Goal: Communication & Community: Answer question/provide support

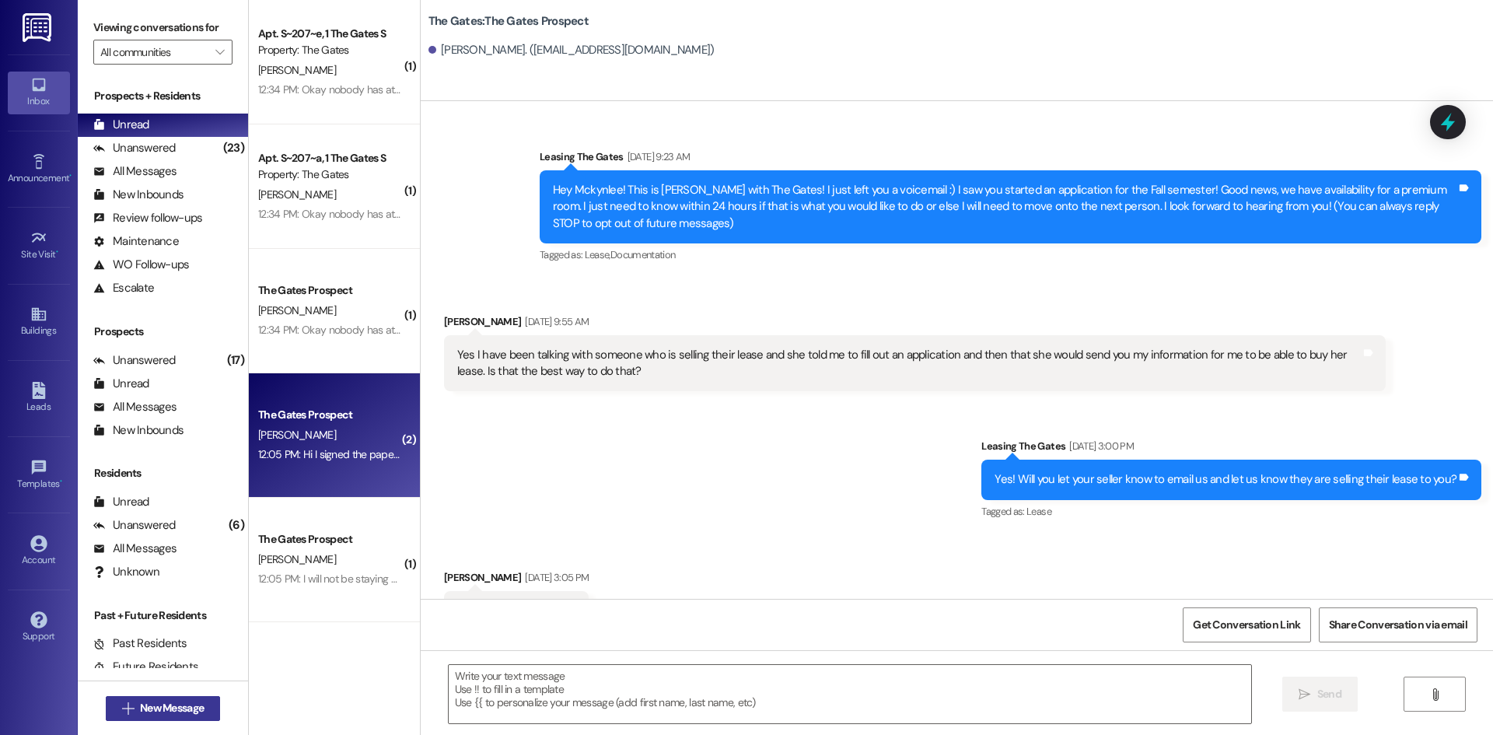
scroll to position [386, 0]
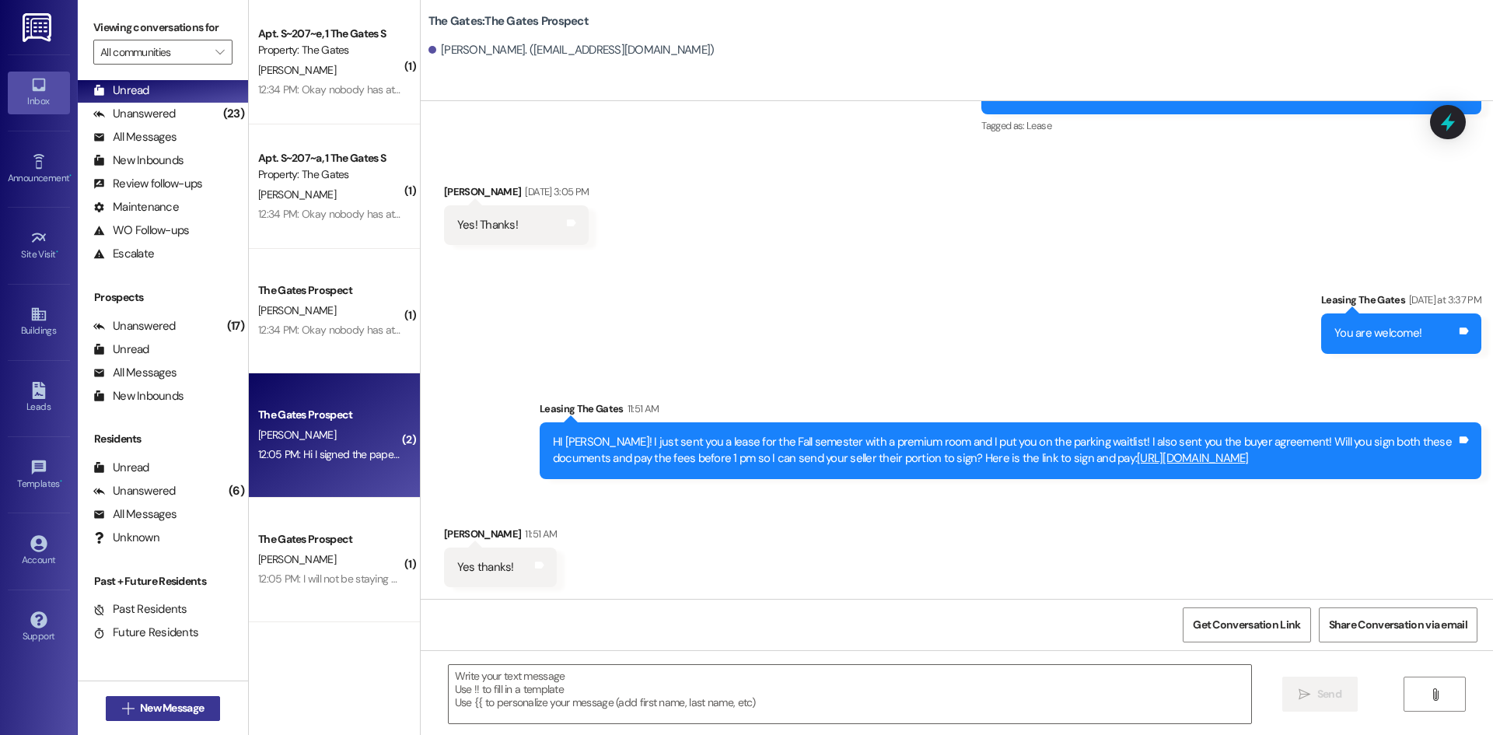
click at [122, 703] on icon "" at bounding box center [128, 708] width 12 height 12
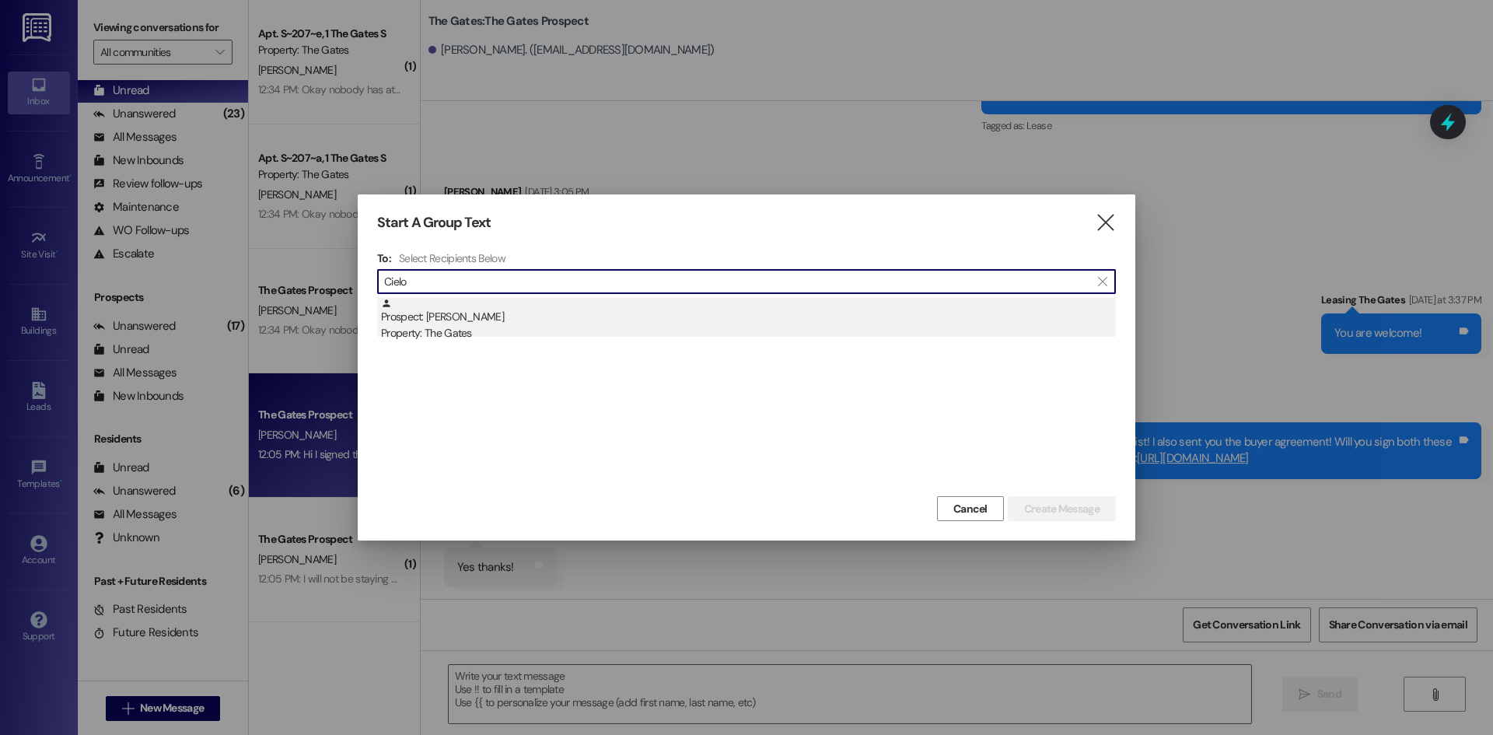
type input "Cielo"
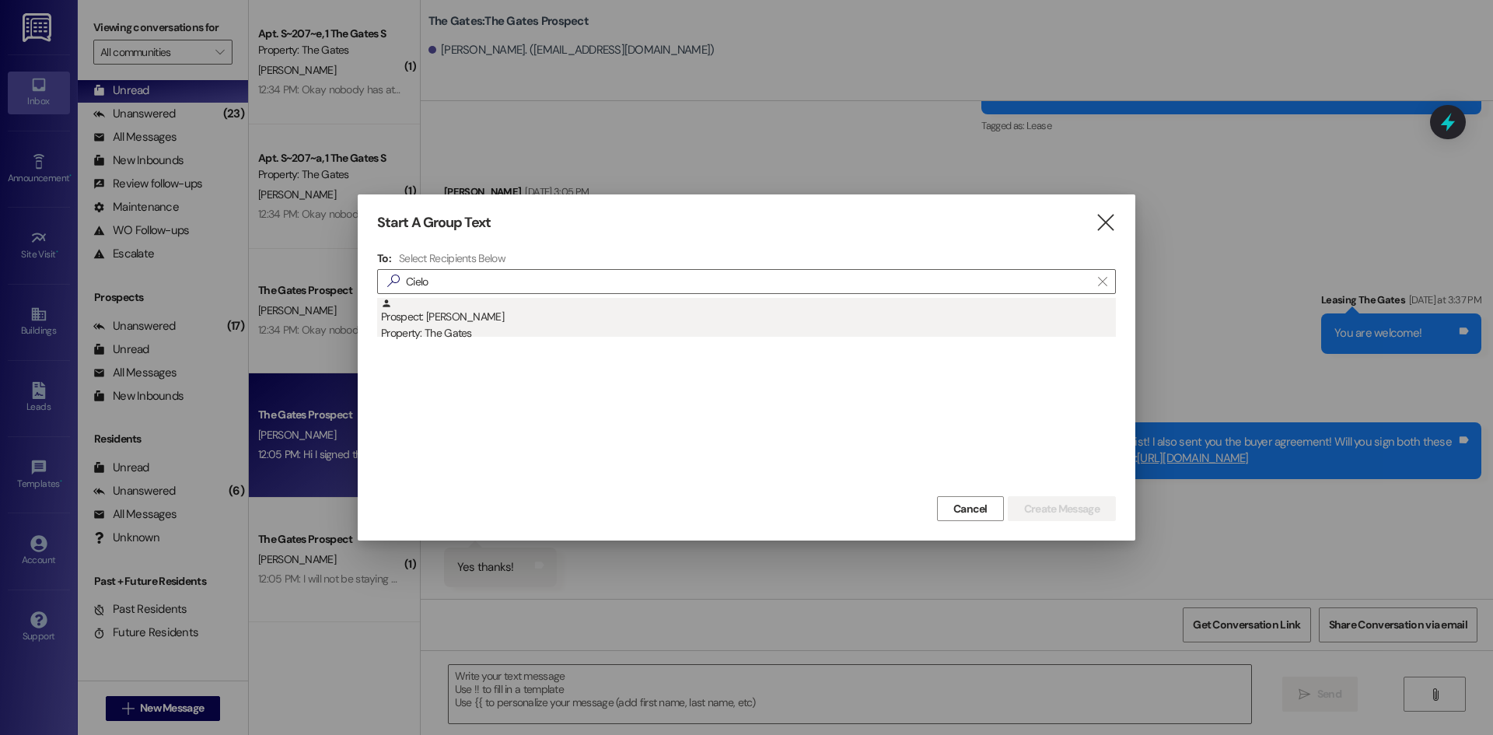
click at [446, 328] on div "Property: The Gates" at bounding box center [748, 333] width 735 height 16
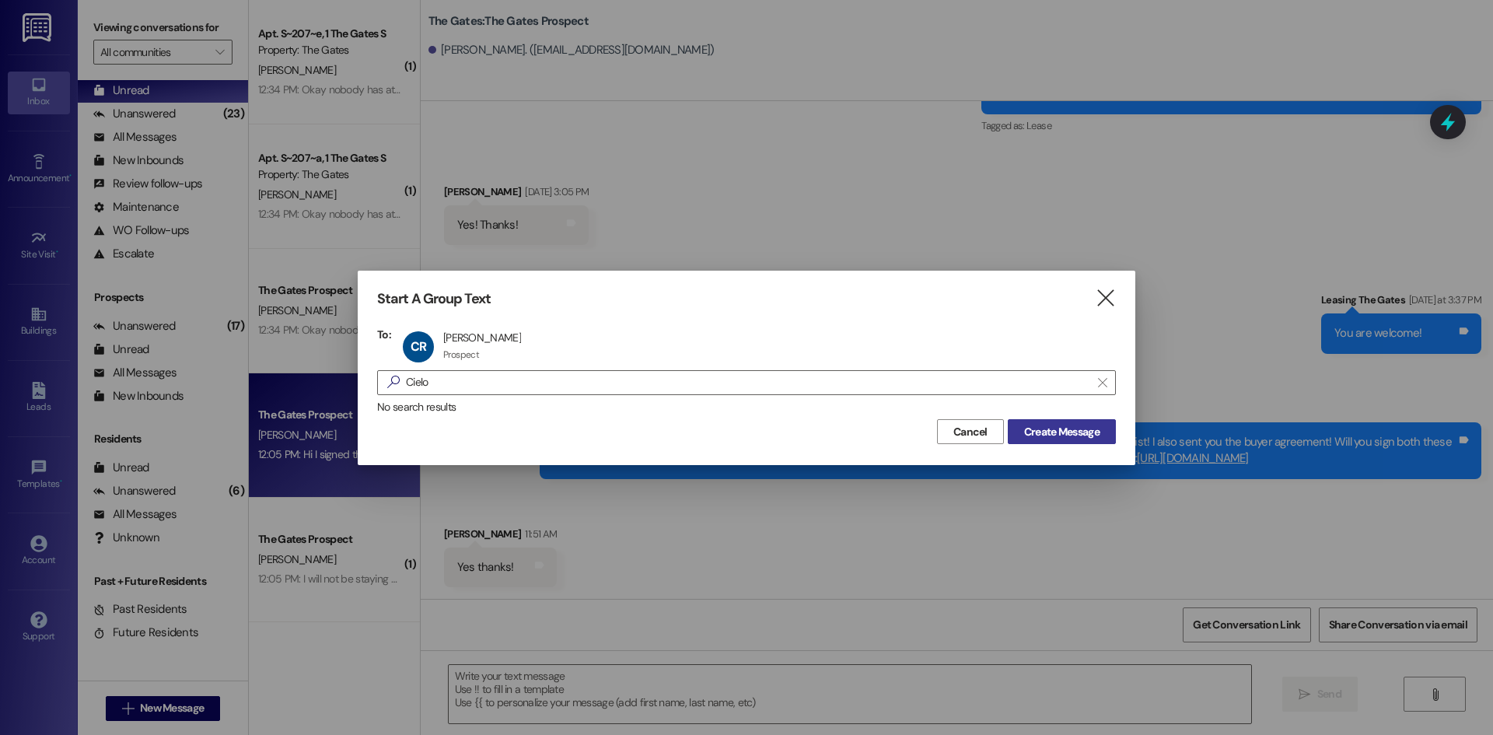
click at [1046, 432] on span "Create Message" at bounding box center [1061, 432] width 75 height 16
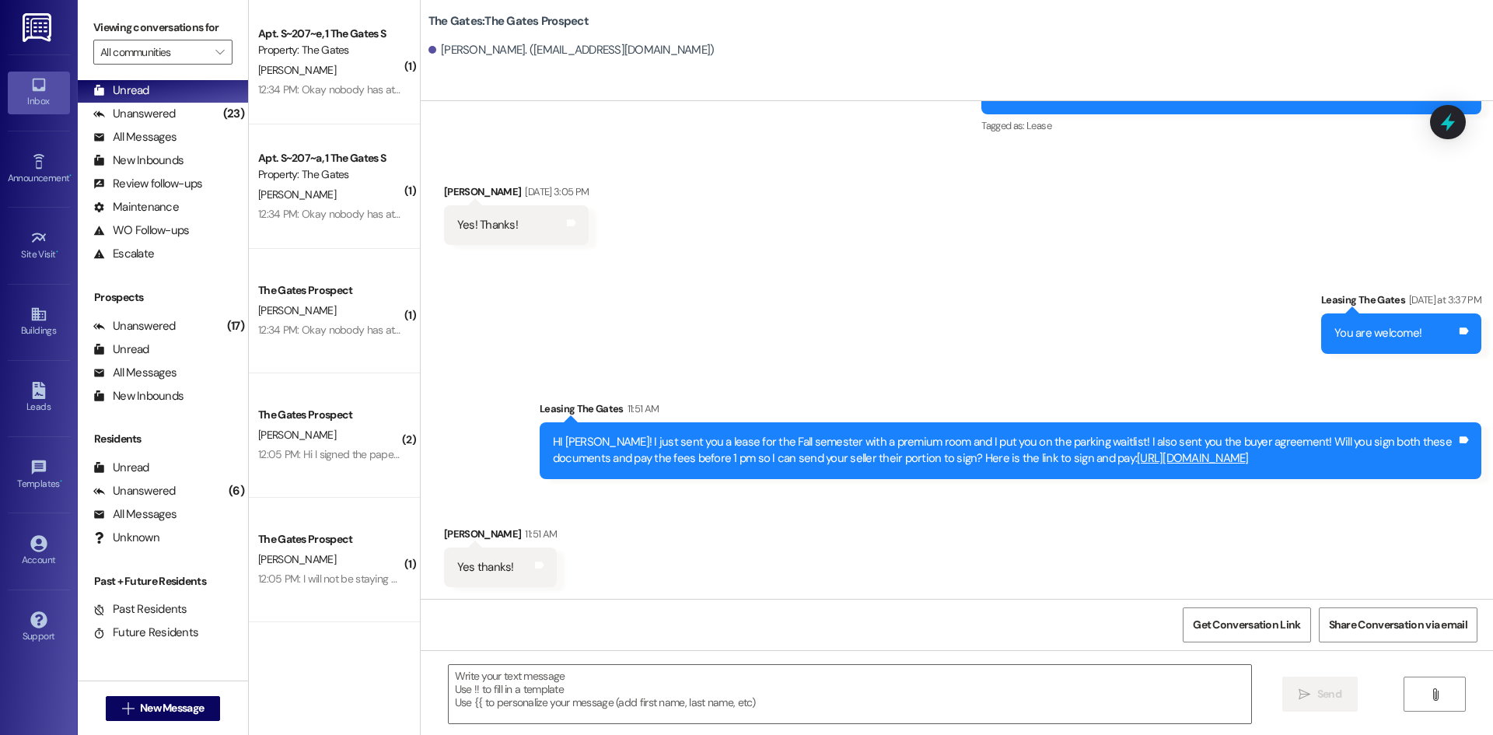
scroll to position [0, 0]
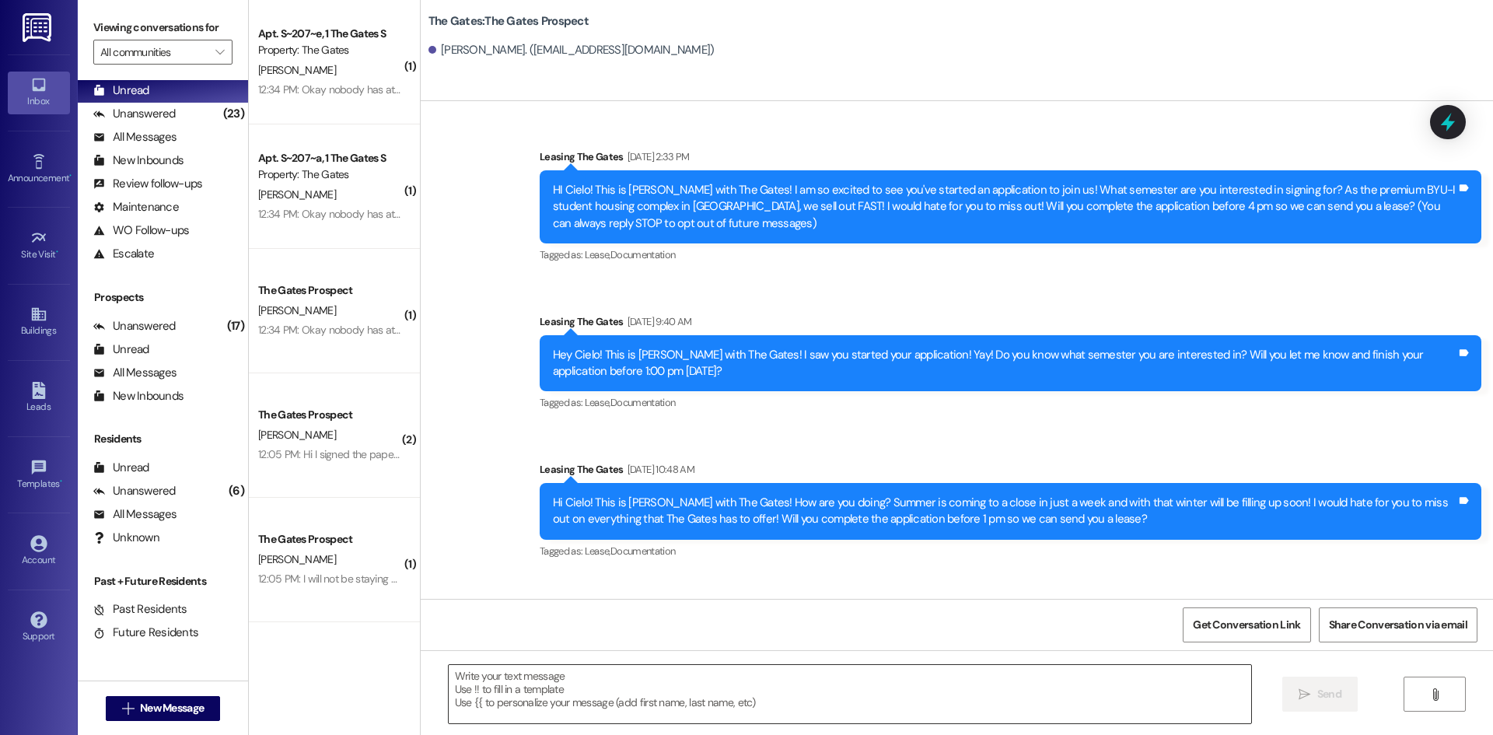
click at [505, 709] on textarea at bounding box center [850, 694] width 802 height 58
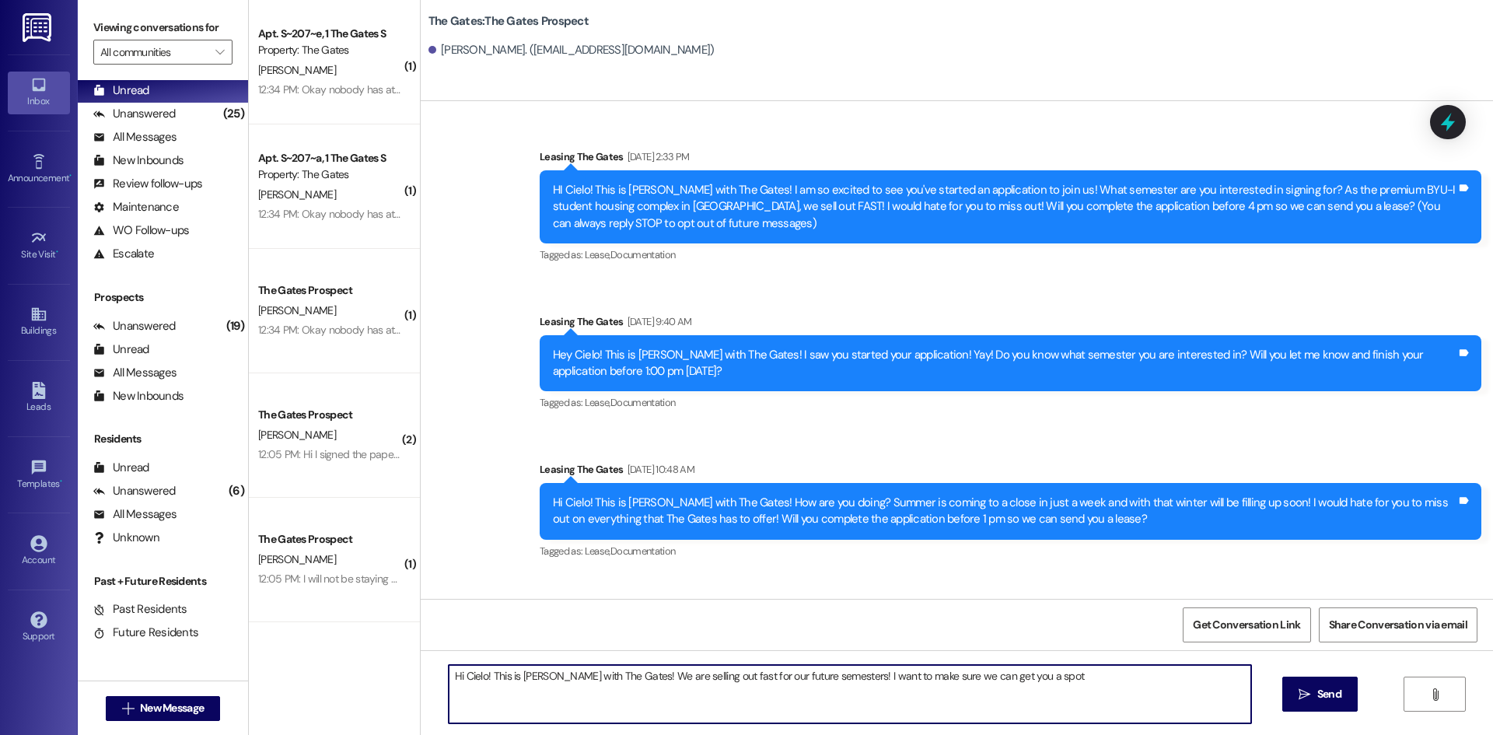
click at [1081, 690] on textarea "Hi Cielo! This is [PERSON_NAME] with The Gates! We are selling out fast for our…" at bounding box center [850, 694] width 802 height 58
type textarea "Hi Cielo! This is [PERSON_NAME] with The Gates! We are selling out fast for our…"
click at [1315, 685] on button " Send" at bounding box center [1319, 693] width 75 height 35
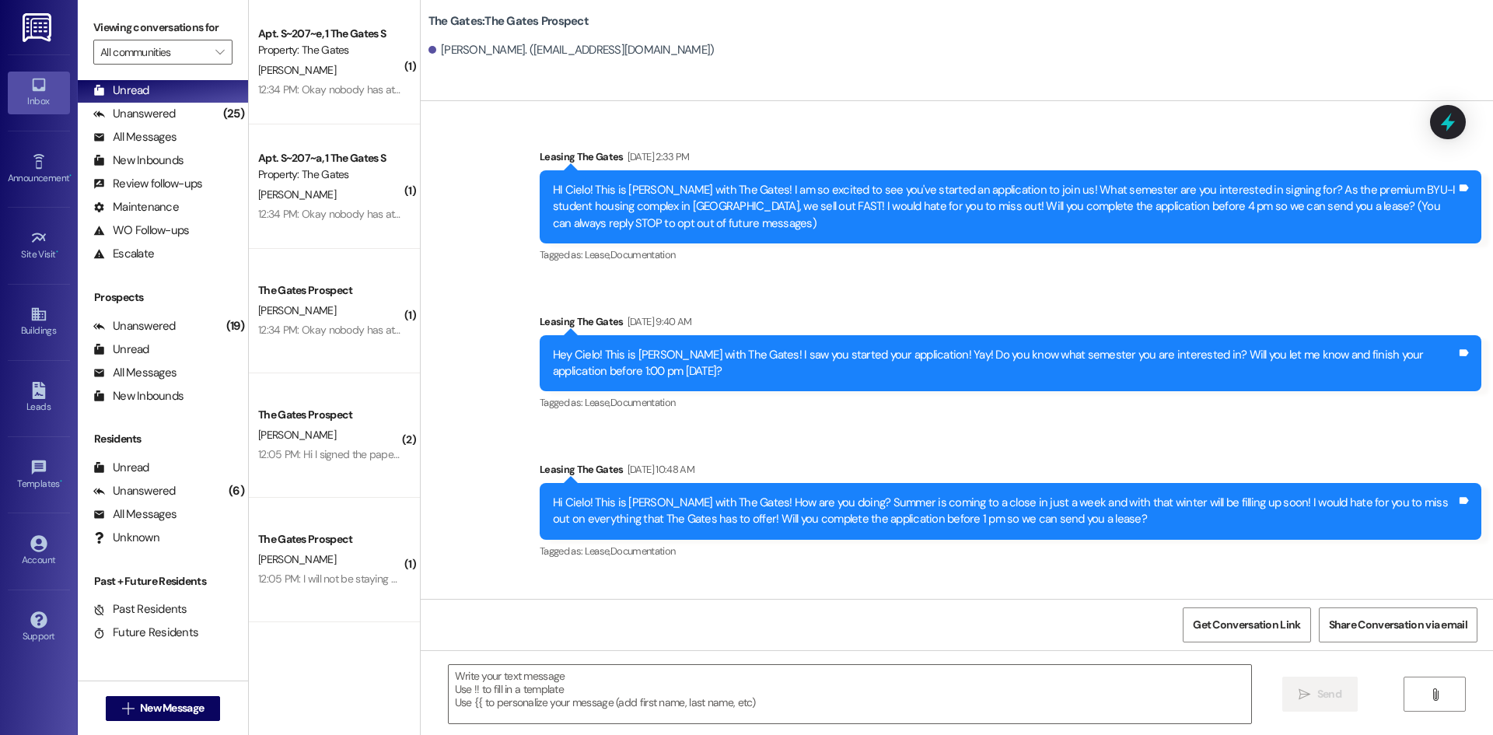
click at [140, 722] on div " New Message" at bounding box center [163, 708] width 115 height 39
click at [147, 713] on span "New Message" at bounding box center [172, 708] width 64 height 16
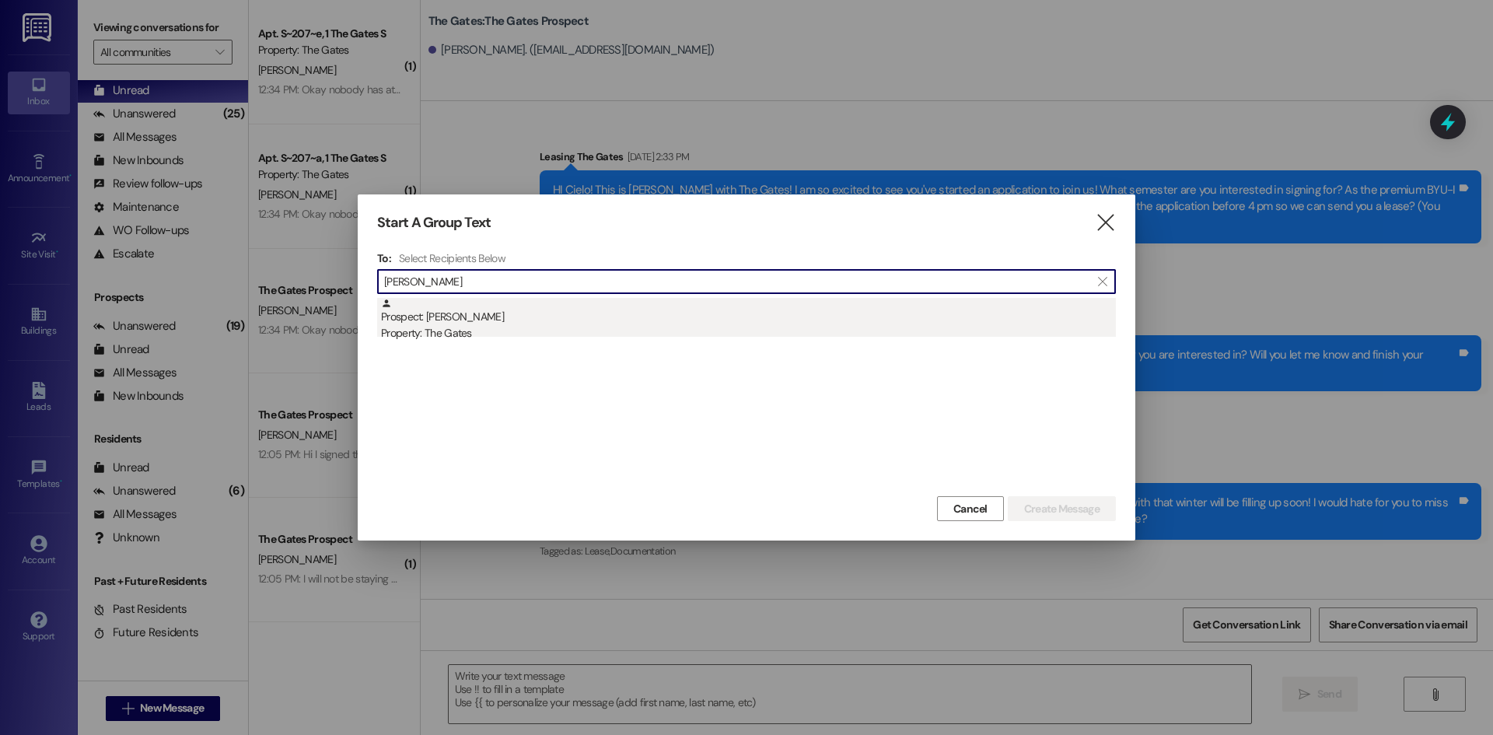
type input "[PERSON_NAME]"
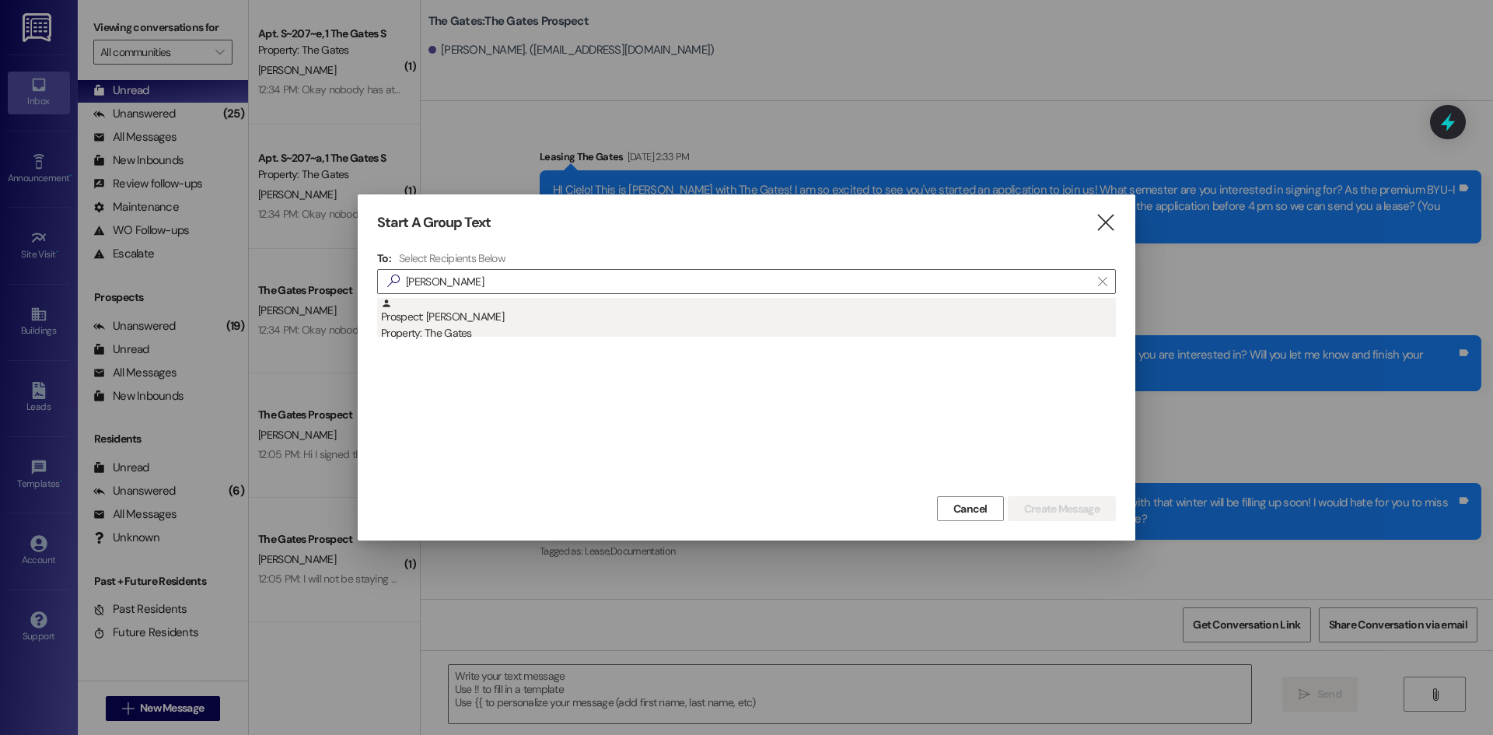
click at [449, 317] on div "Prospect: [PERSON_NAME] Property: The Gates" at bounding box center [748, 320] width 735 height 44
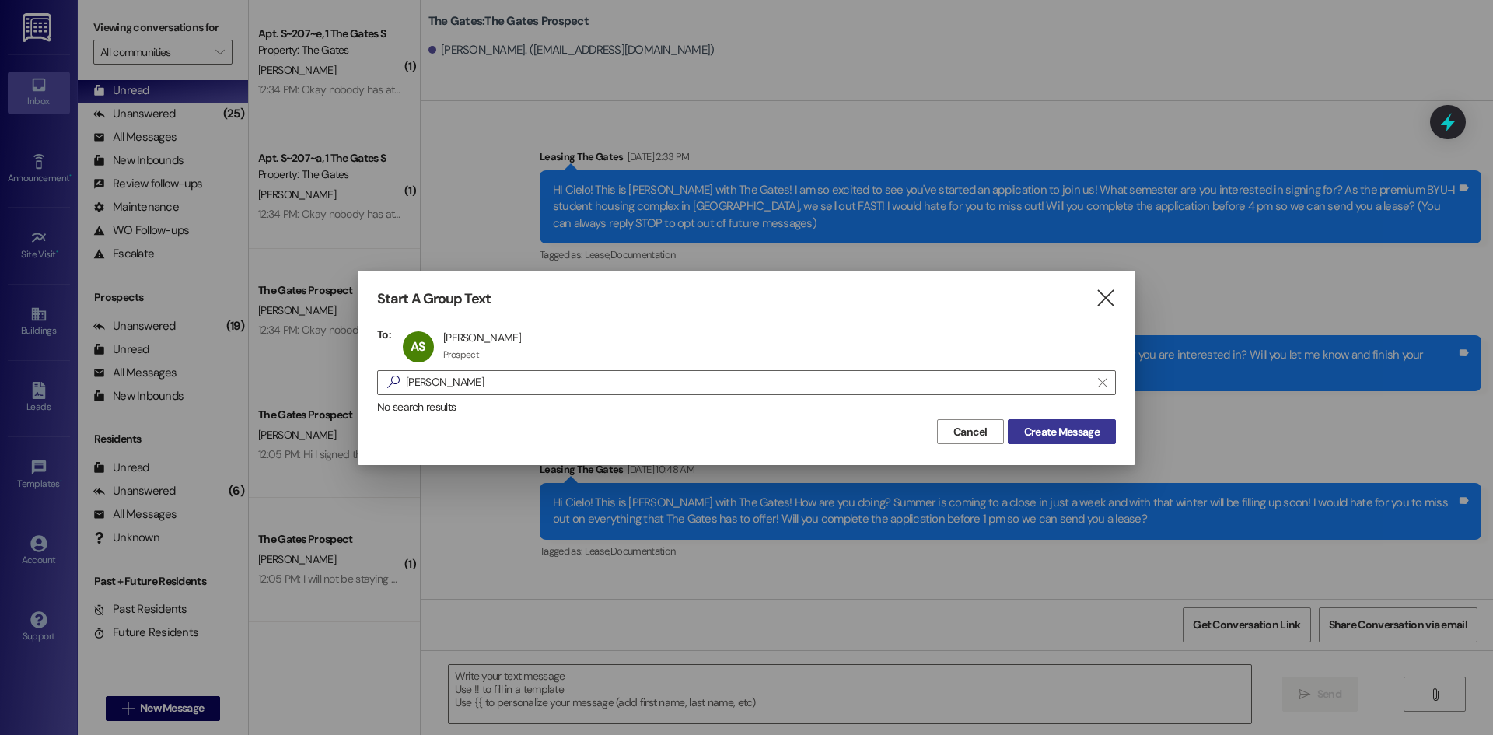
click at [1089, 430] on span "Create Message" at bounding box center [1061, 432] width 75 height 16
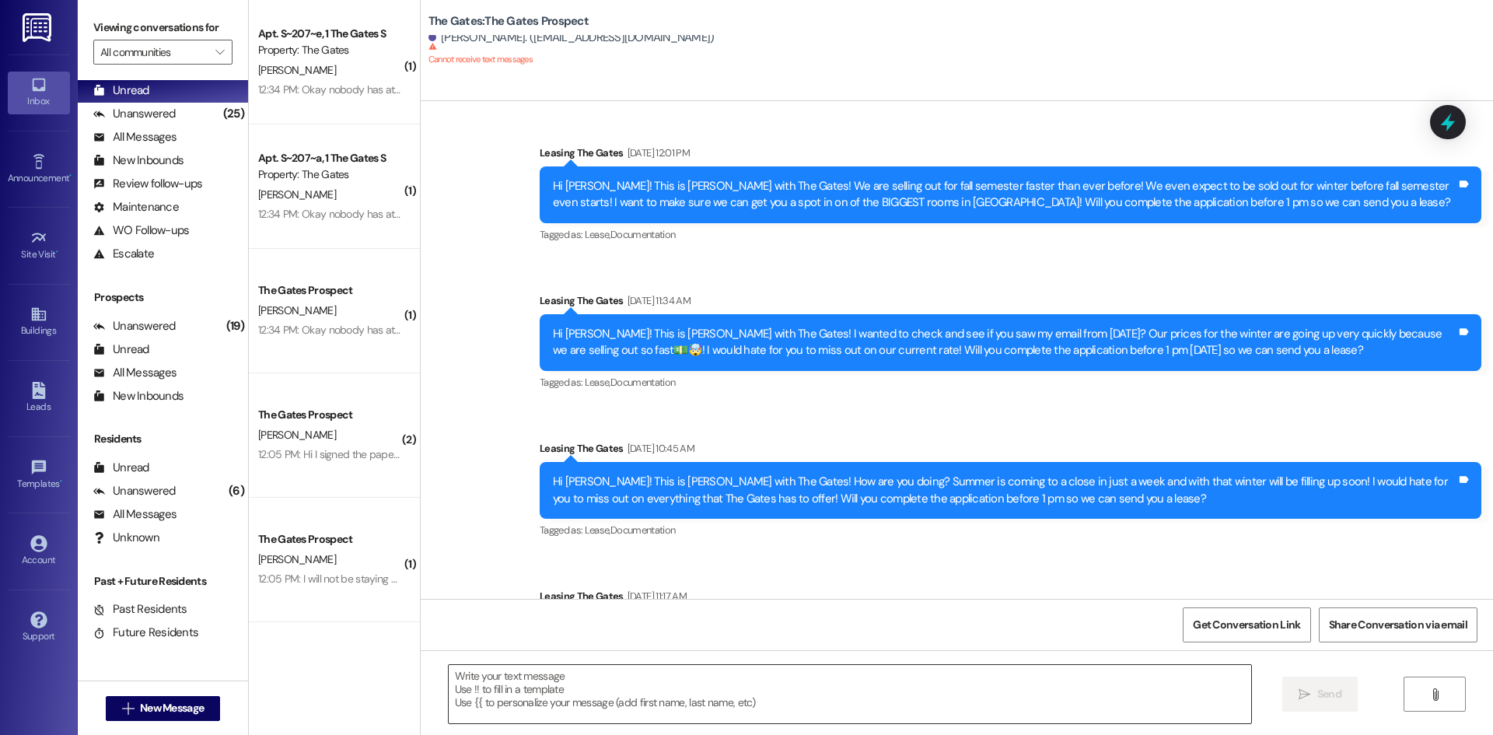
click at [484, 697] on textarea at bounding box center [850, 694] width 802 height 58
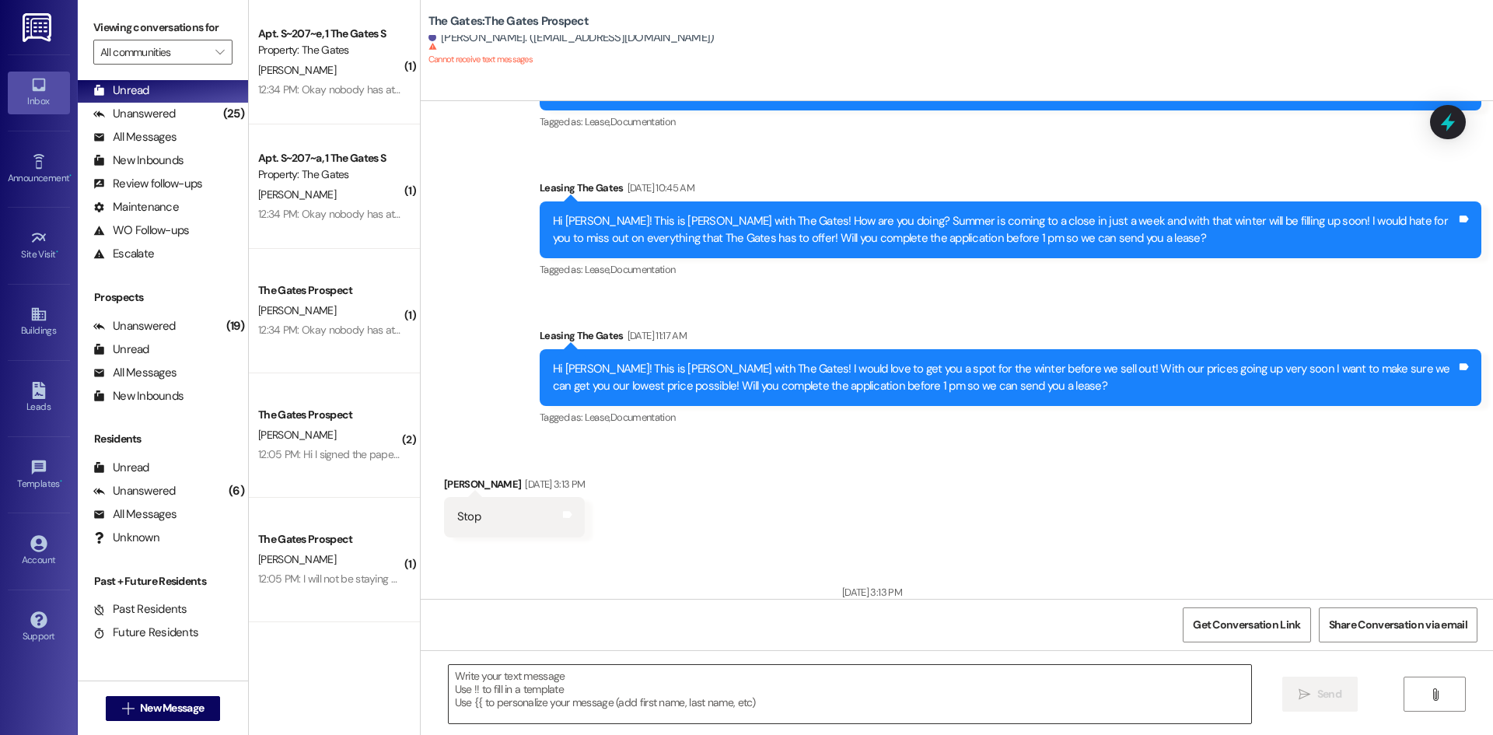
paste textarea "Hi Cielo! This is [PERSON_NAME] with The Gates! We are selling out fast for our…"
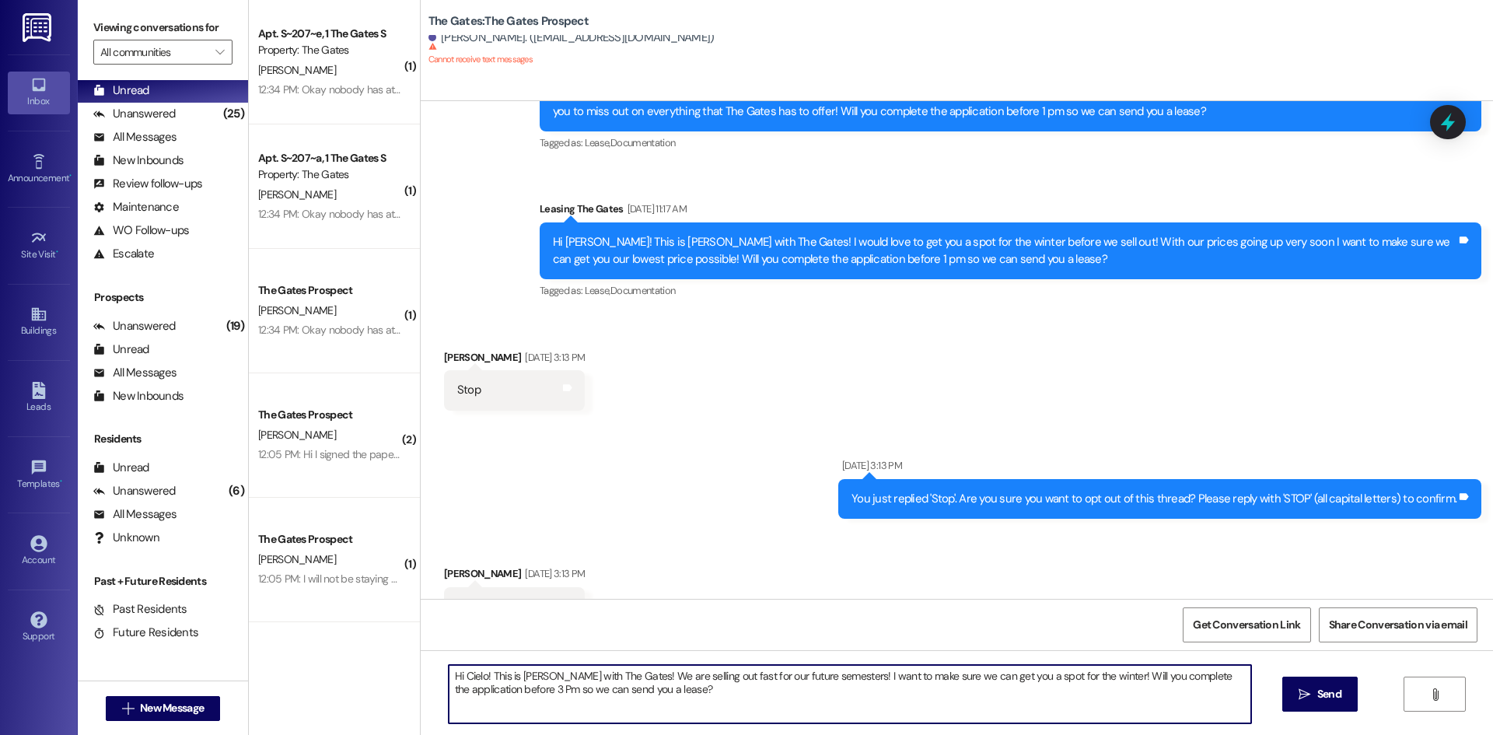
scroll to position [704, 0]
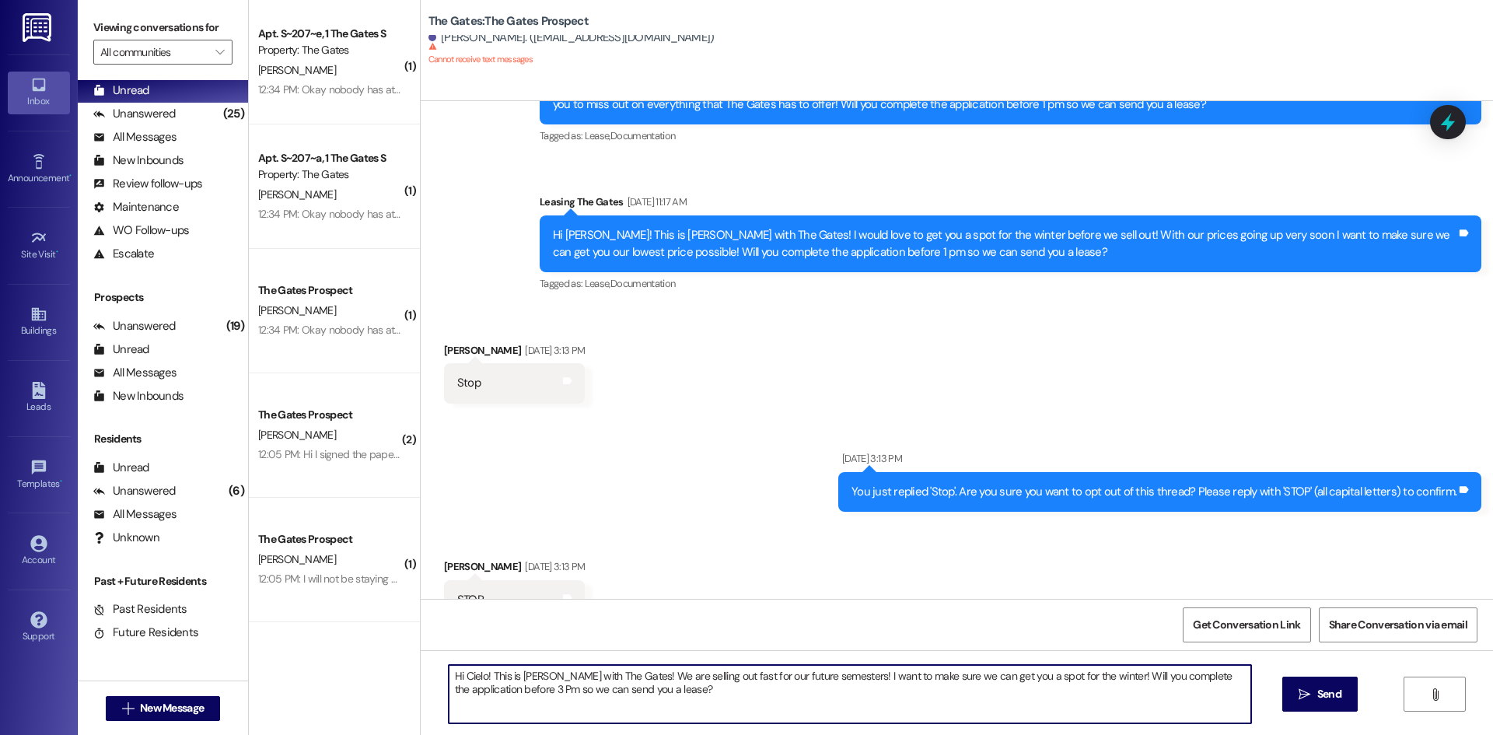
click at [477, 668] on textarea "Hi Cielo! This is [PERSON_NAME] with The Gates! We are selling out fast for our…" at bounding box center [850, 694] width 802 height 58
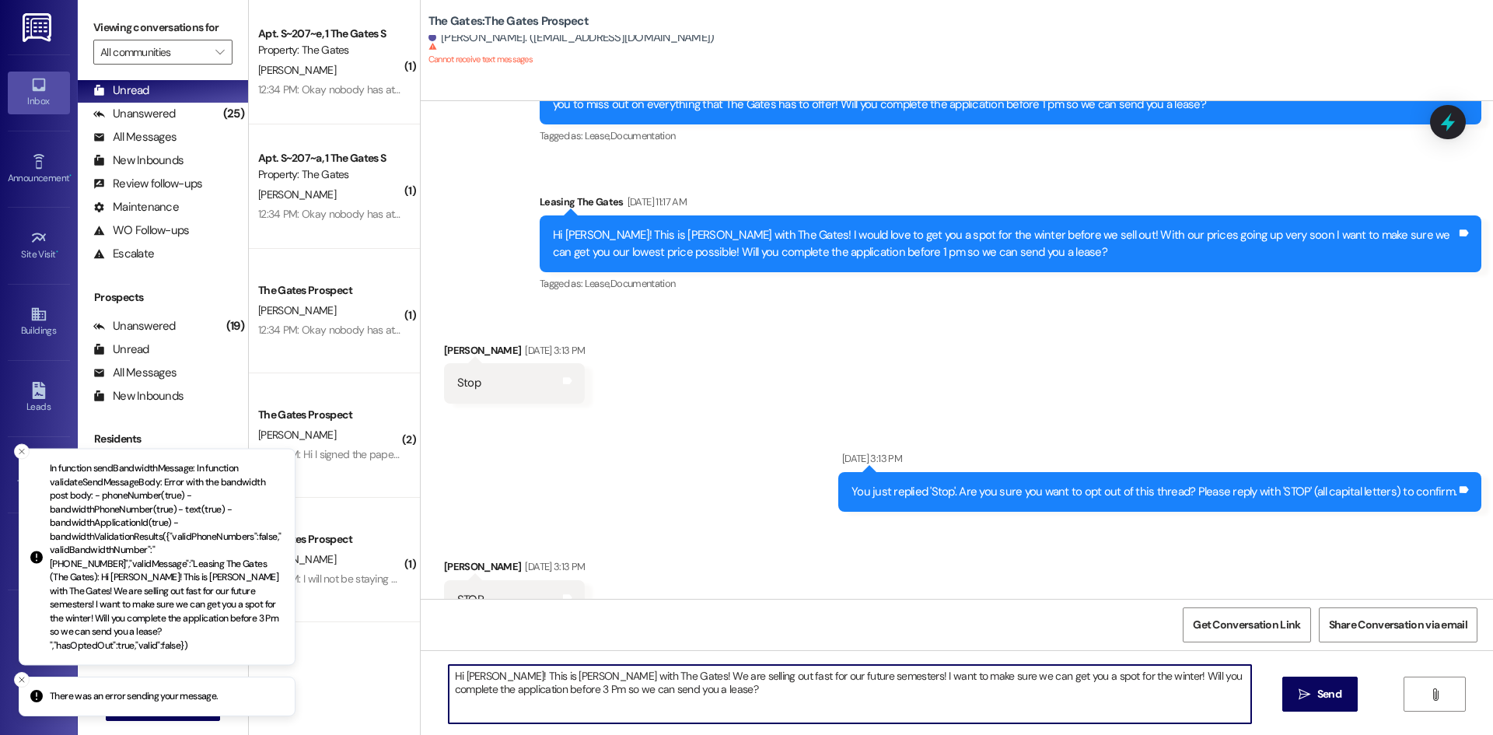
click at [582, 697] on textarea "Hi [PERSON_NAME]! This is [PERSON_NAME] with The Gates! We are selling out fast…" at bounding box center [850, 694] width 802 height 58
click at [579, 697] on textarea "Hi [PERSON_NAME]! This is [PERSON_NAME] with The Gates! We are selling out fast…" at bounding box center [850, 694] width 802 height 58
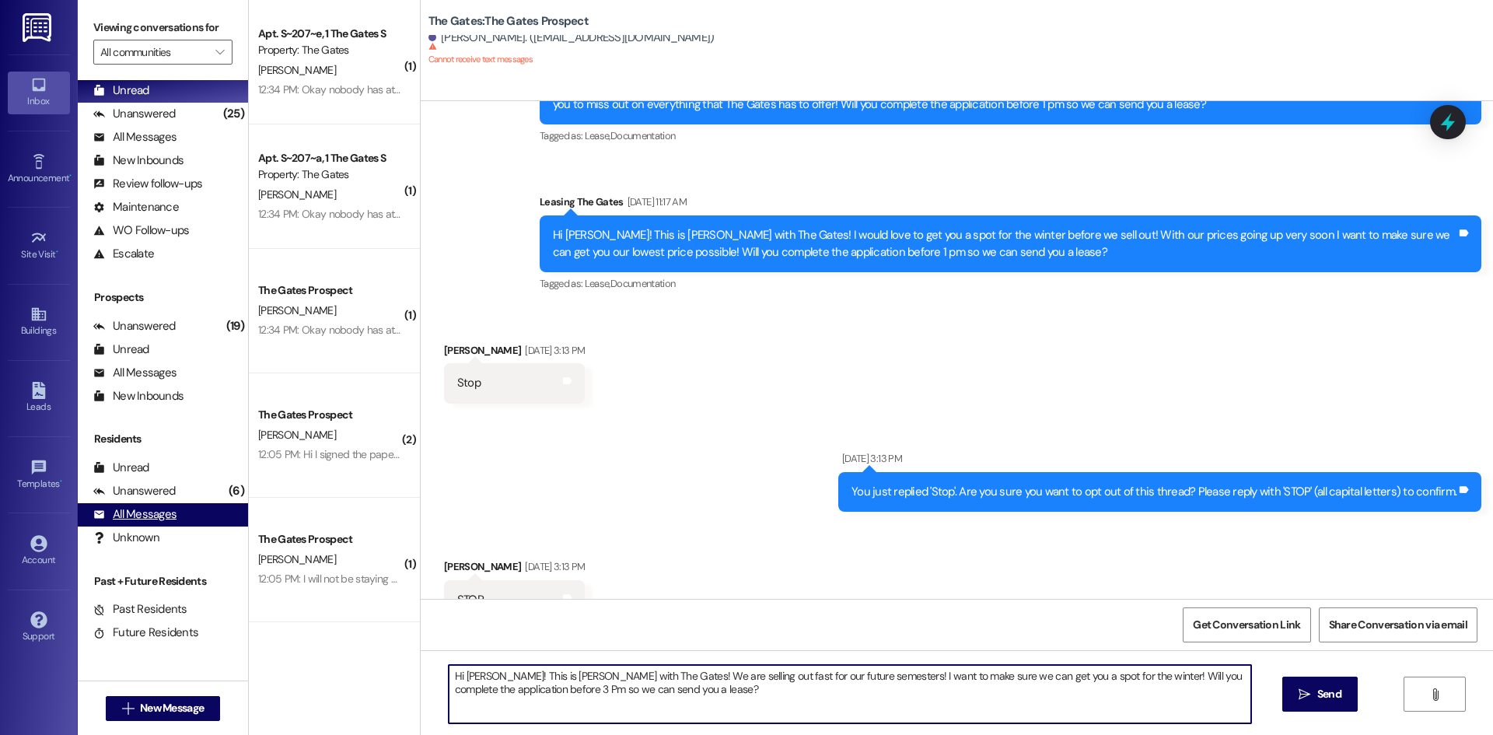
type textarea "Hi [PERSON_NAME]! This is [PERSON_NAME] with The Gates! We are selling out fast…"
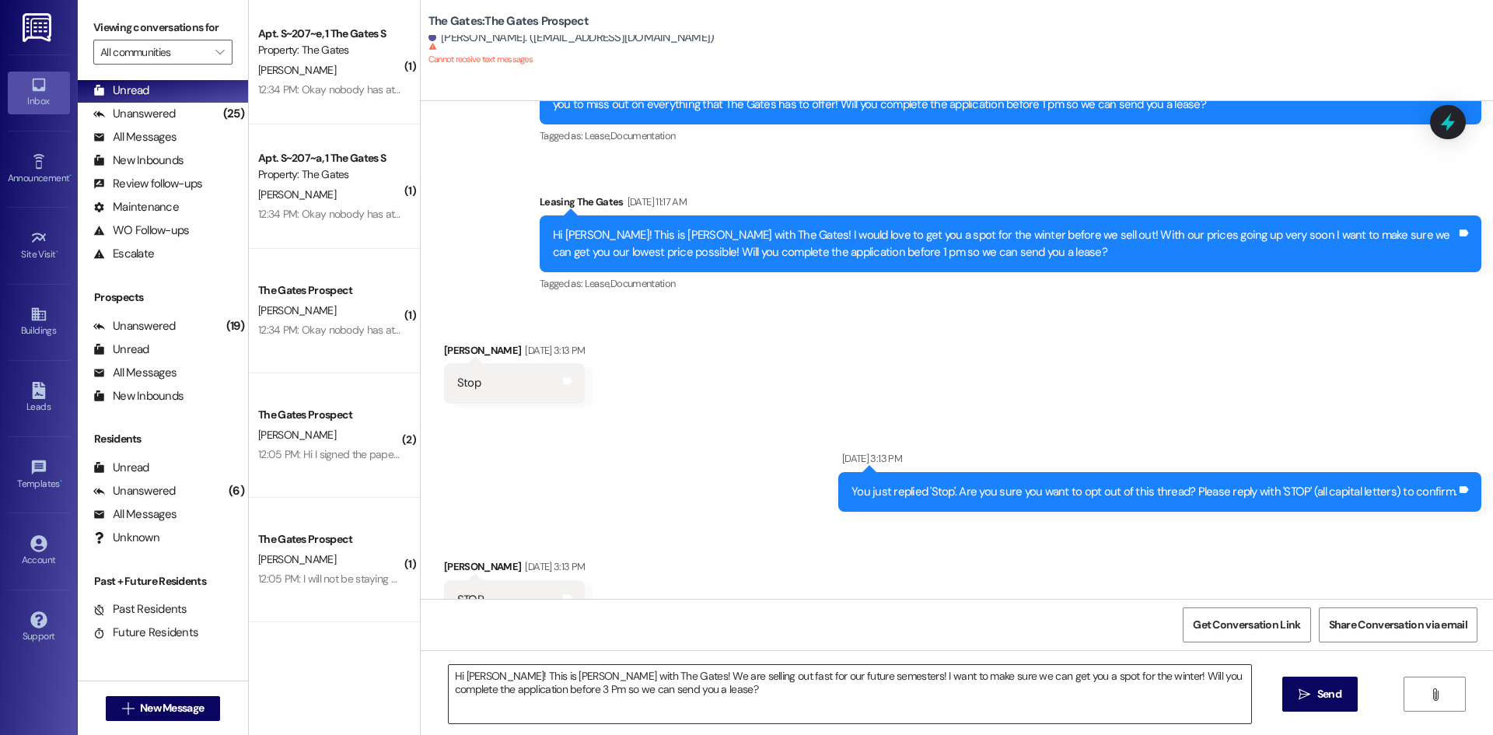
click at [717, 688] on textarea "Hi [PERSON_NAME]! This is [PERSON_NAME] with The Gates! We are selling out fast…" at bounding box center [850, 694] width 802 height 58
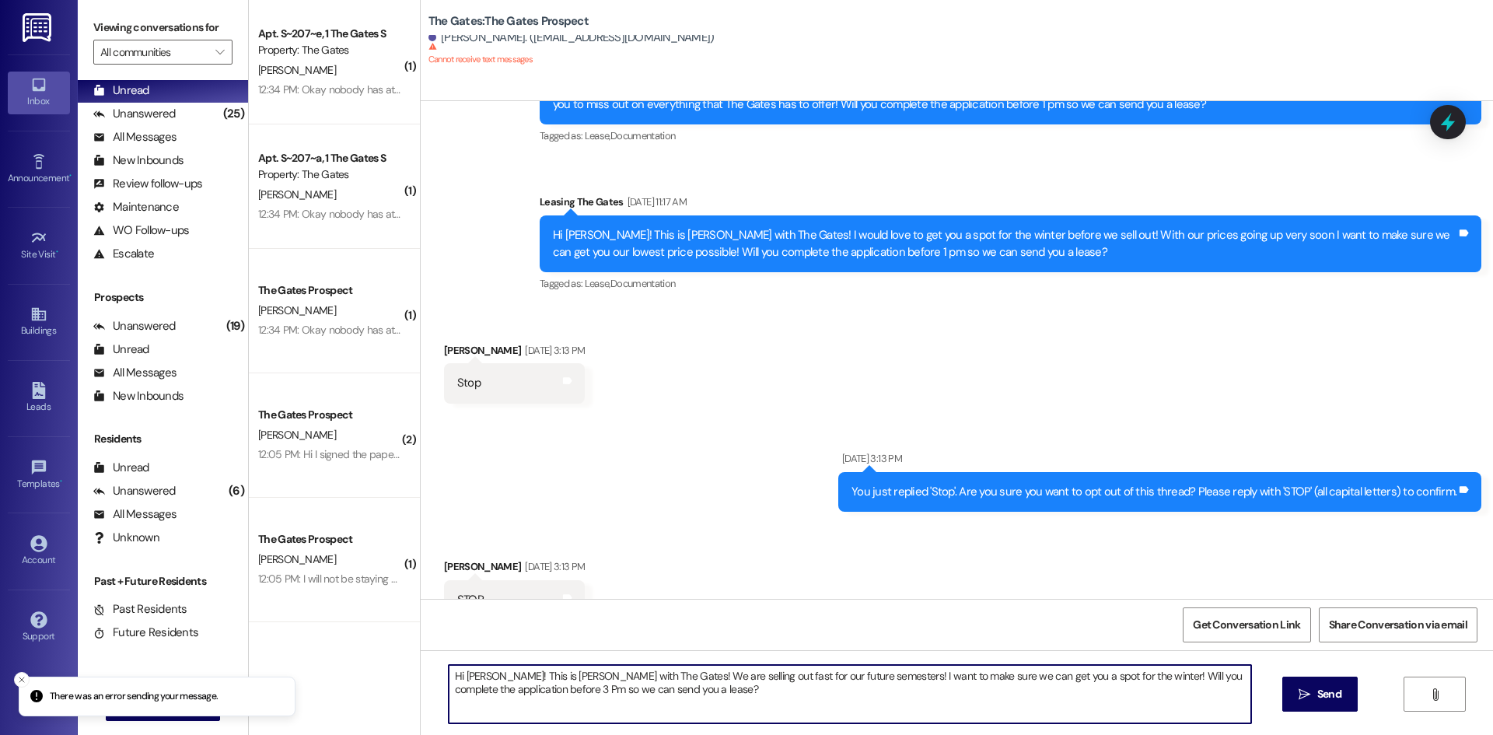
click at [717, 688] on textarea "Hi [PERSON_NAME]! This is [PERSON_NAME] with The Gates! We are selling out fast…" at bounding box center [850, 694] width 802 height 58
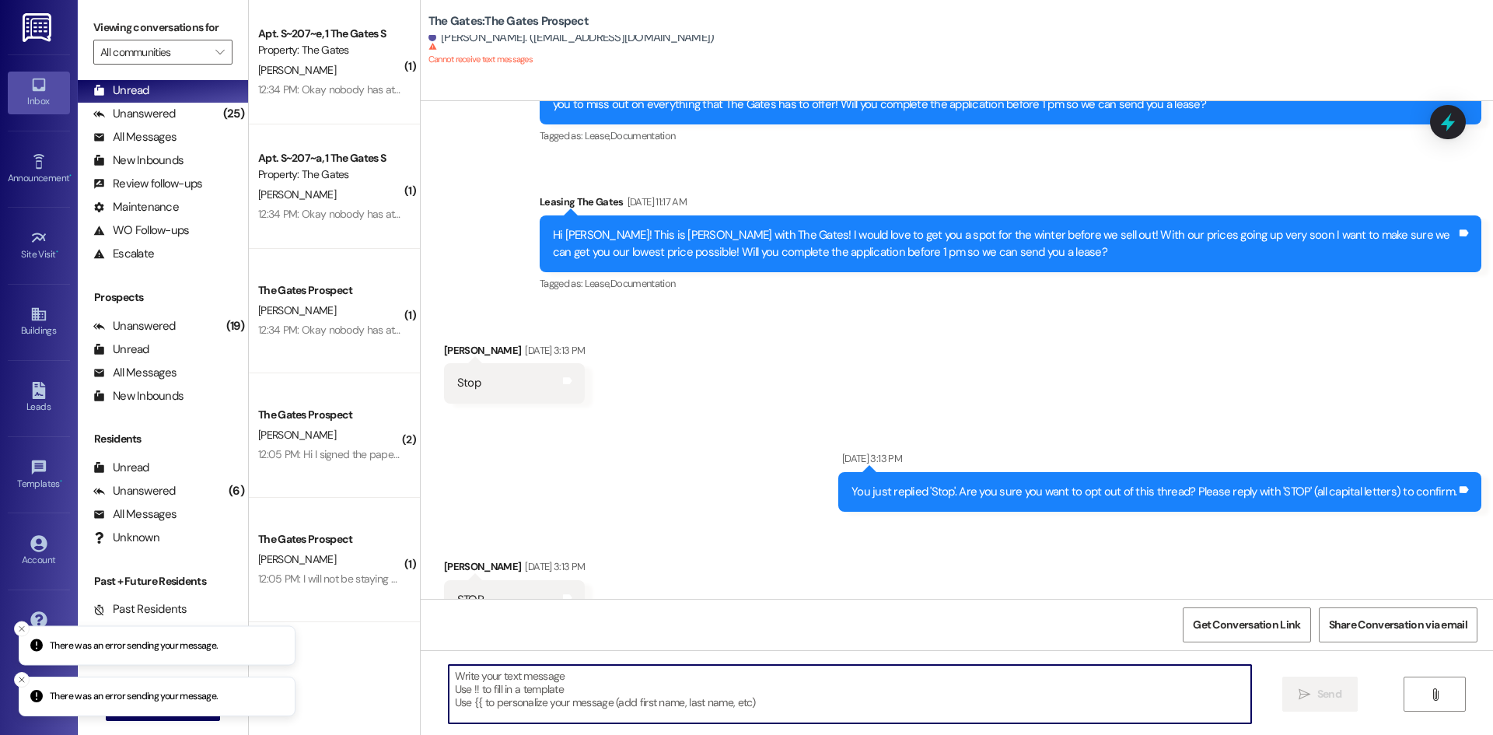
paste textarea "Hi [PERSON_NAME]! This is [PERSON_NAME] with The Gates! We are selling out fast…"
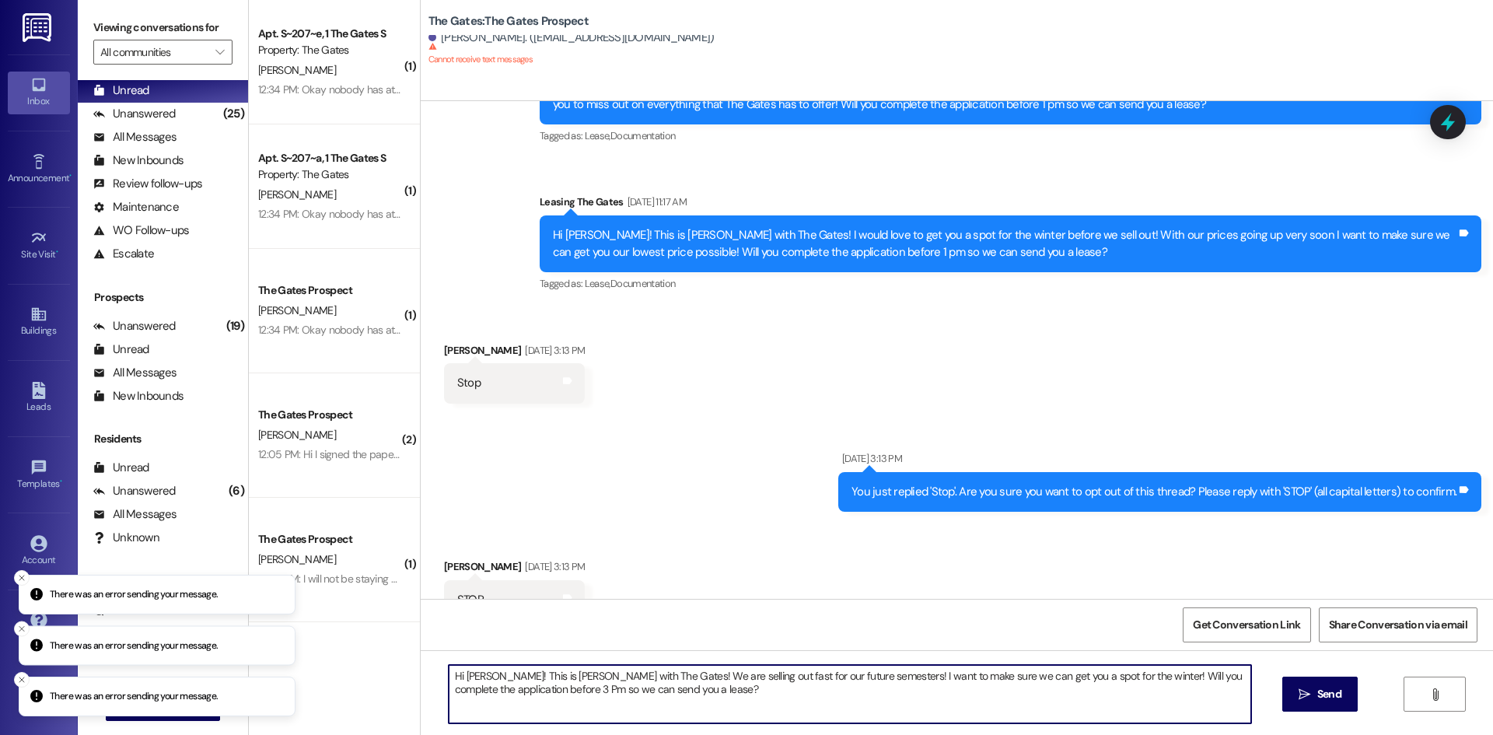
click at [479, 672] on textarea "Hi [PERSON_NAME]! This is [PERSON_NAME] with The Gates! We are selling out fast…" at bounding box center [850, 694] width 802 height 58
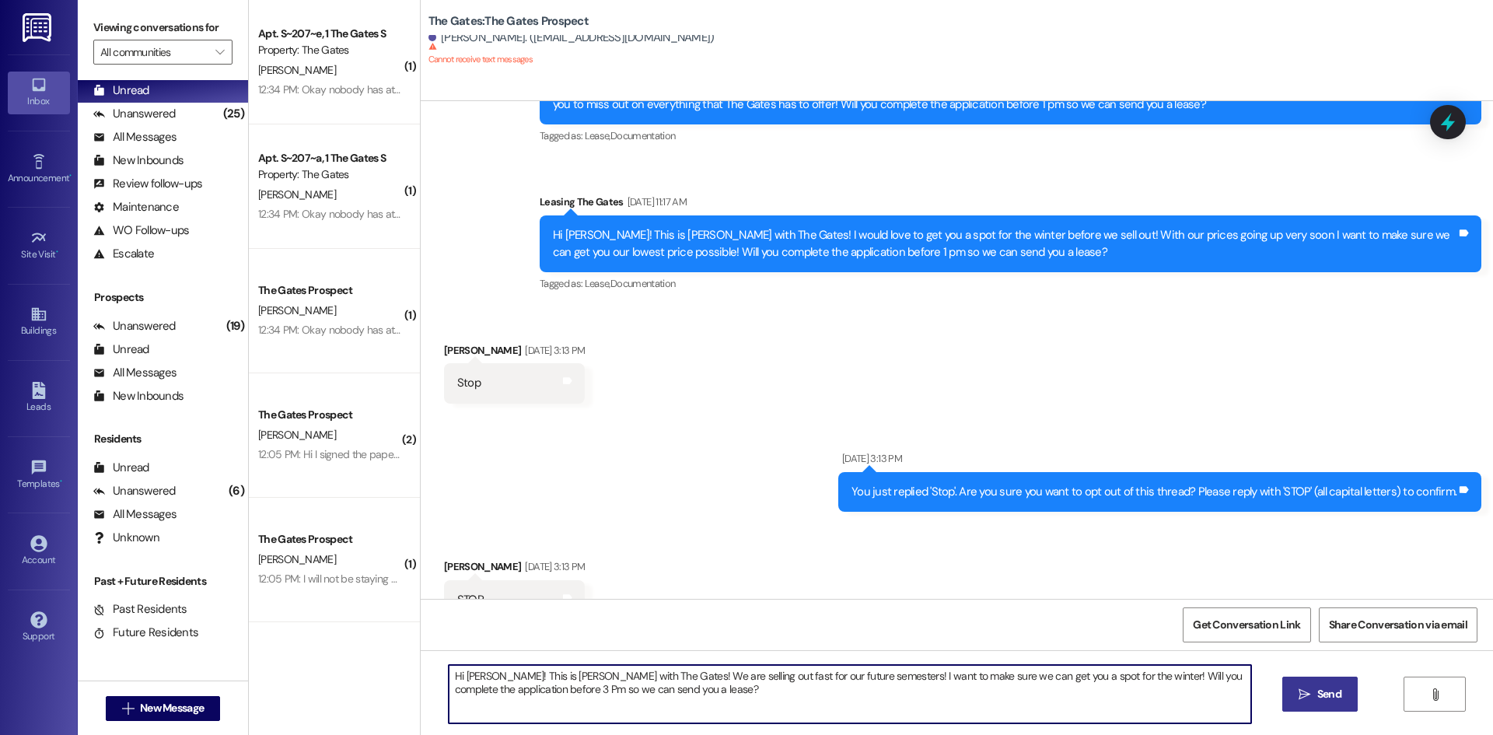
type textarea "Hi [PERSON_NAME]! This is [PERSON_NAME] with The Gates! We are selling out fast…"
click at [1329, 702] on button " Send" at bounding box center [1319, 693] width 75 height 35
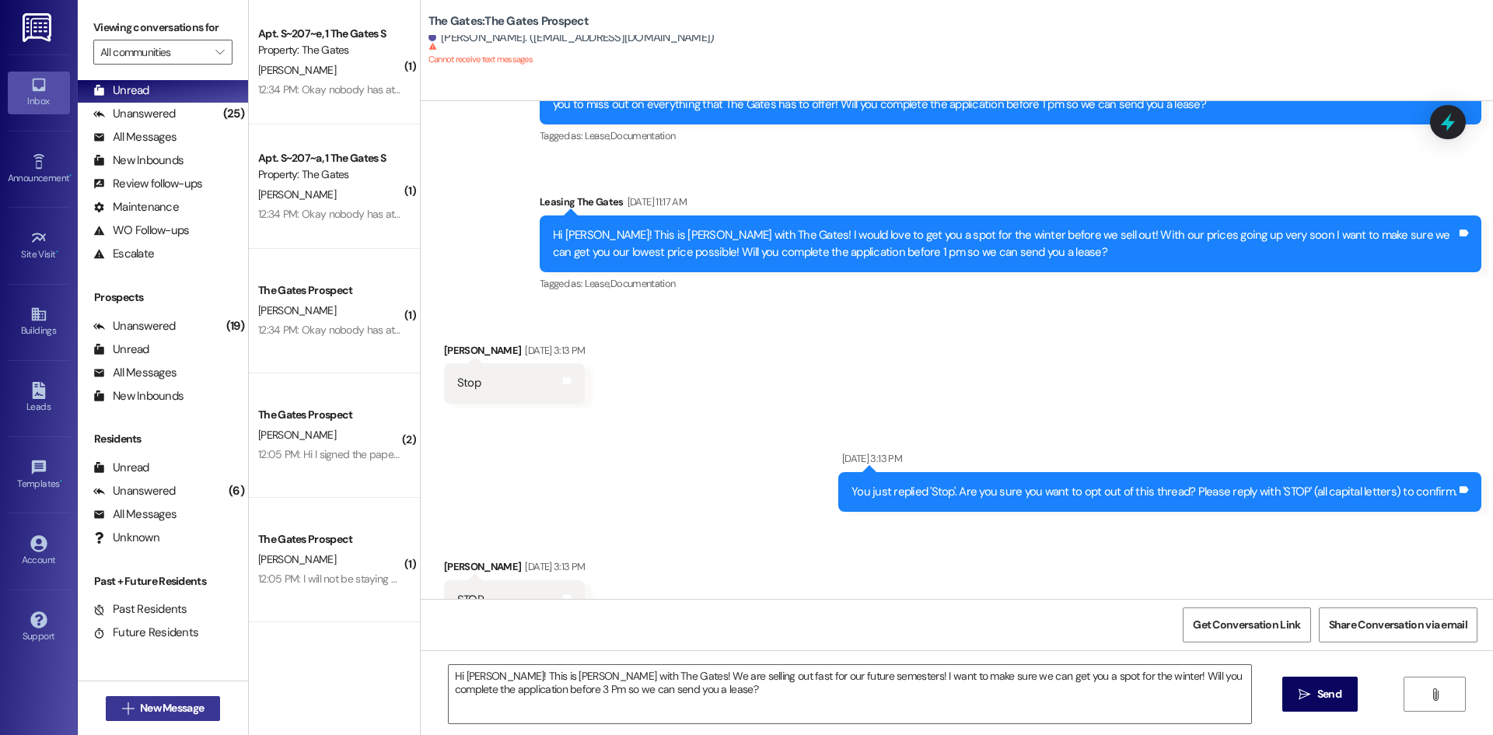
click at [152, 701] on span "New Message" at bounding box center [172, 708] width 64 height 16
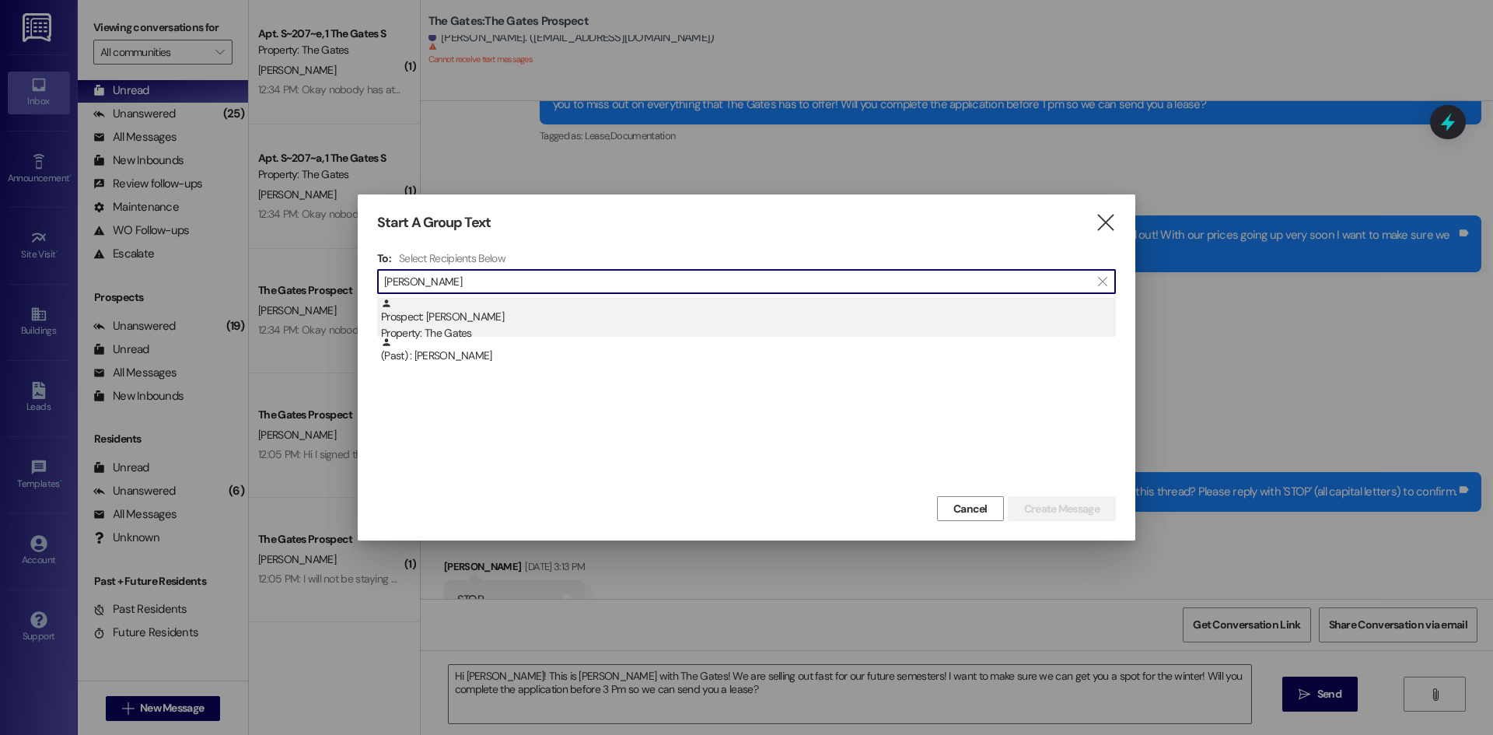
type input "[PERSON_NAME]"
click at [414, 328] on div "Property: The Gates" at bounding box center [748, 333] width 735 height 16
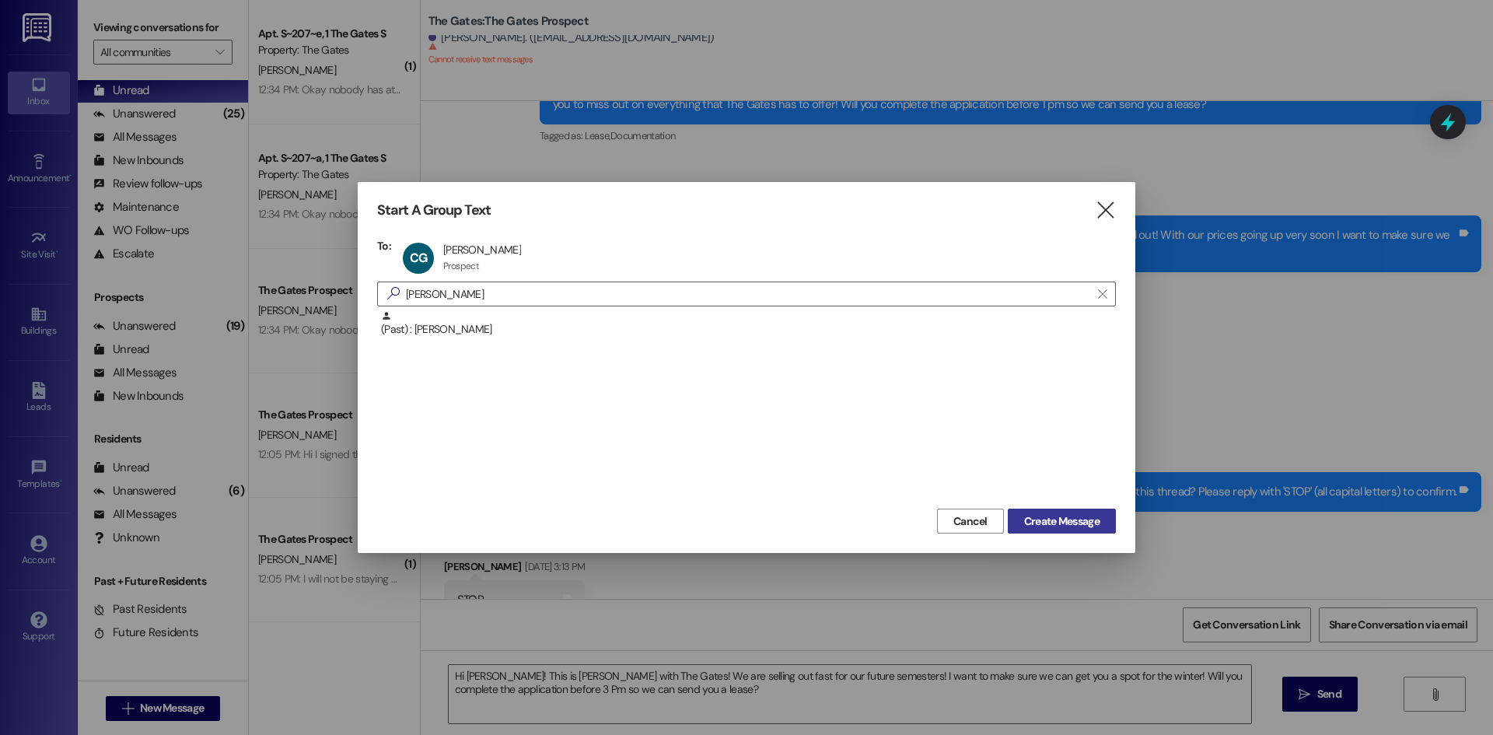
click at [1104, 521] on button "Create Message" at bounding box center [1062, 520] width 108 height 25
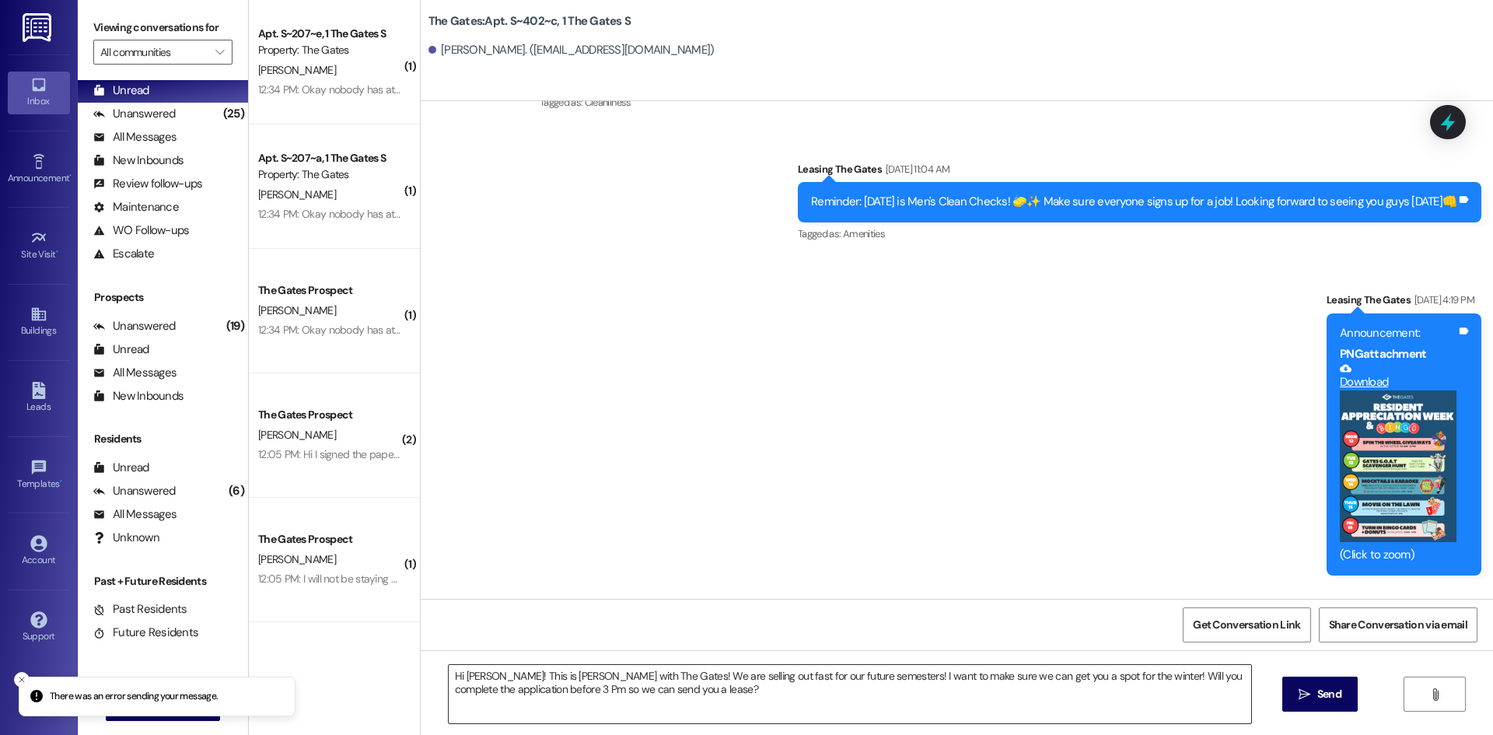
scroll to position [5492, 0]
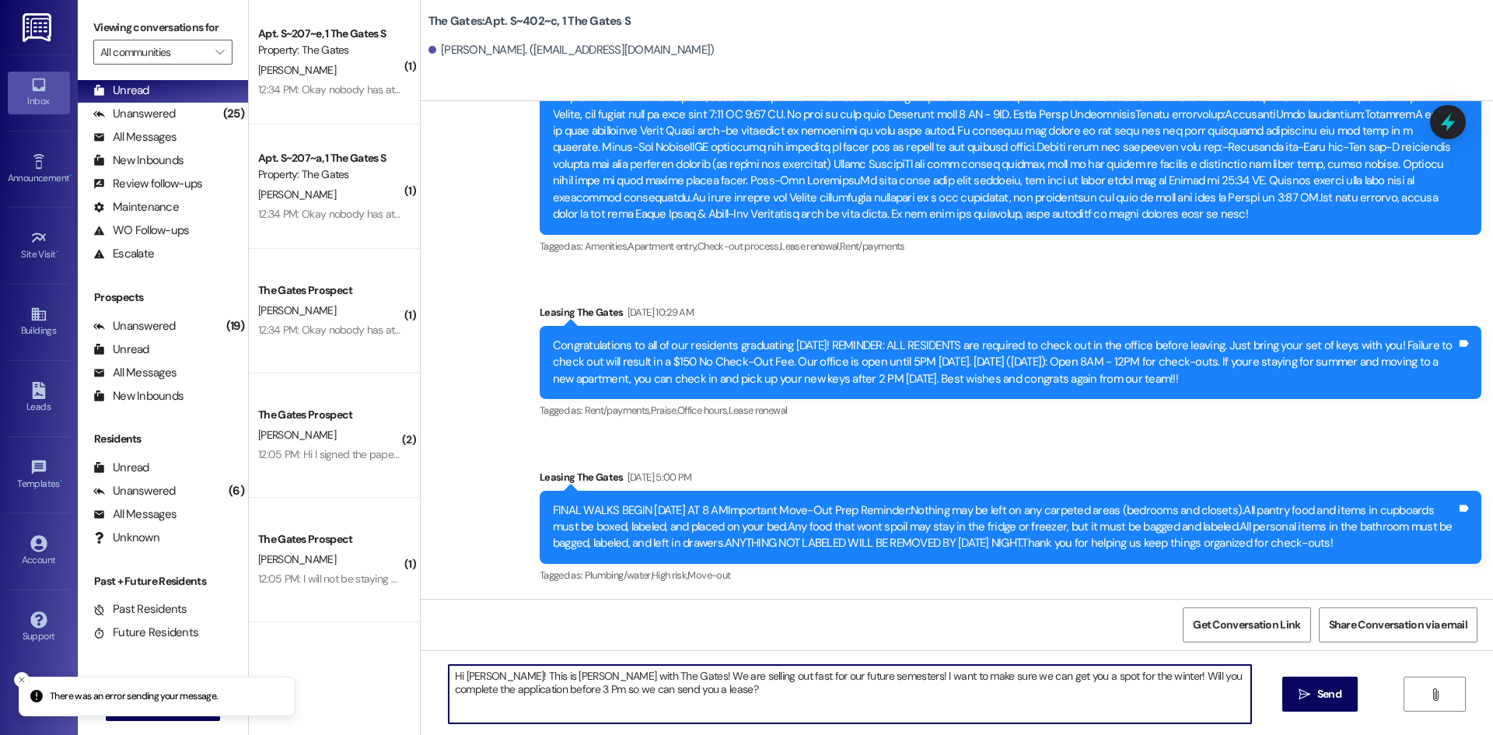
click at [491, 671] on textarea "Hi [PERSON_NAME]! This is [PERSON_NAME] with The Gates! We are selling out fast…" at bounding box center [850, 694] width 802 height 58
type textarea "Hi [PERSON_NAME]! This is [PERSON_NAME] with The Gates! We are selling out fast…"
click at [1343, 700] on span "Send" at bounding box center [1329, 694] width 30 height 16
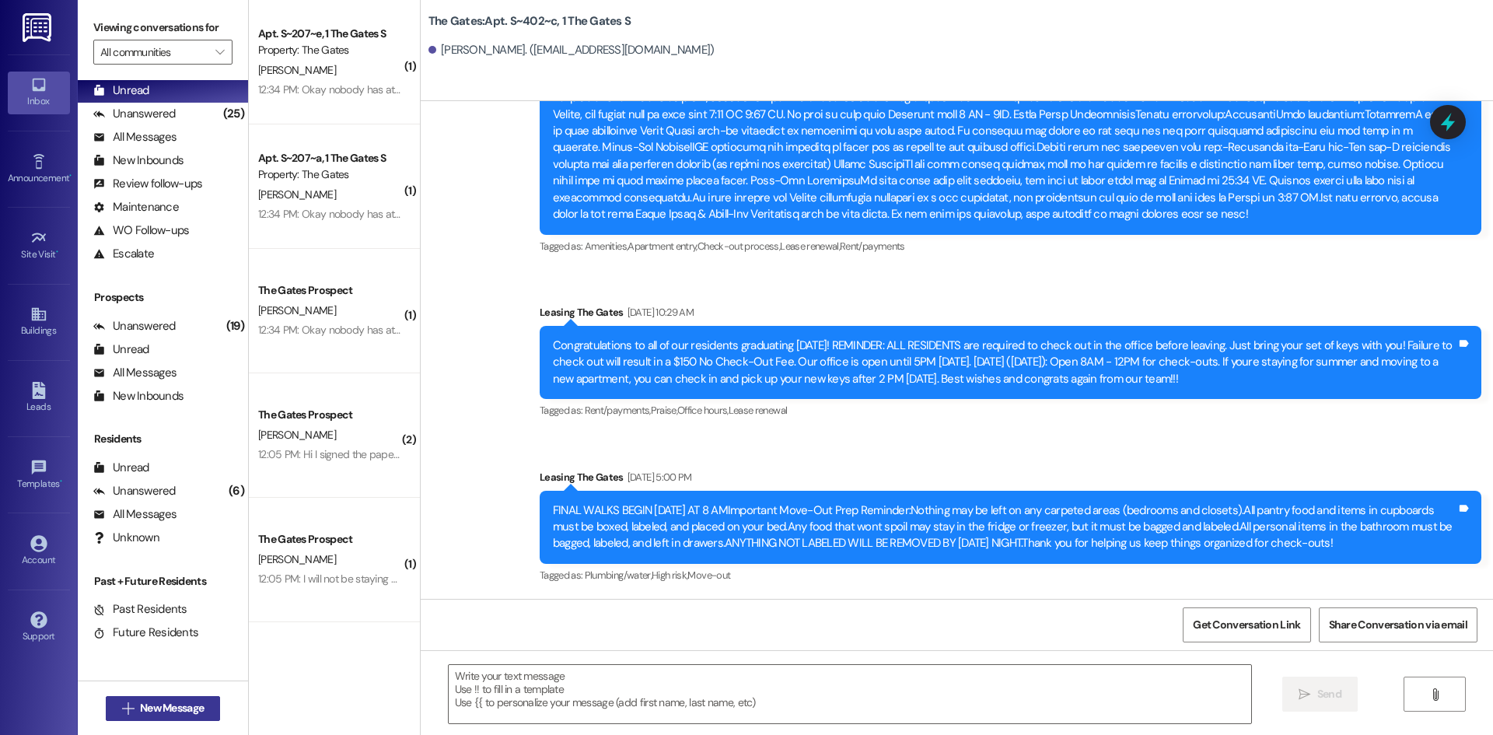
click at [184, 712] on span "New Message" at bounding box center [172, 708] width 64 height 16
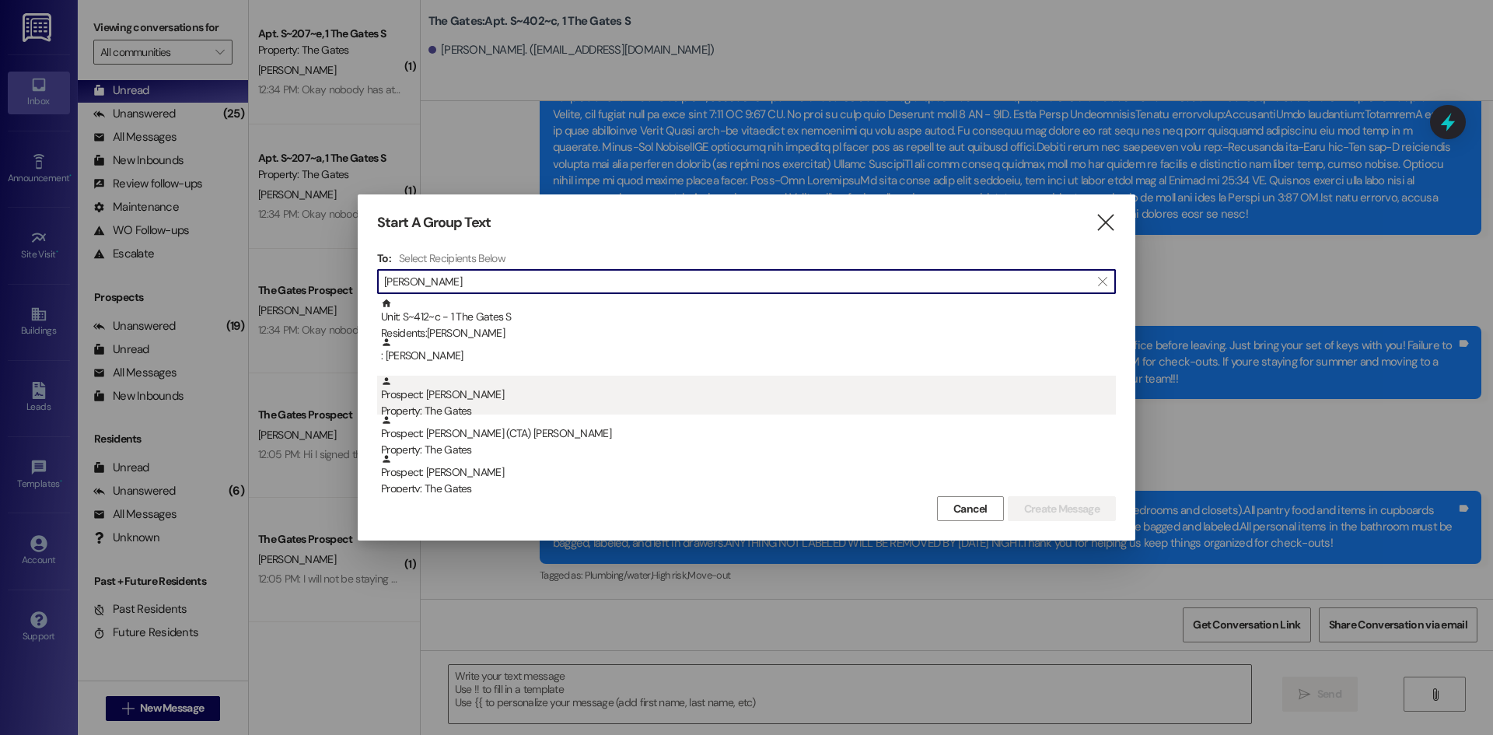
type input "[PERSON_NAME]"
click at [535, 397] on div "Prospect: [PERSON_NAME] Property: The Gates" at bounding box center [748, 397] width 735 height 44
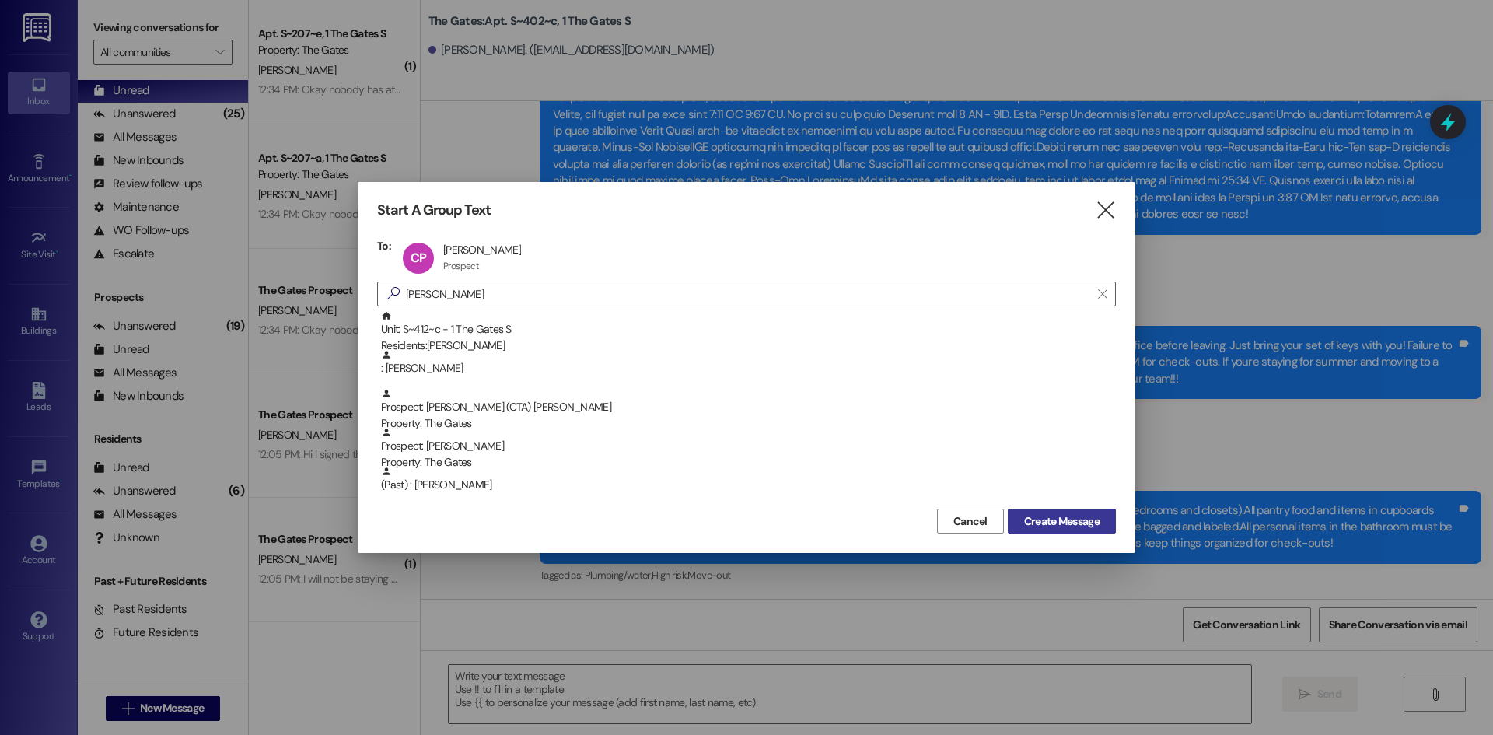
click at [1048, 511] on button "Create Message" at bounding box center [1062, 520] width 108 height 25
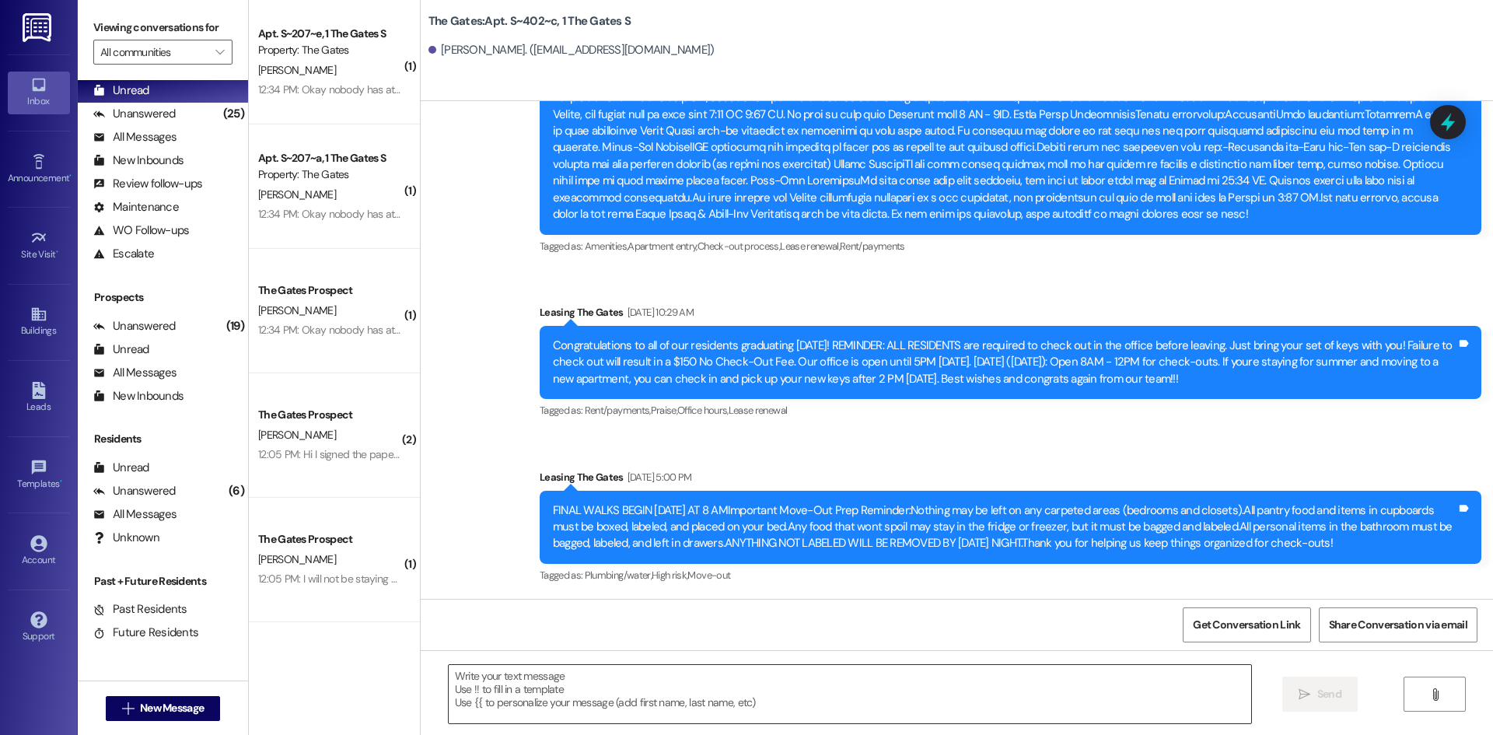
scroll to position [4820, 0]
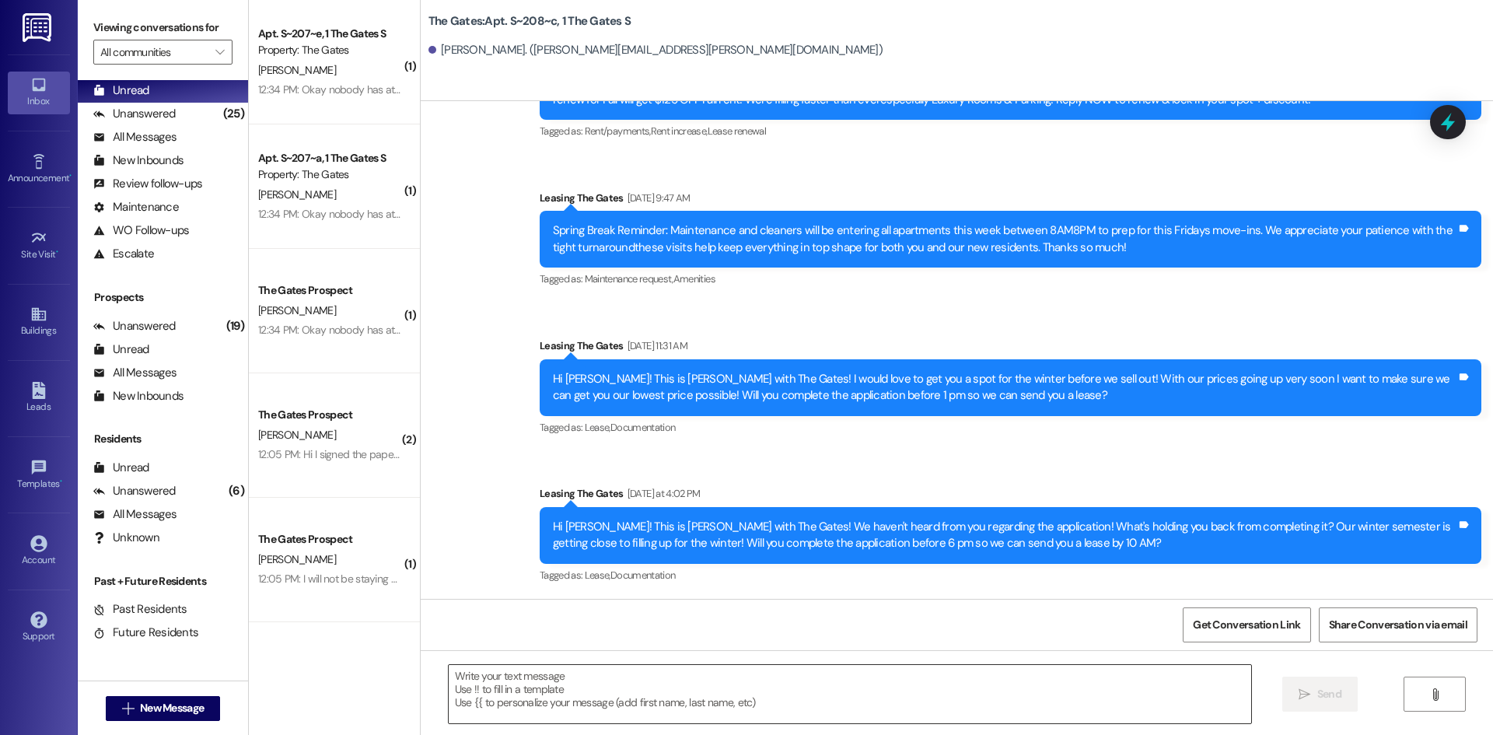
click at [489, 699] on textarea at bounding box center [850, 694] width 802 height 58
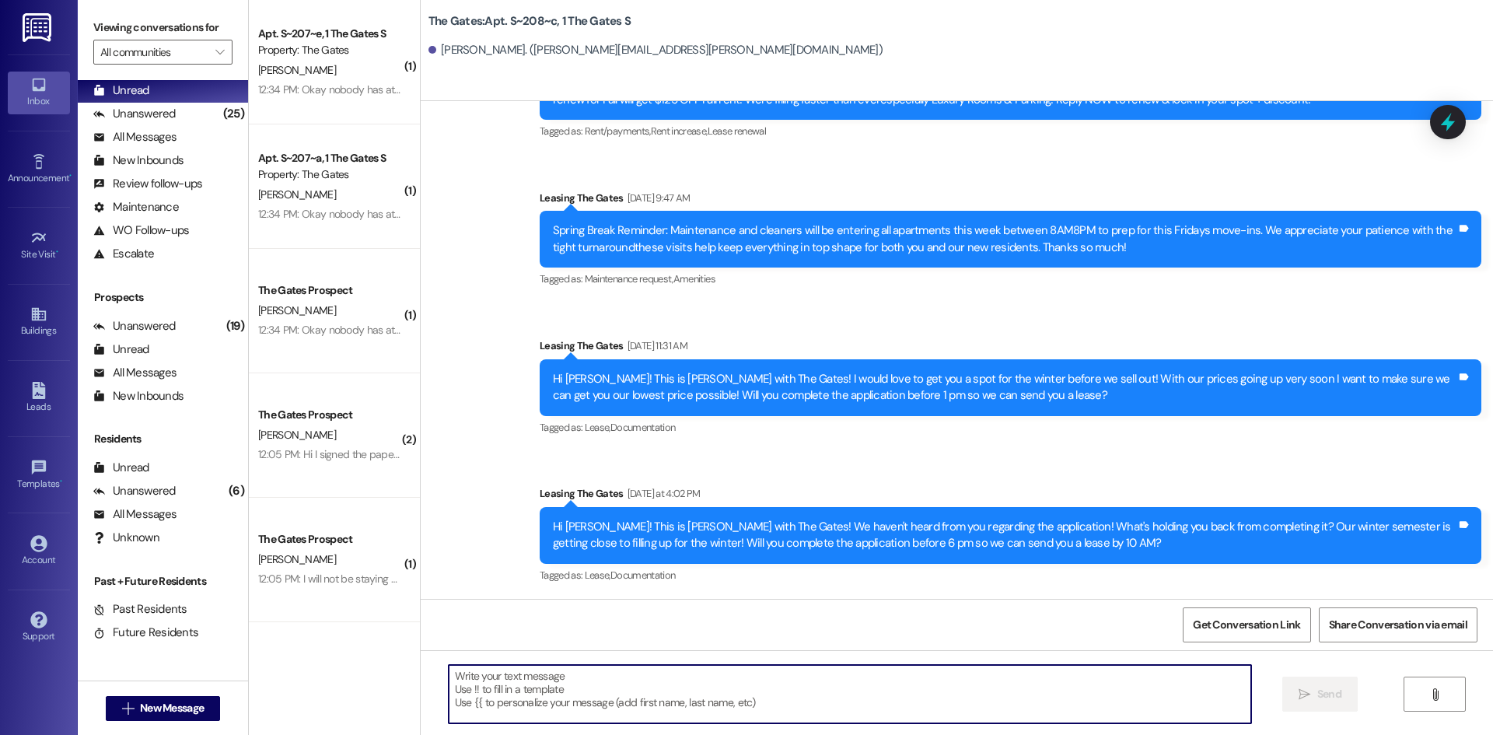
paste textarea "Hi [PERSON_NAME]! This is [PERSON_NAME] with The Gates! We are selling out fast…"
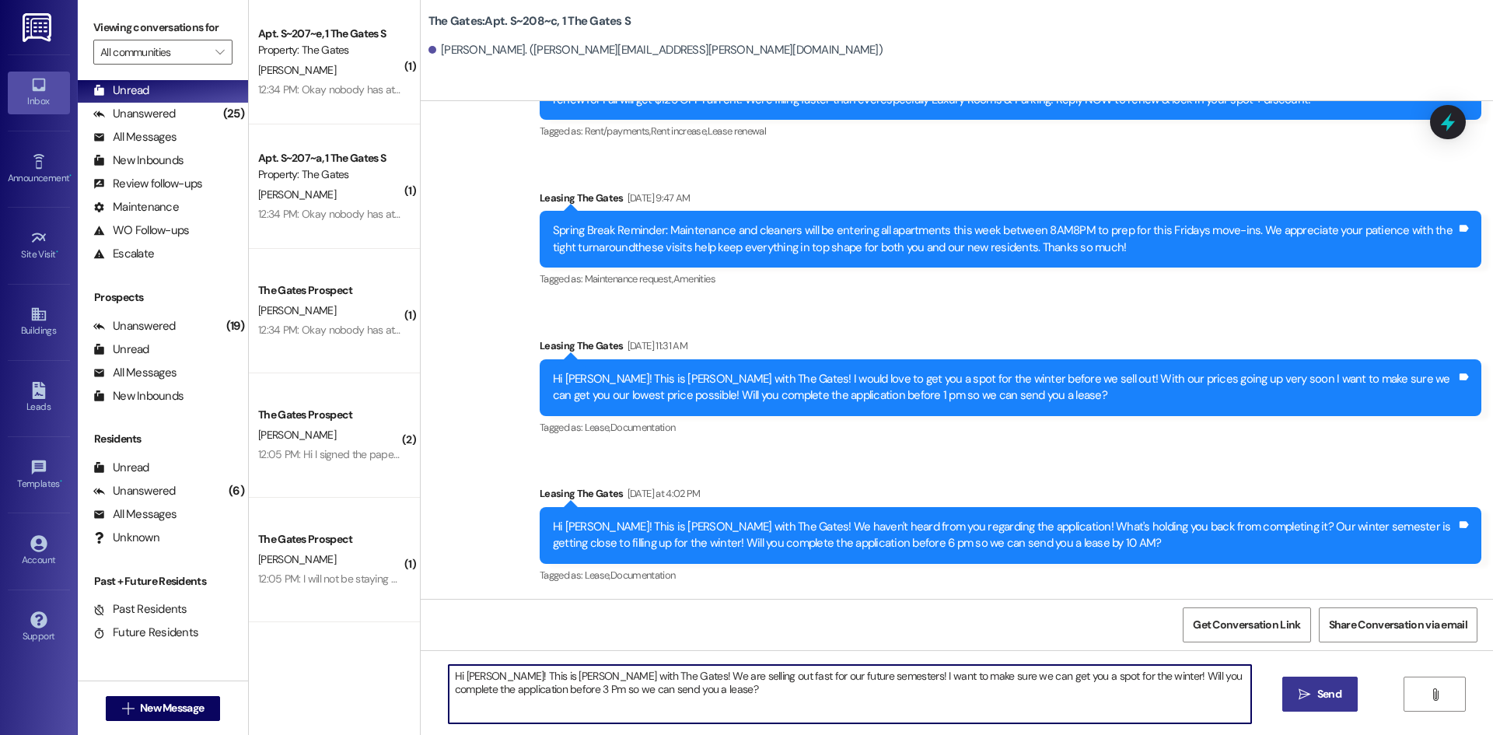
click at [483, 672] on textarea "Hi [PERSON_NAME]! This is [PERSON_NAME] with The Gates! We are selling out fast…" at bounding box center [850, 694] width 802 height 58
type textarea "Hi [PERSON_NAME]! This is [PERSON_NAME] with The Gates! We are selling out fast…"
click at [1334, 701] on span "Send" at bounding box center [1329, 694] width 24 height 16
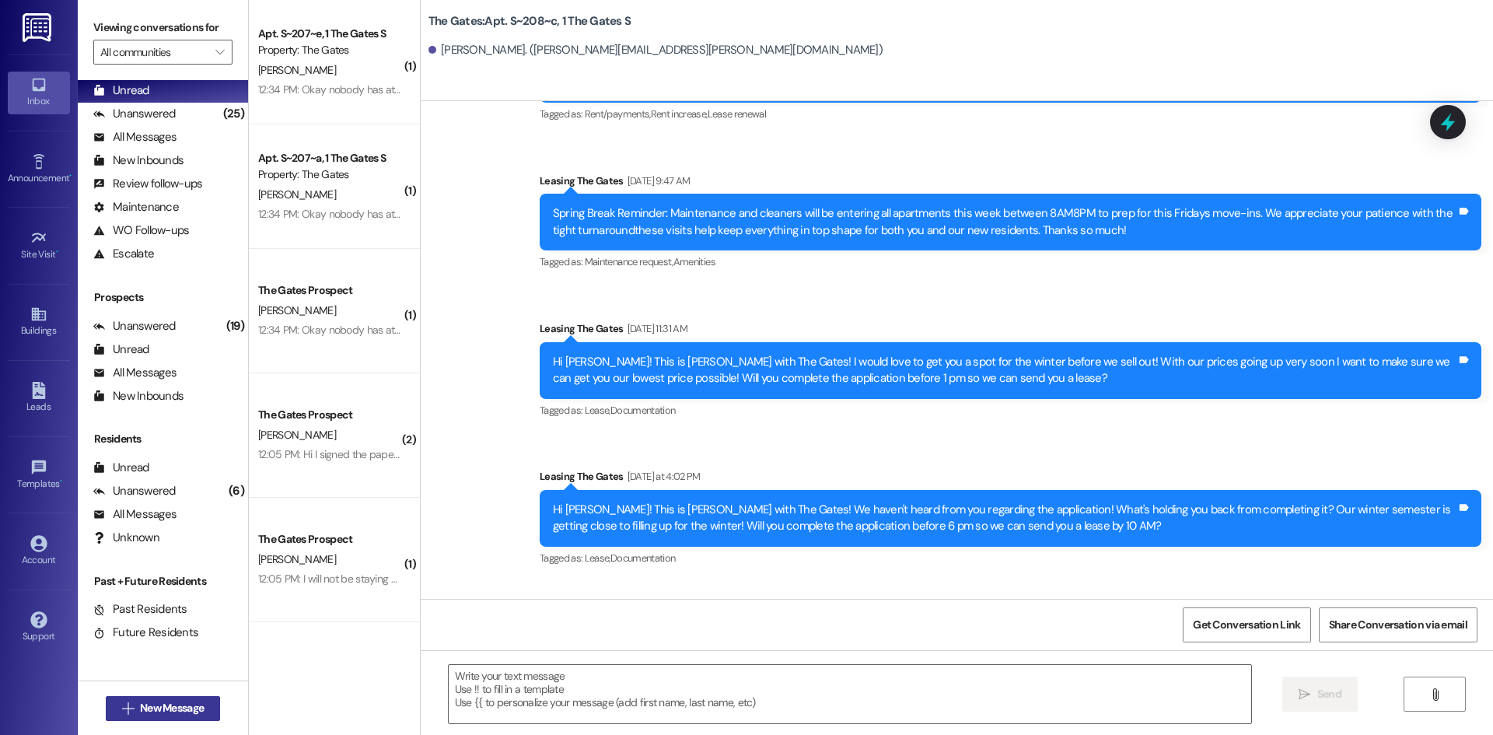
click at [158, 709] on span "New Message" at bounding box center [172, 708] width 64 height 16
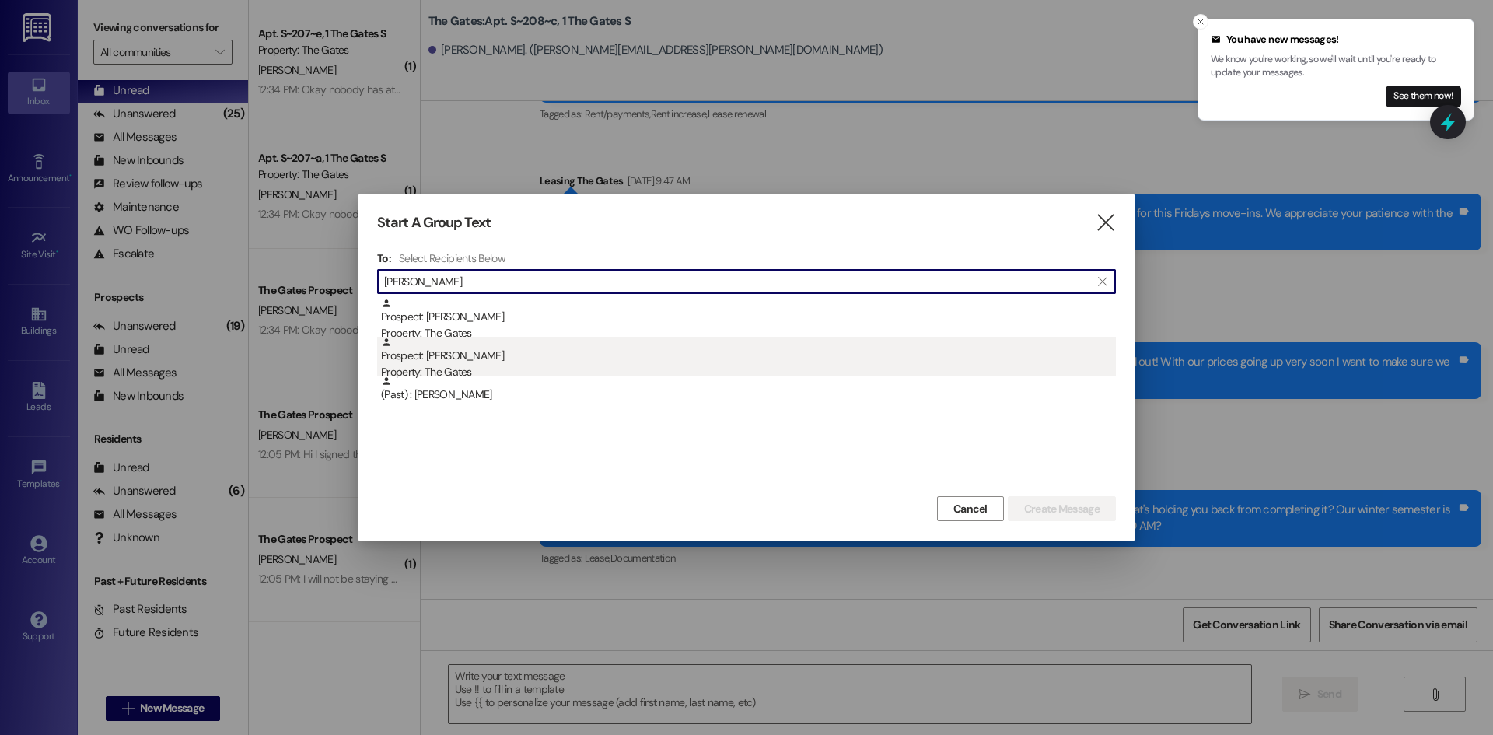
type input "[PERSON_NAME]"
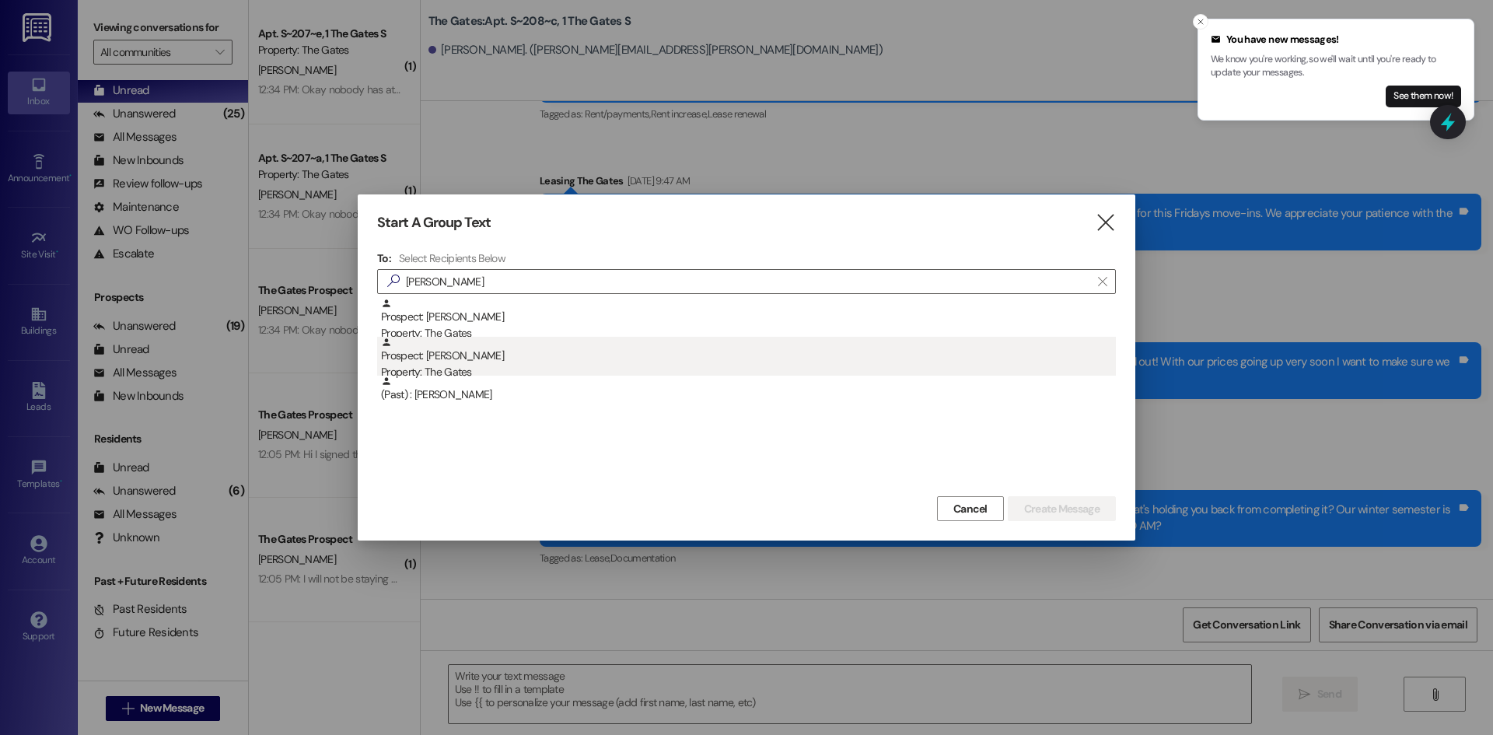
click at [540, 348] on div "Prospect: [PERSON_NAME] Property: The Gates" at bounding box center [748, 359] width 735 height 44
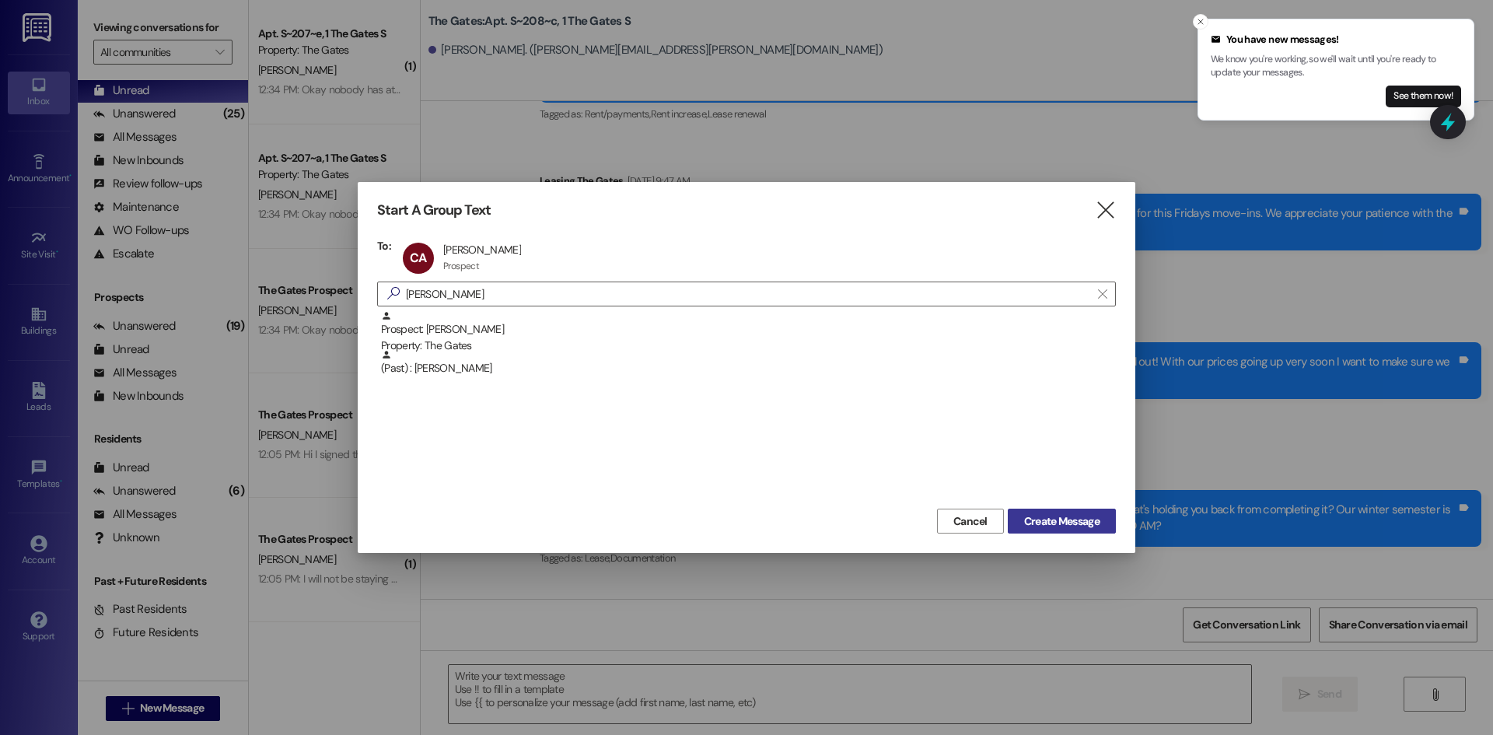
click at [1036, 520] on span "Create Message" at bounding box center [1061, 521] width 75 height 16
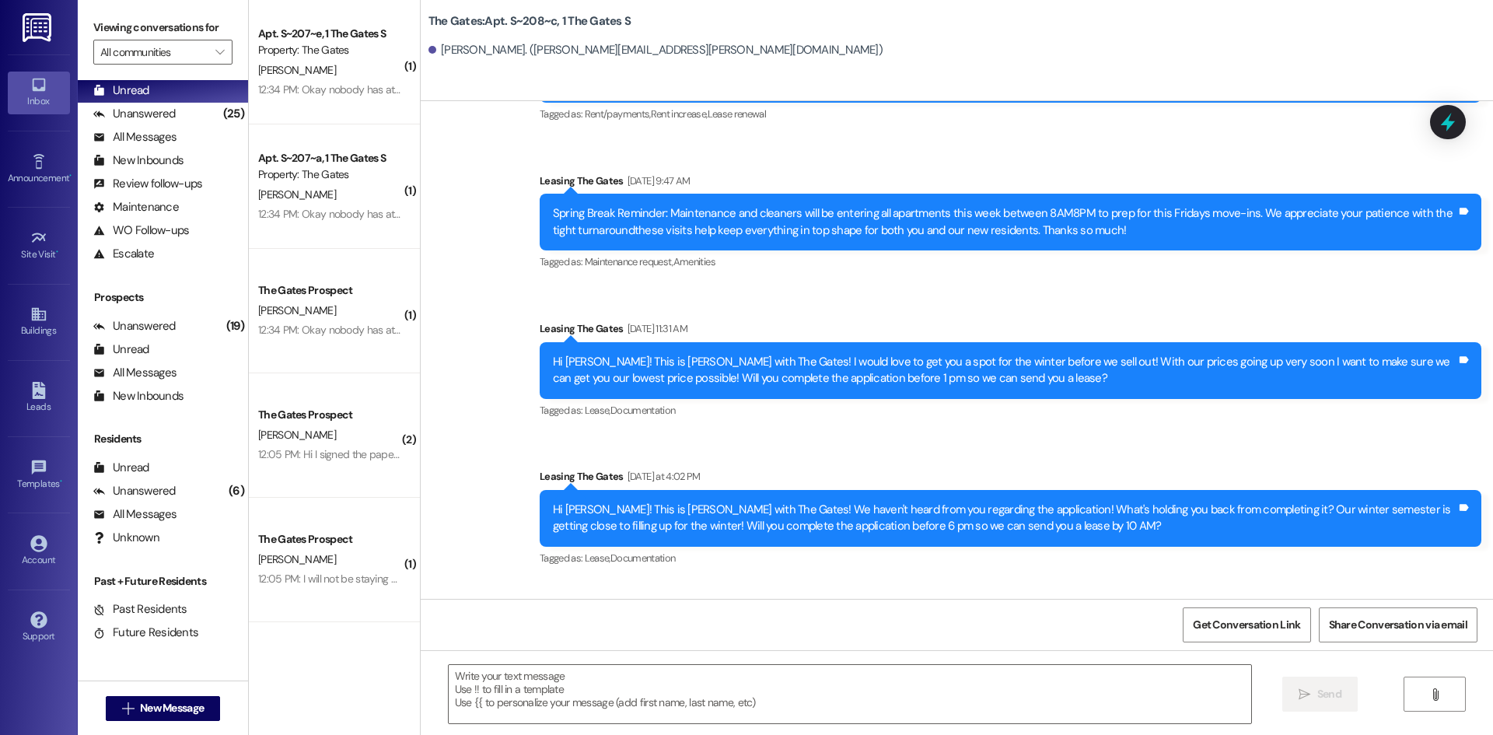
scroll to position [0, 0]
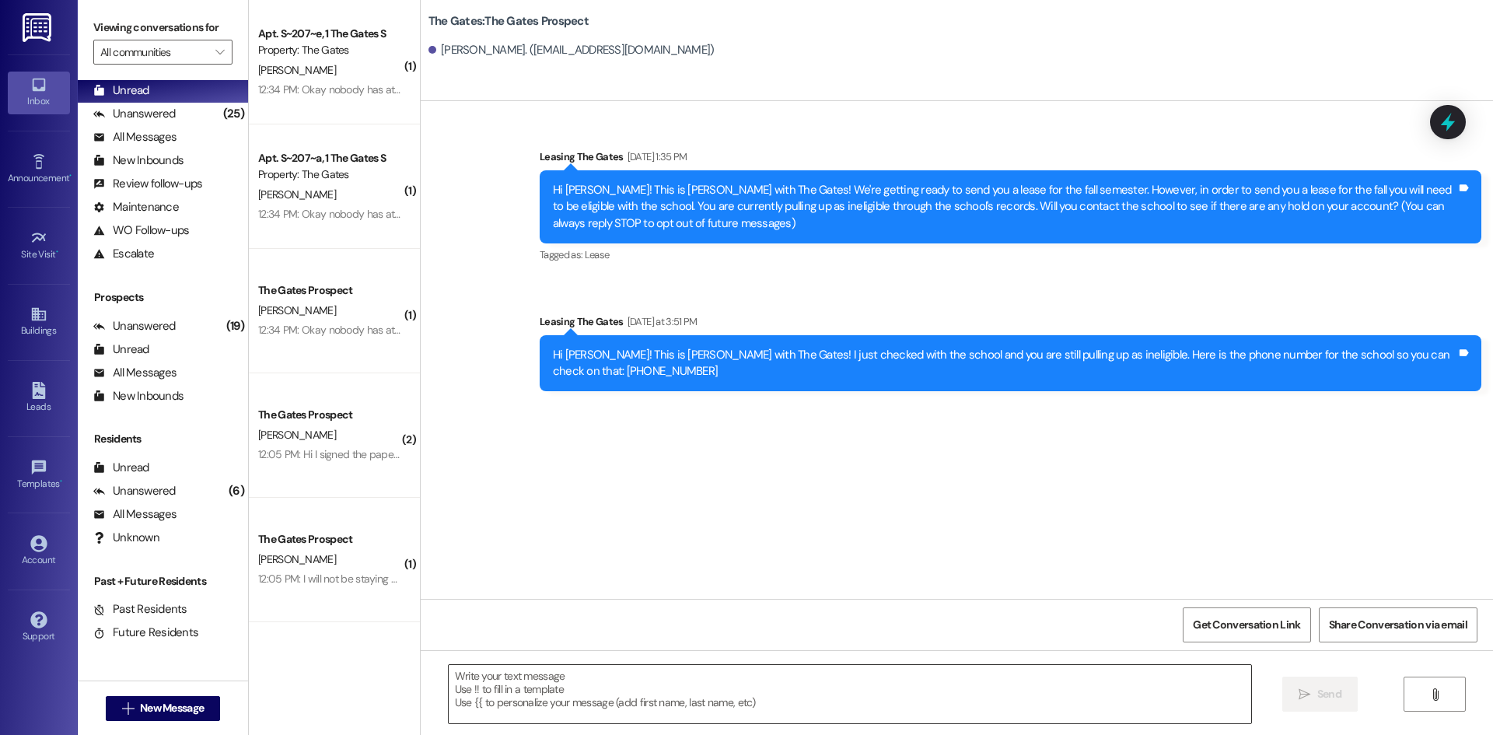
click at [465, 693] on textarea at bounding box center [850, 694] width 802 height 58
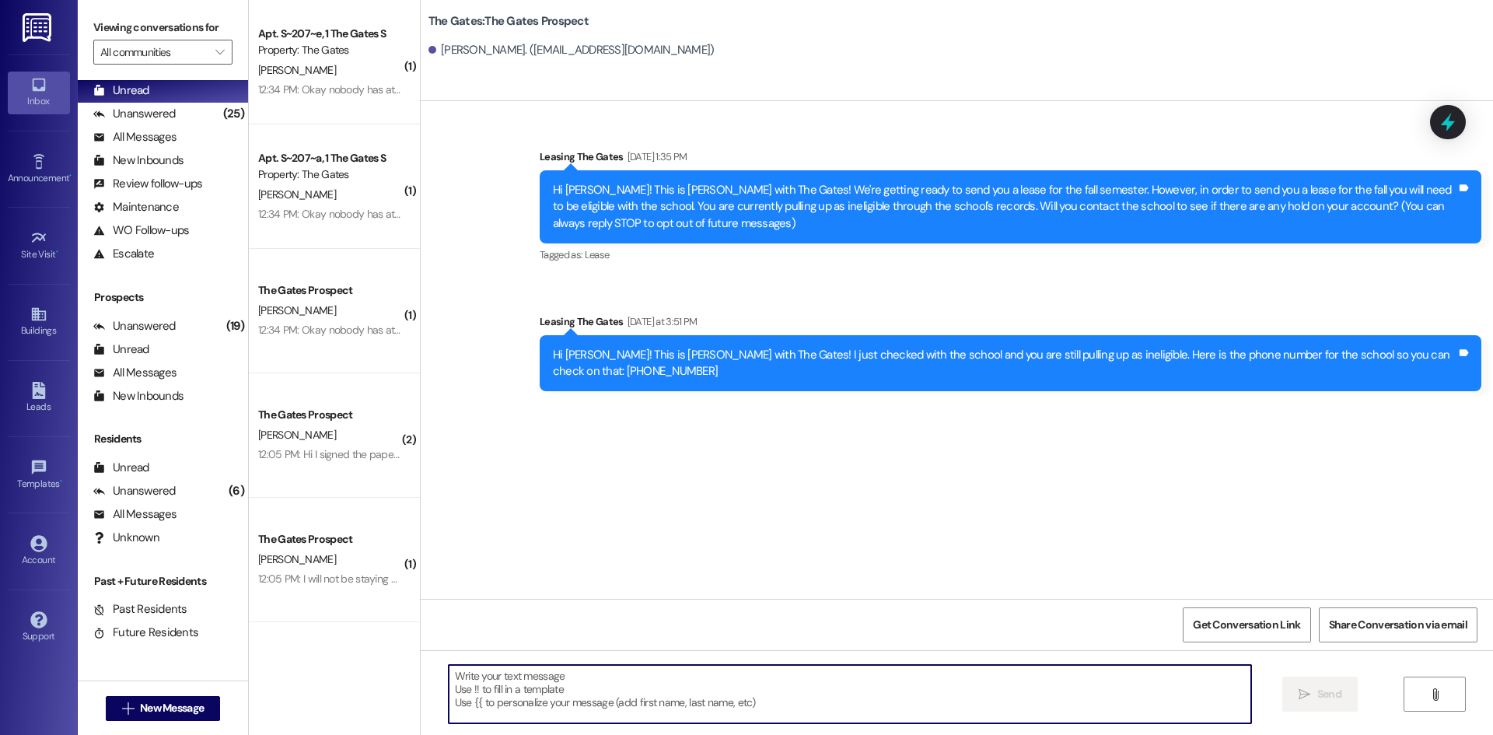
click at [533, 710] on textarea at bounding box center [850, 694] width 802 height 58
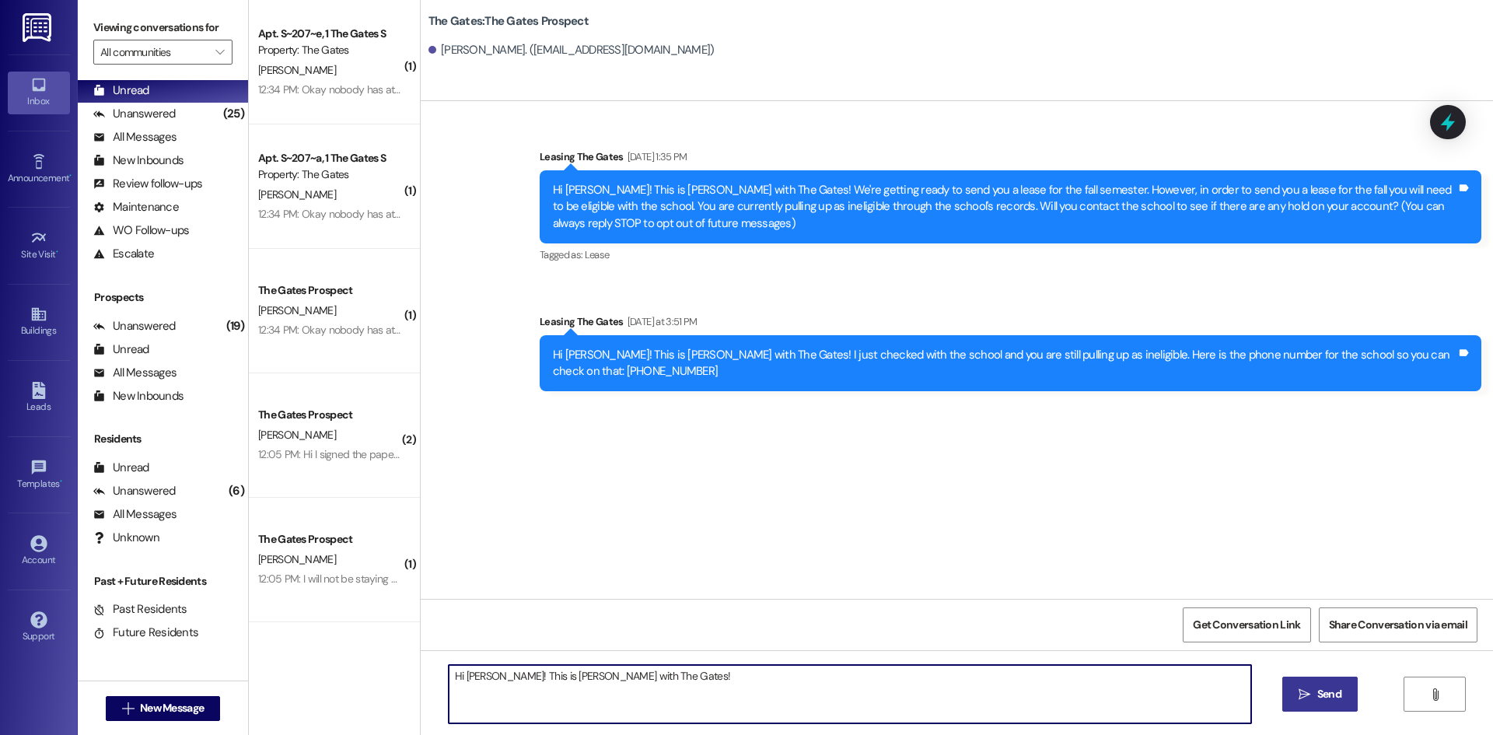
type textarea "Hi [PERSON_NAME]! This is [PERSON_NAME] with The Gates!"
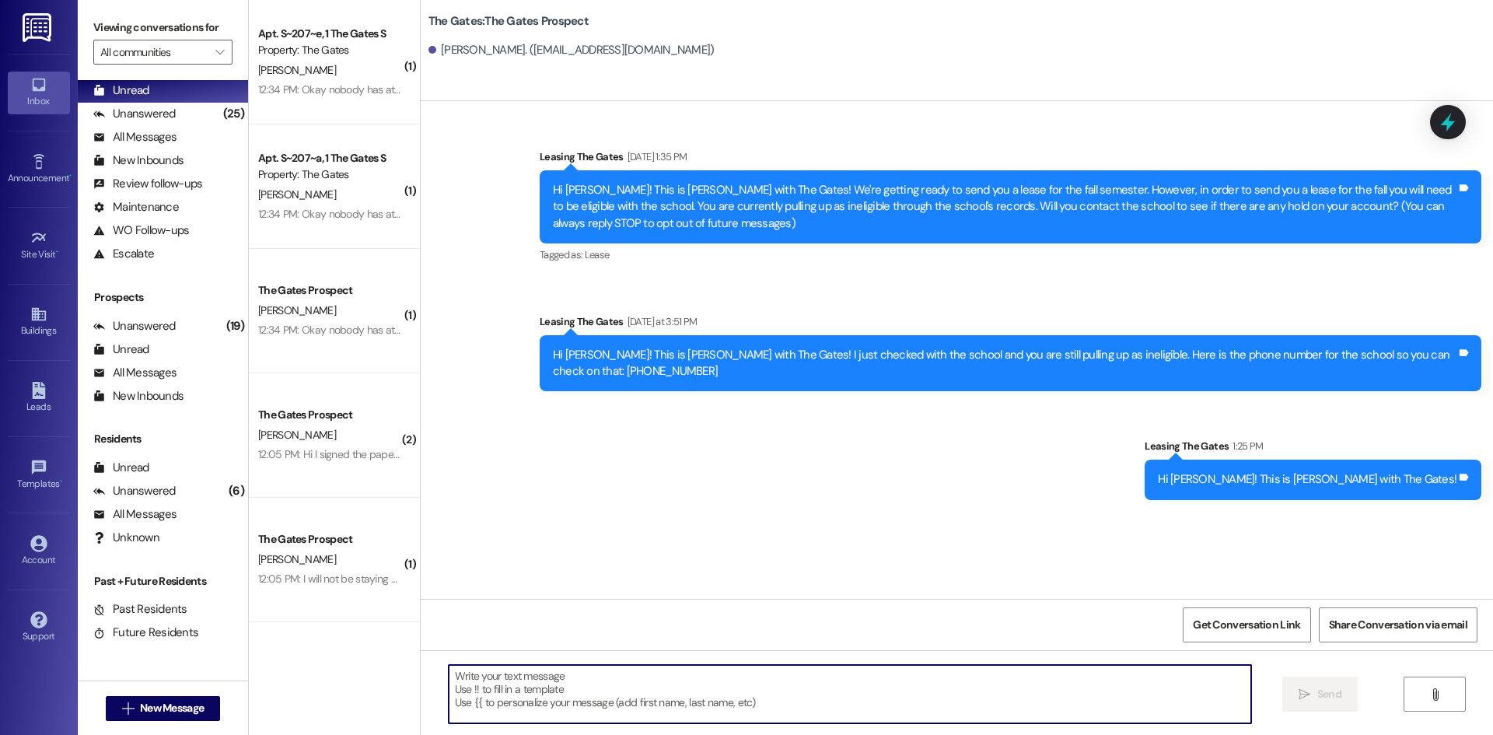
click at [620, 697] on textarea at bounding box center [850, 694] width 802 height 58
type textarea "Did you hear back from the school?"
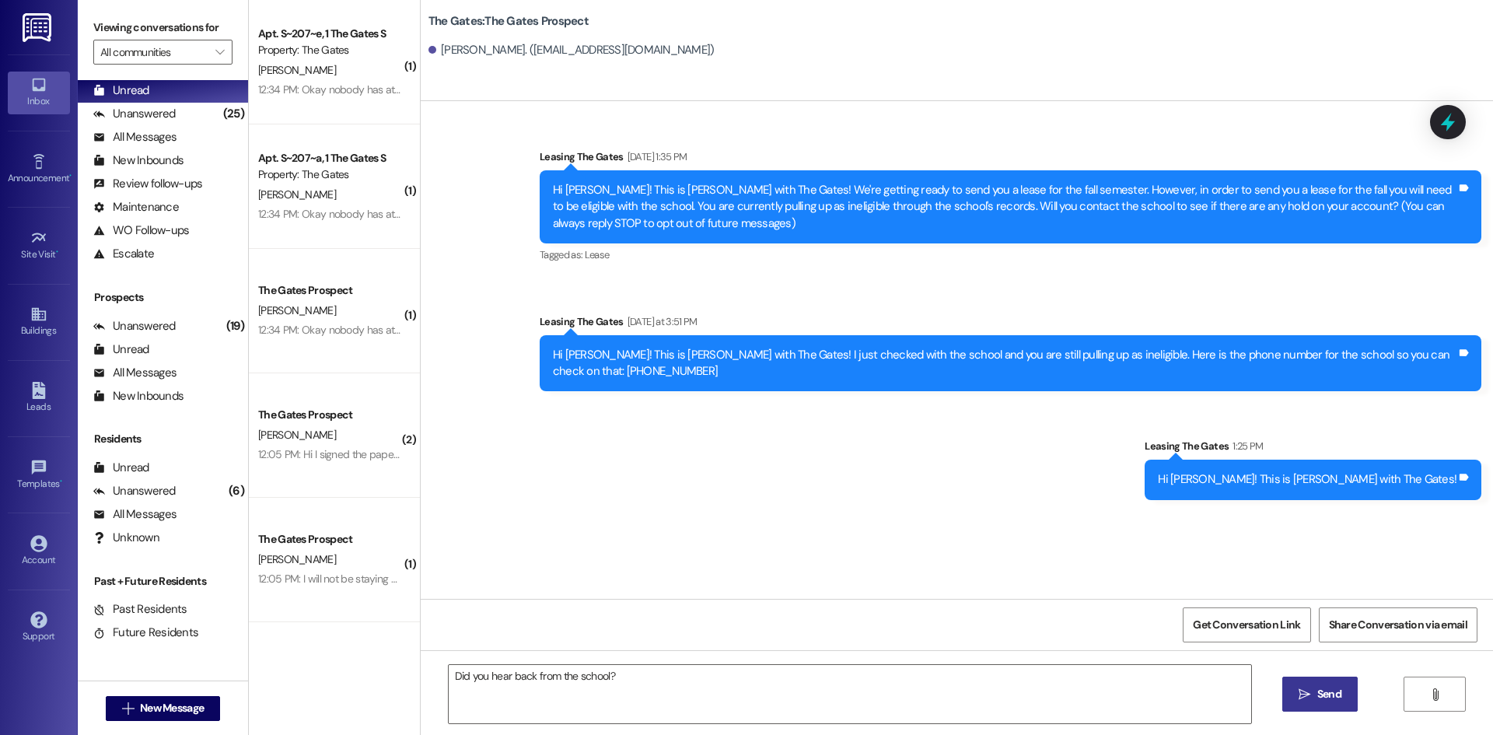
click at [1344, 690] on button " Send" at bounding box center [1319, 693] width 75 height 35
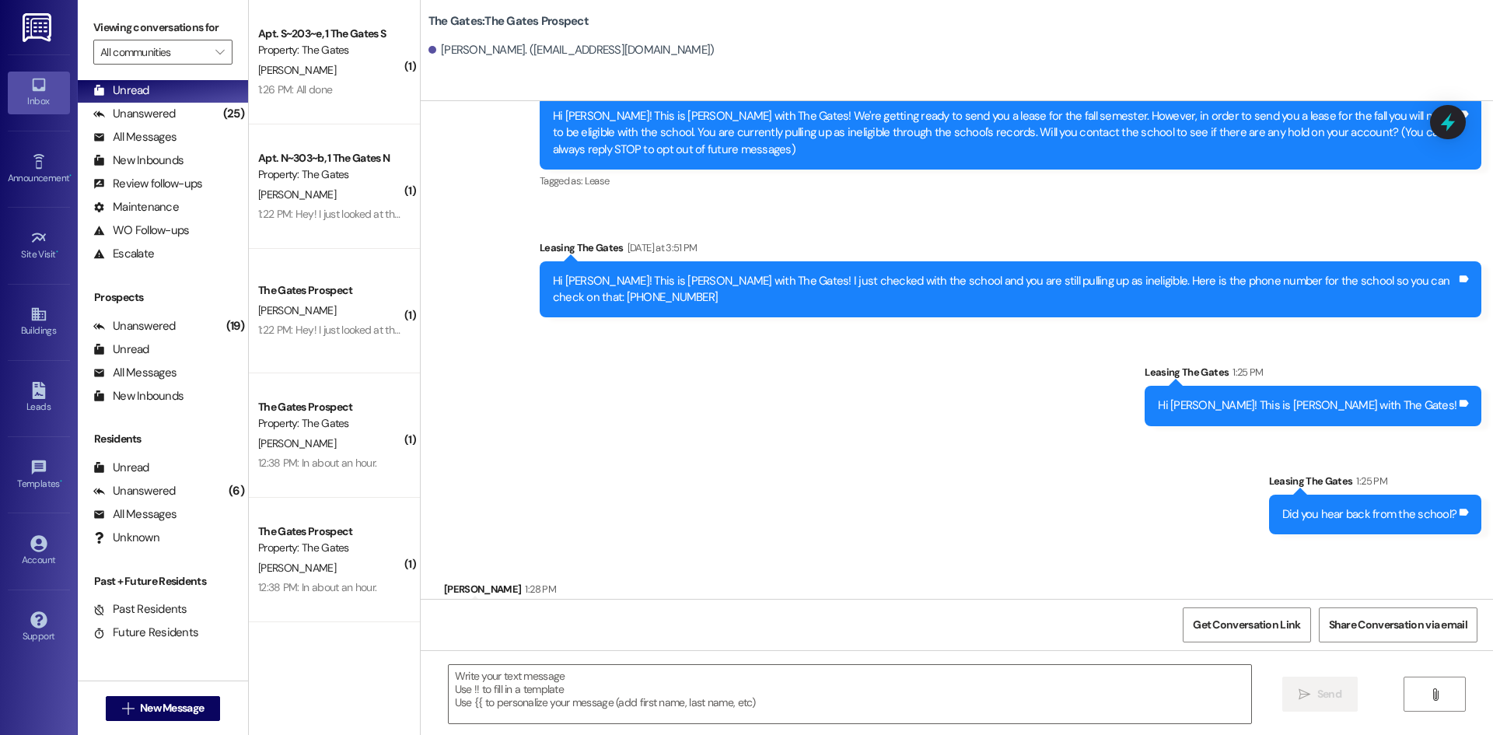
scroll to position [129, 0]
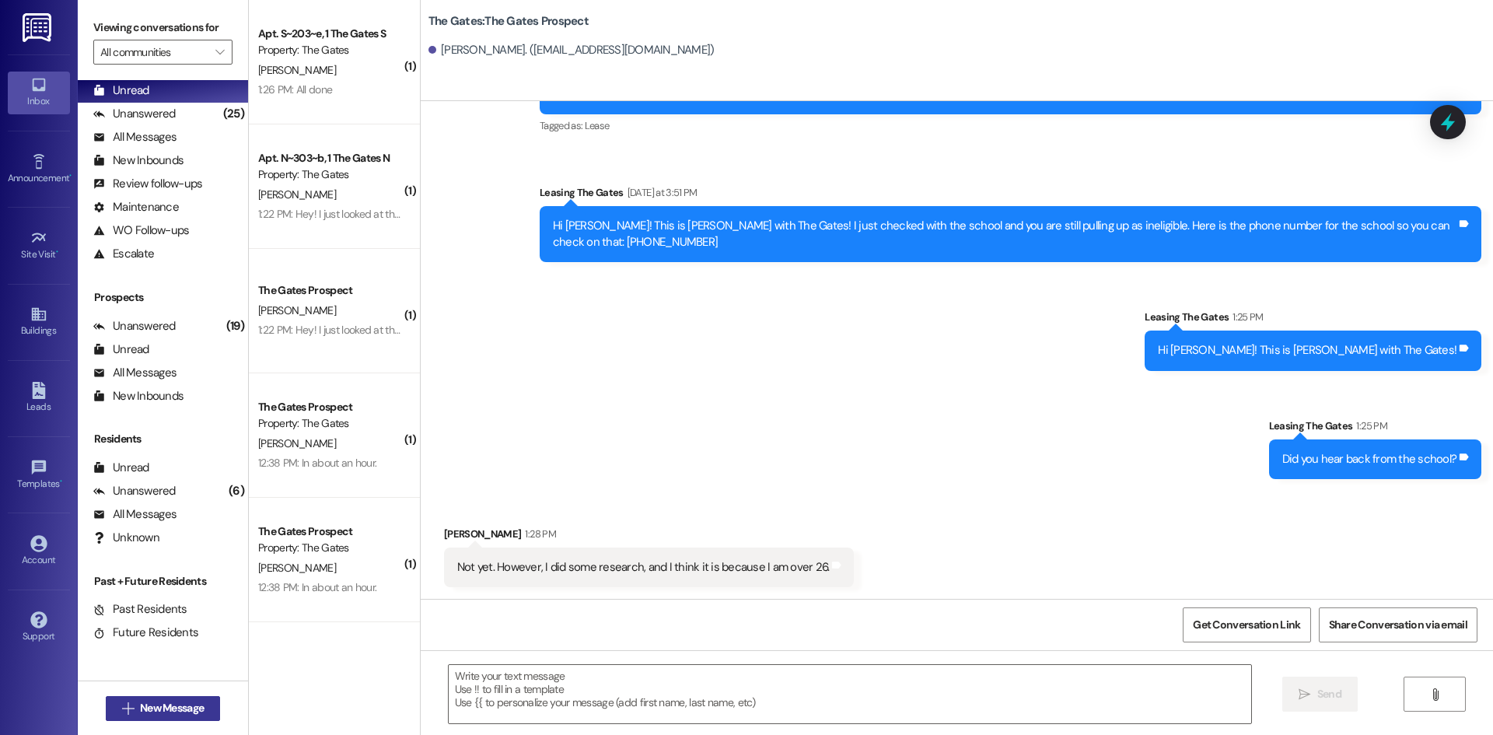
click at [168, 712] on span "New Message" at bounding box center [172, 708] width 64 height 16
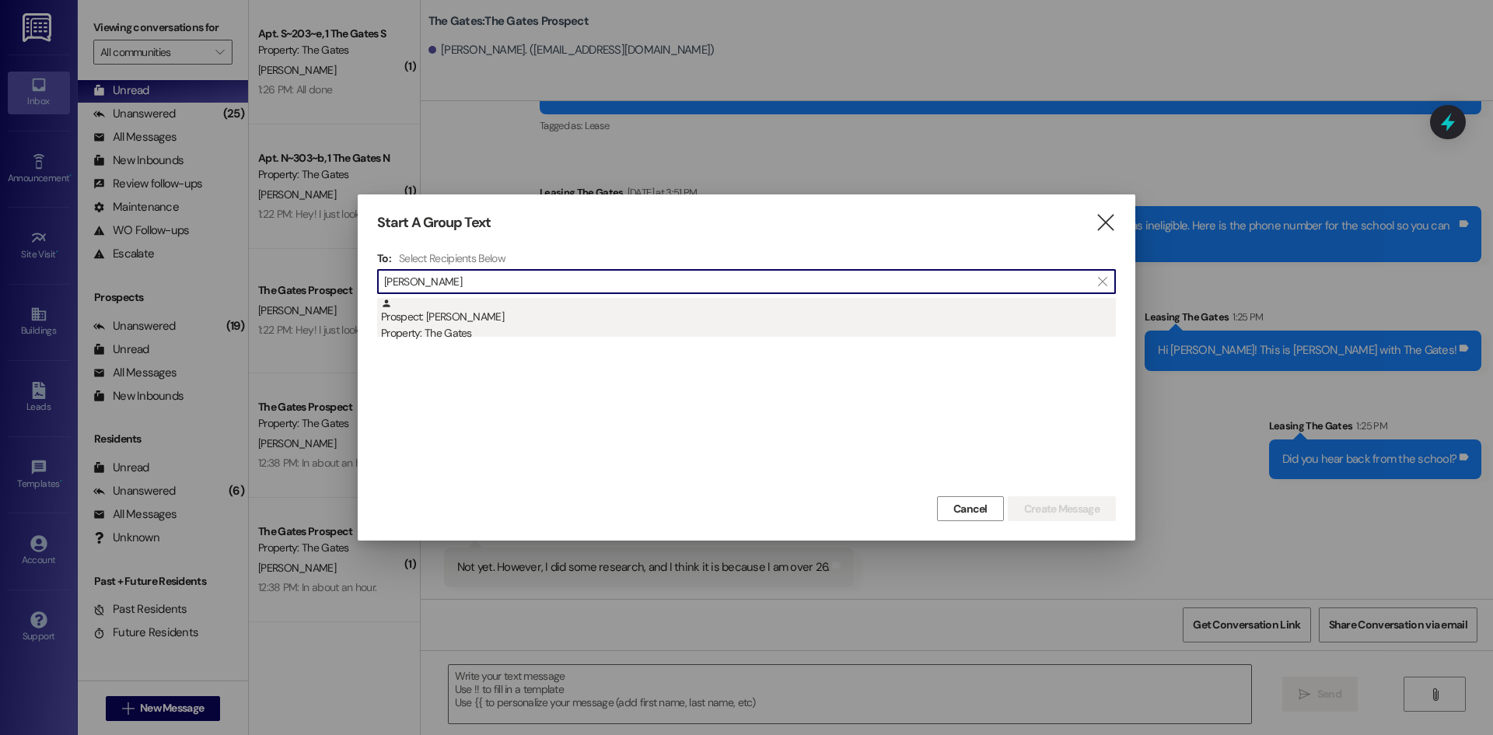
type input "[PERSON_NAME]"
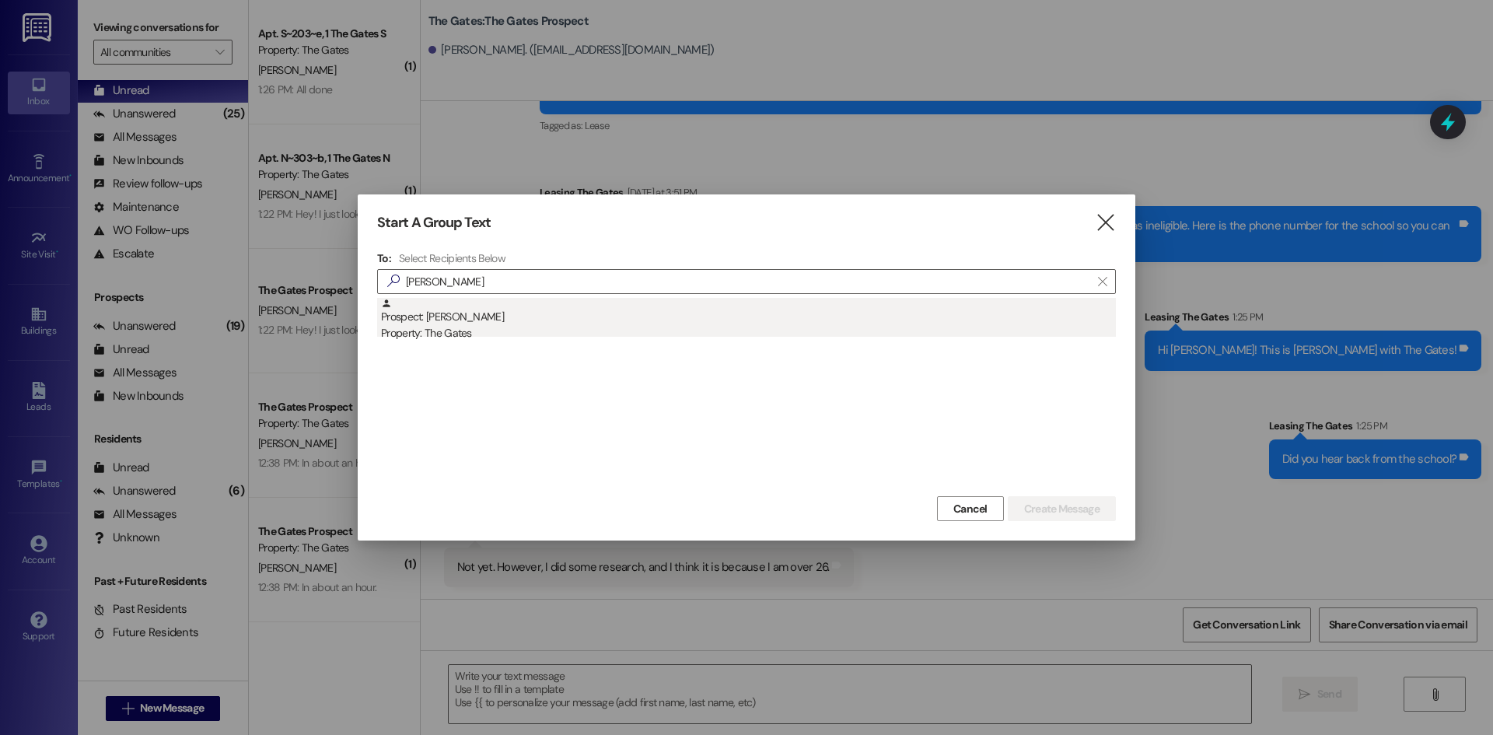
click at [474, 331] on div "Property: The Gates" at bounding box center [748, 333] width 735 height 16
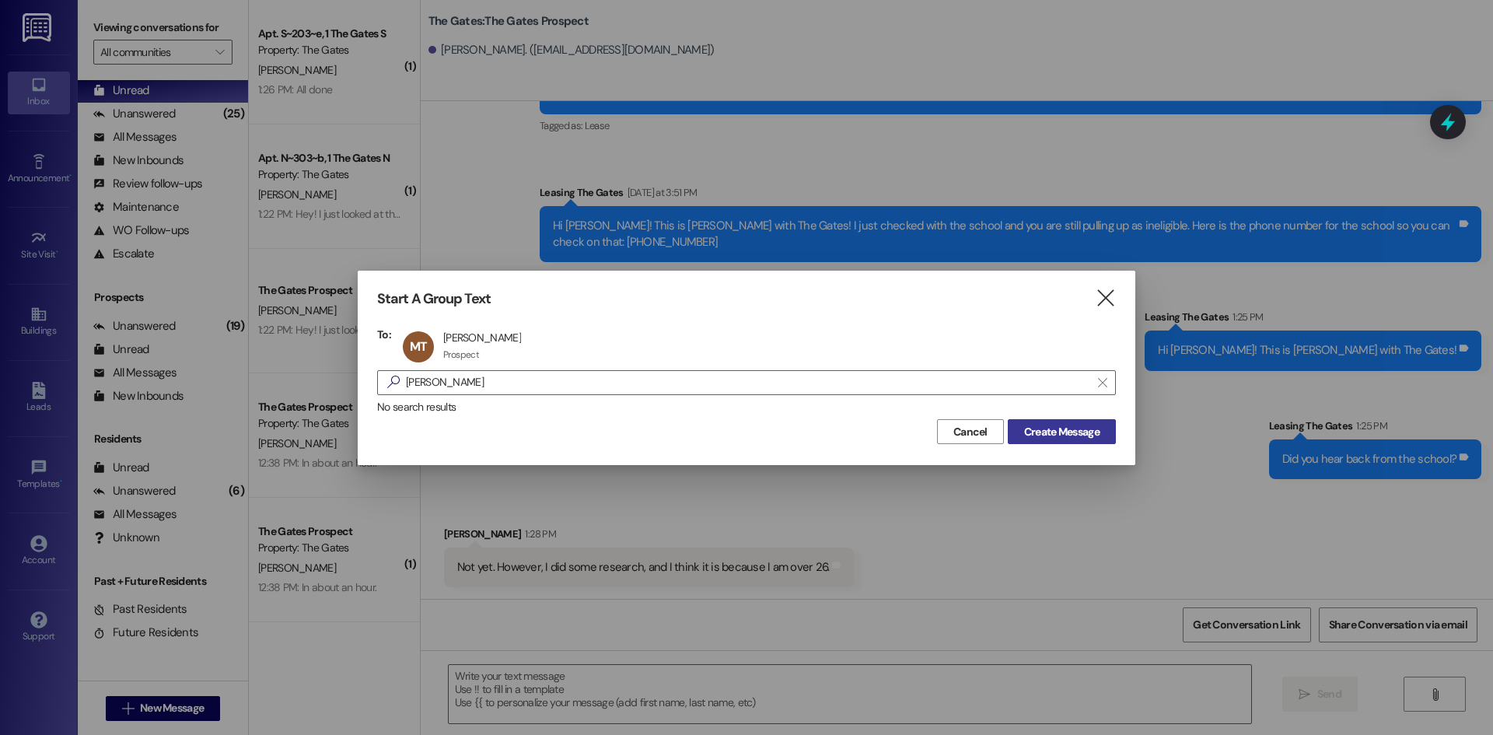
click at [1032, 435] on span "Create Message" at bounding box center [1061, 432] width 75 height 16
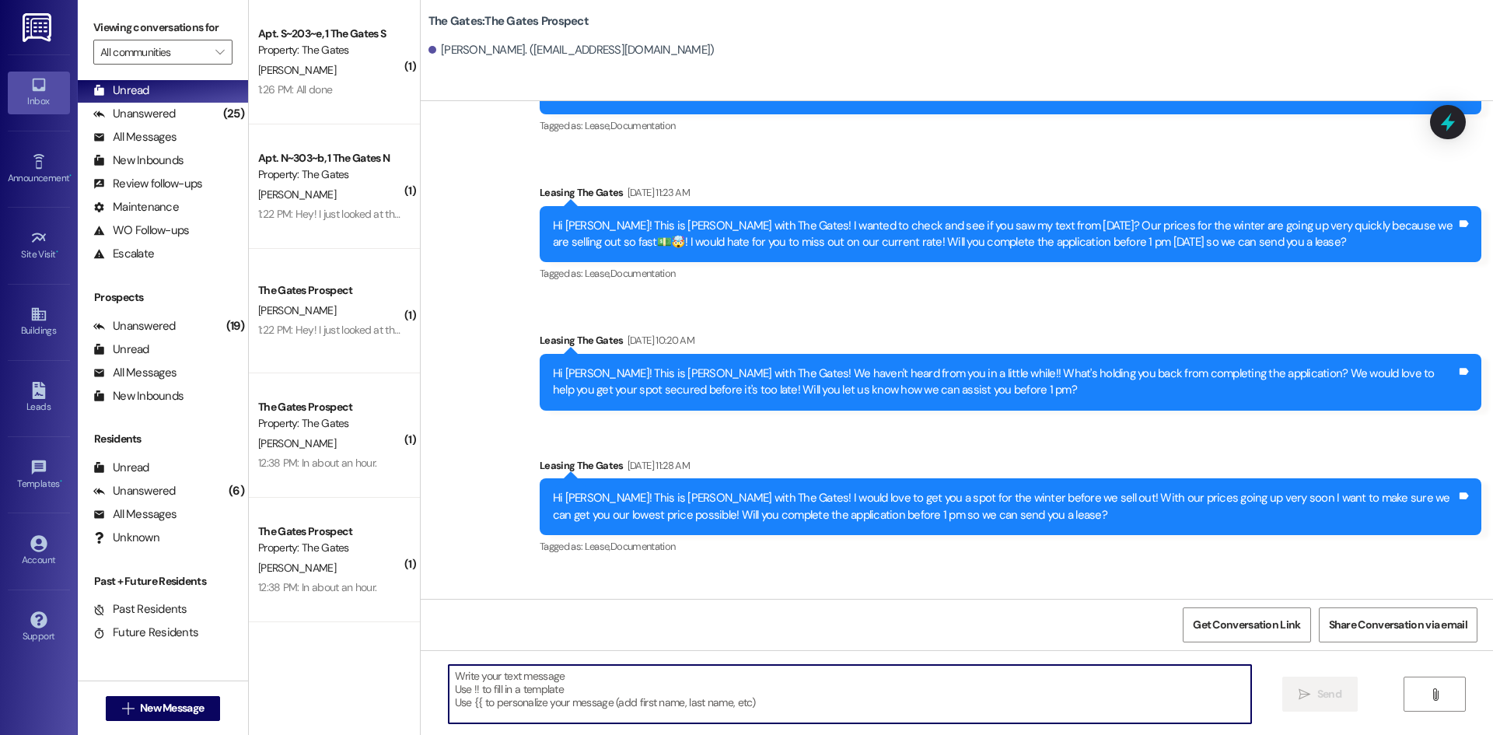
click at [533, 693] on textarea at bounding box center [850, 694] width 802 height 58
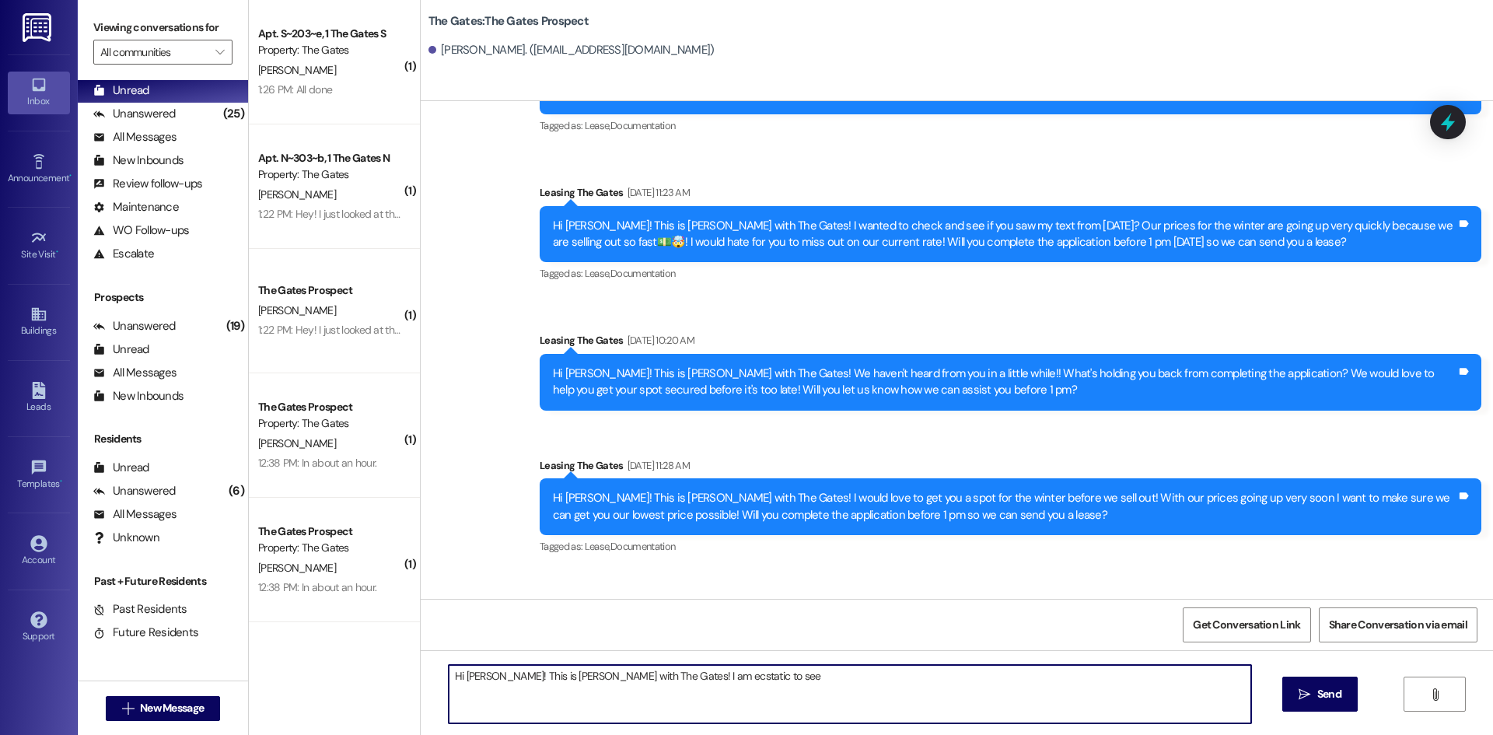
click at [741, 686] on textarea "Hi [PERSON_NAME]! This is [PERSON_NAME] with The Gates! I am ecstatic to see" at bounding box center [850, 694] width 802 height 58
click at [777, 676] on textarea "Hi [PERSON_NAME]! This is [PERSON_NAME] with The Gates! Winter parking is almos…" at bounding box center [850, 694] width 802 height 58
click at [1040, 676] on textarea "Hi [PERSON_NAME]! This is [PERSON_NAME] with The Gates! Winter parking is almos…" at bounding box center [850, 694] width 802 height 58
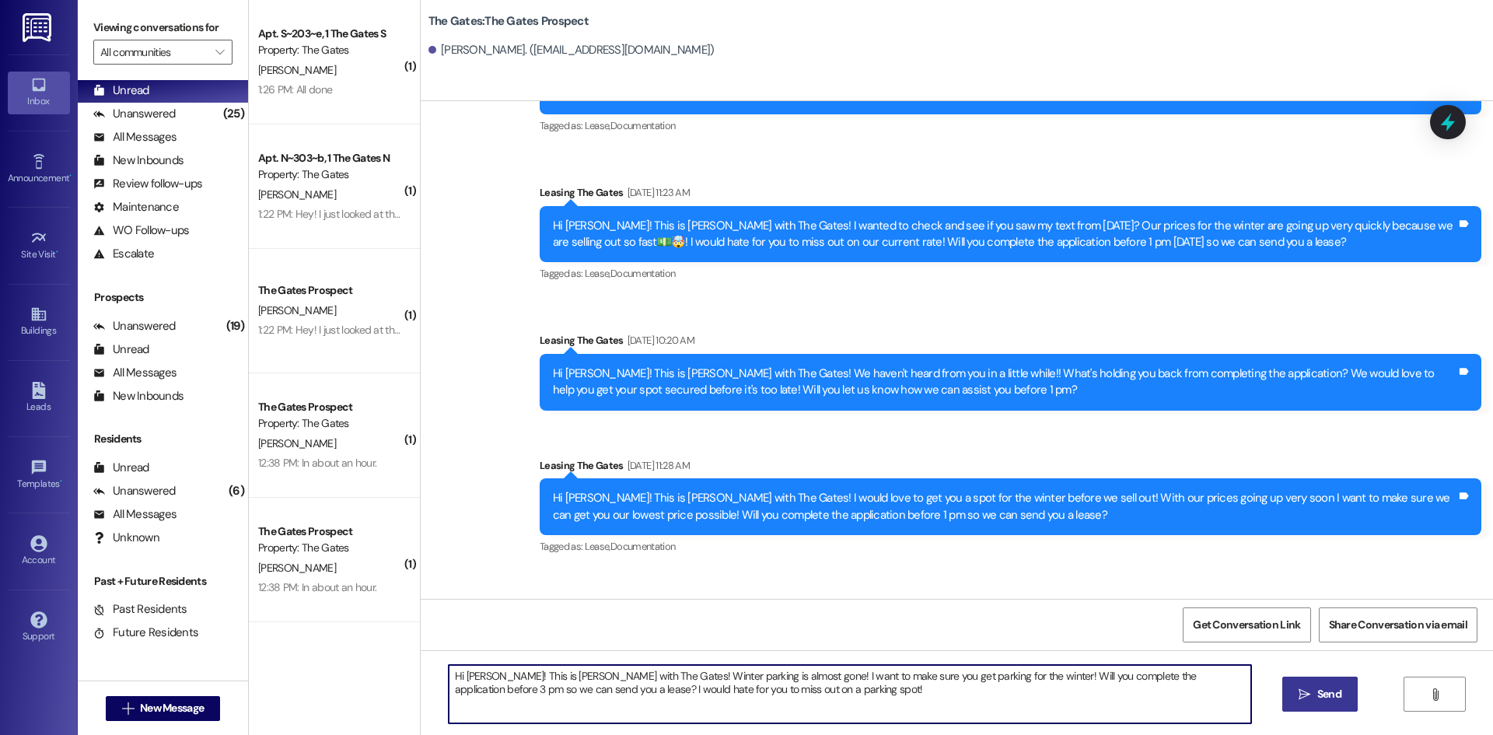
type textarea "Hi [PERSON_NAME]! This is [PERSON_NAME] with The Gates! Winter parking is almos…"
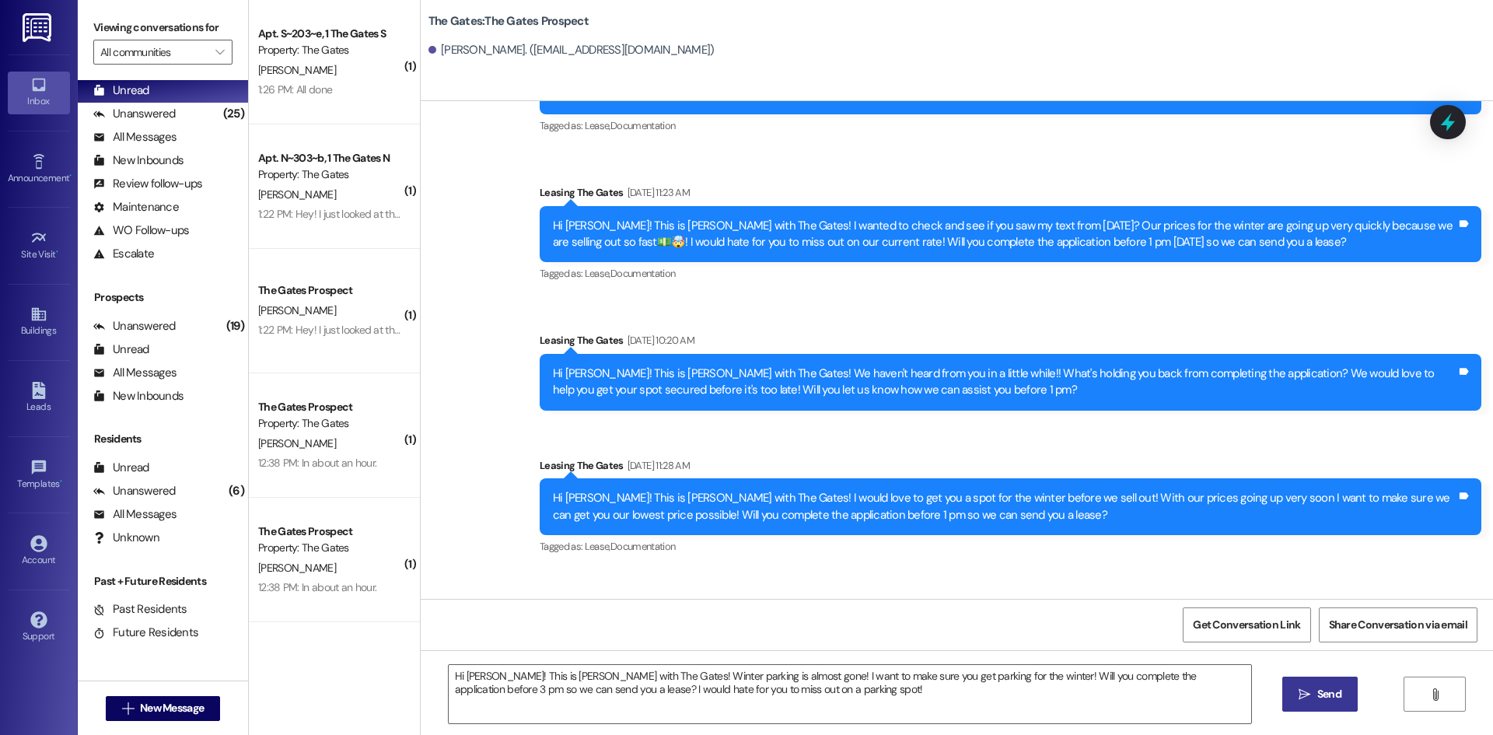
click at [1313, 705] on button " Send" at bounding box center [1319, 693] width 75 height 35
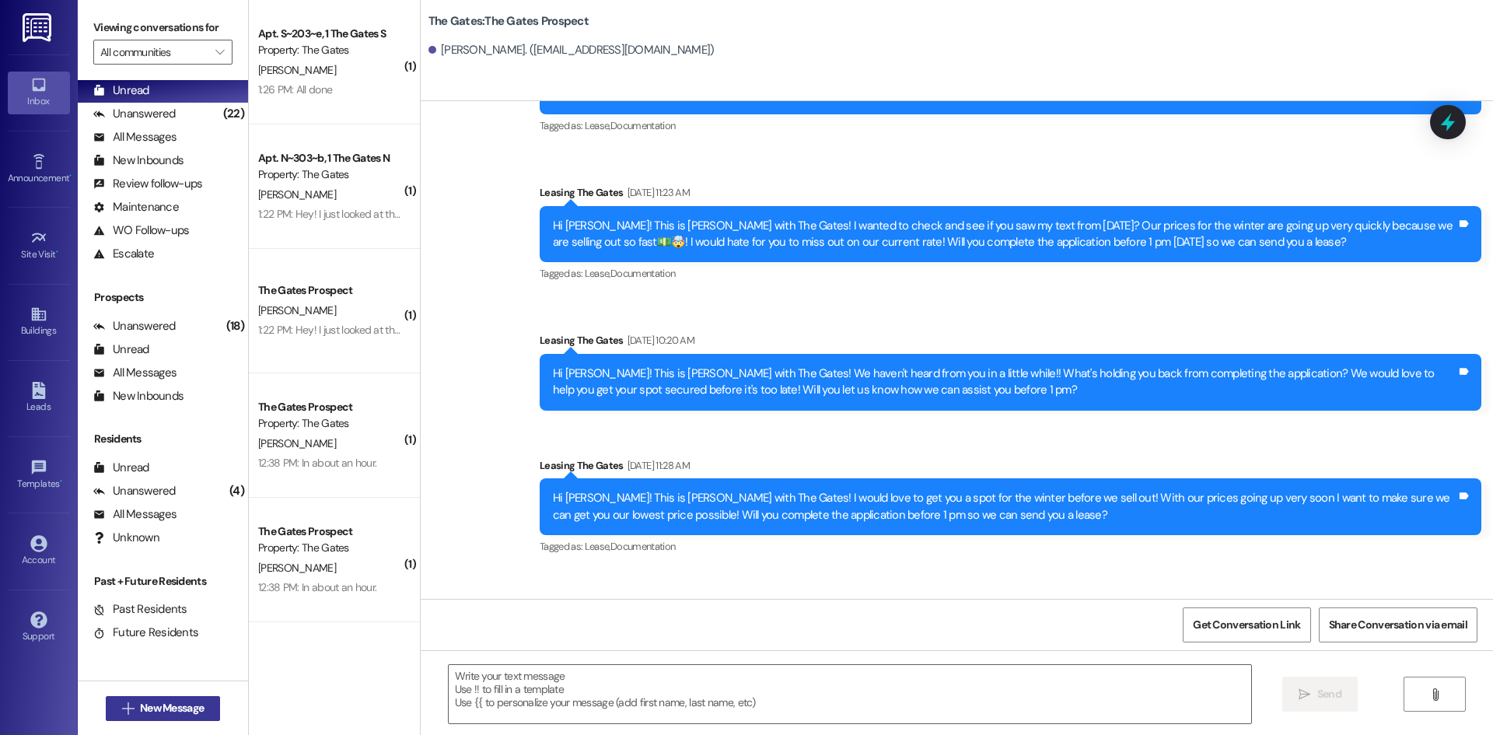
click at [169, 697] on button " New Message" at bounding box center [163, 708] width 115 height 25
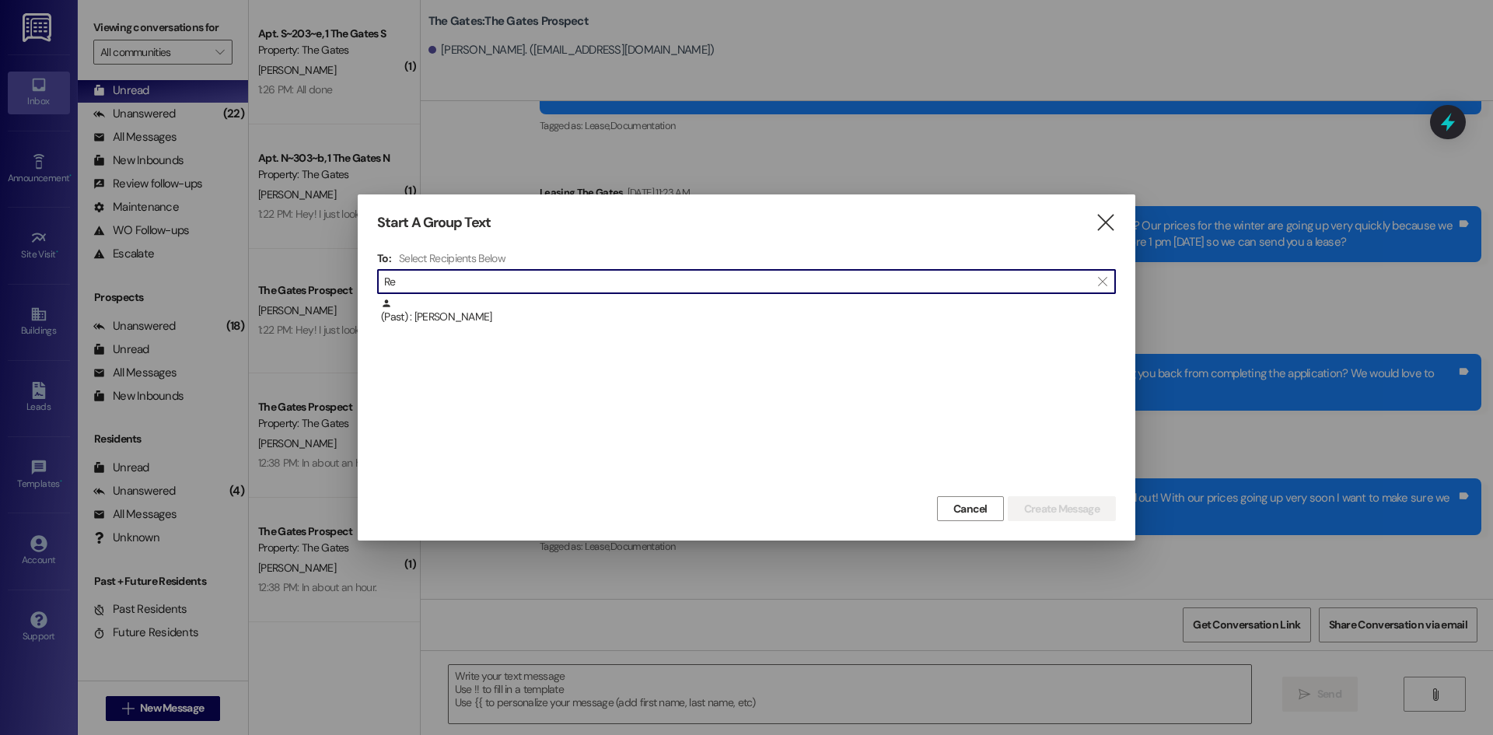
type input "R"
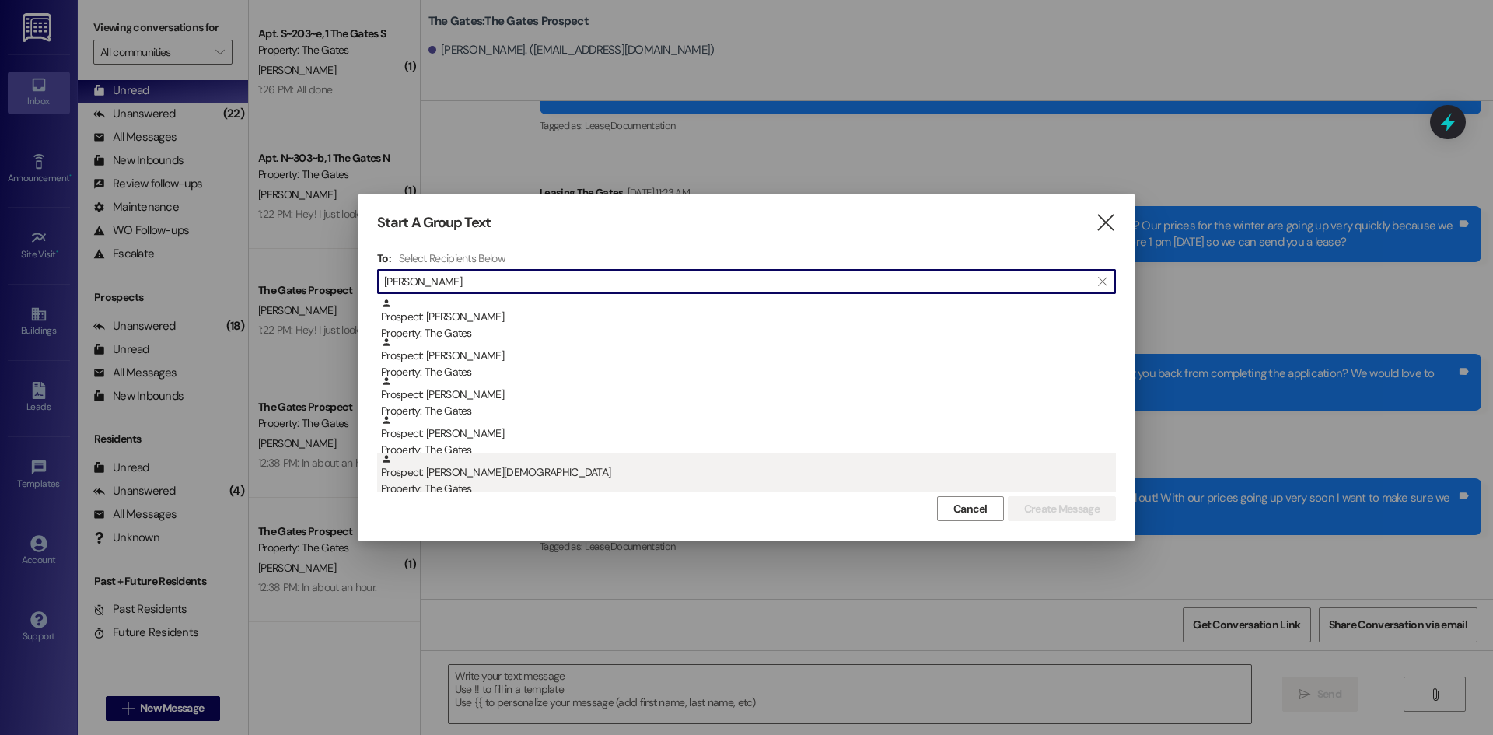
type input "[PERSON_NAME]"
click at [536, 465] on div "Prospect: [PERSON_NAME][DEMOGRAPHIC_DATA] Property: The Gates" at bounding box center [748, 475] width 735 height 44
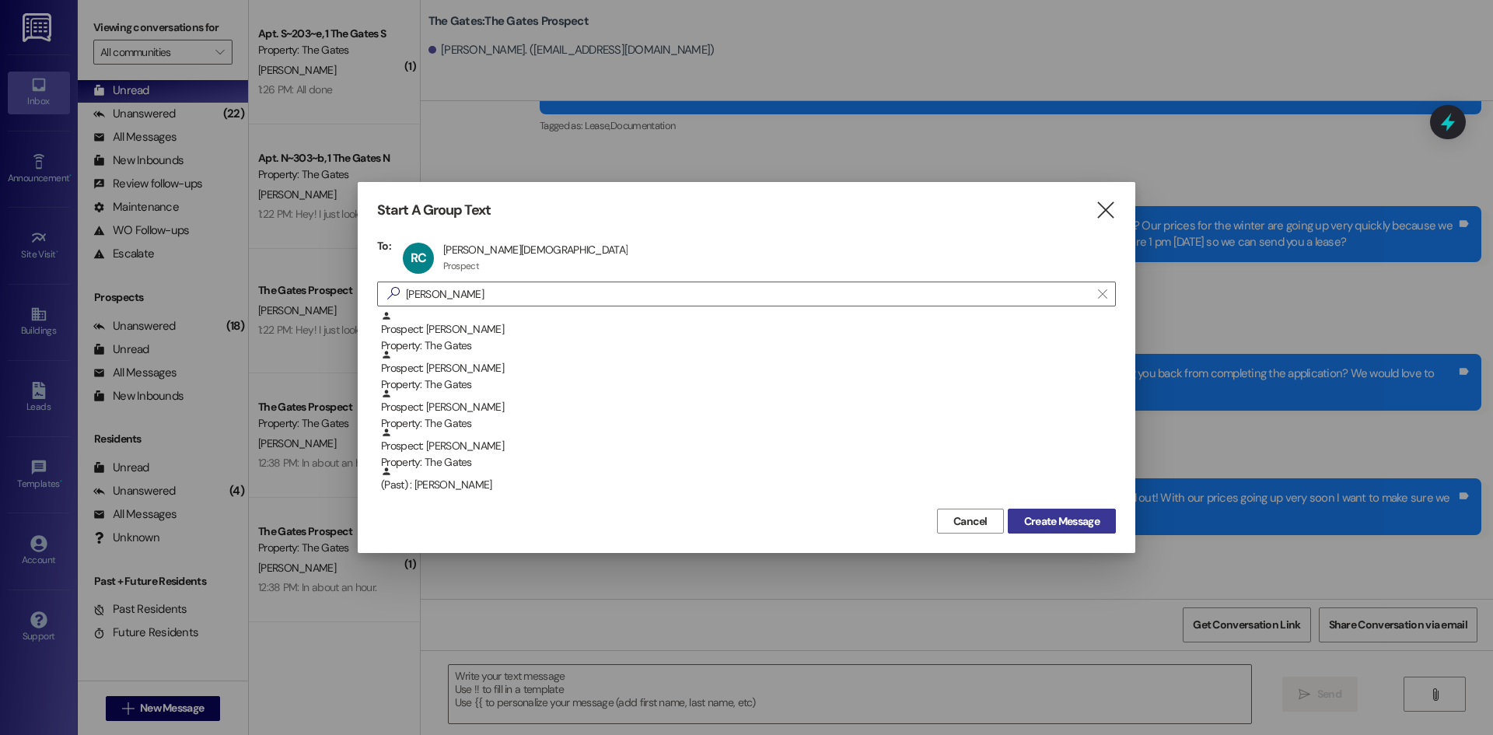
click at [1043, 522] on span "Create Message" at bounding box center [1061, 521] width 75 height 16
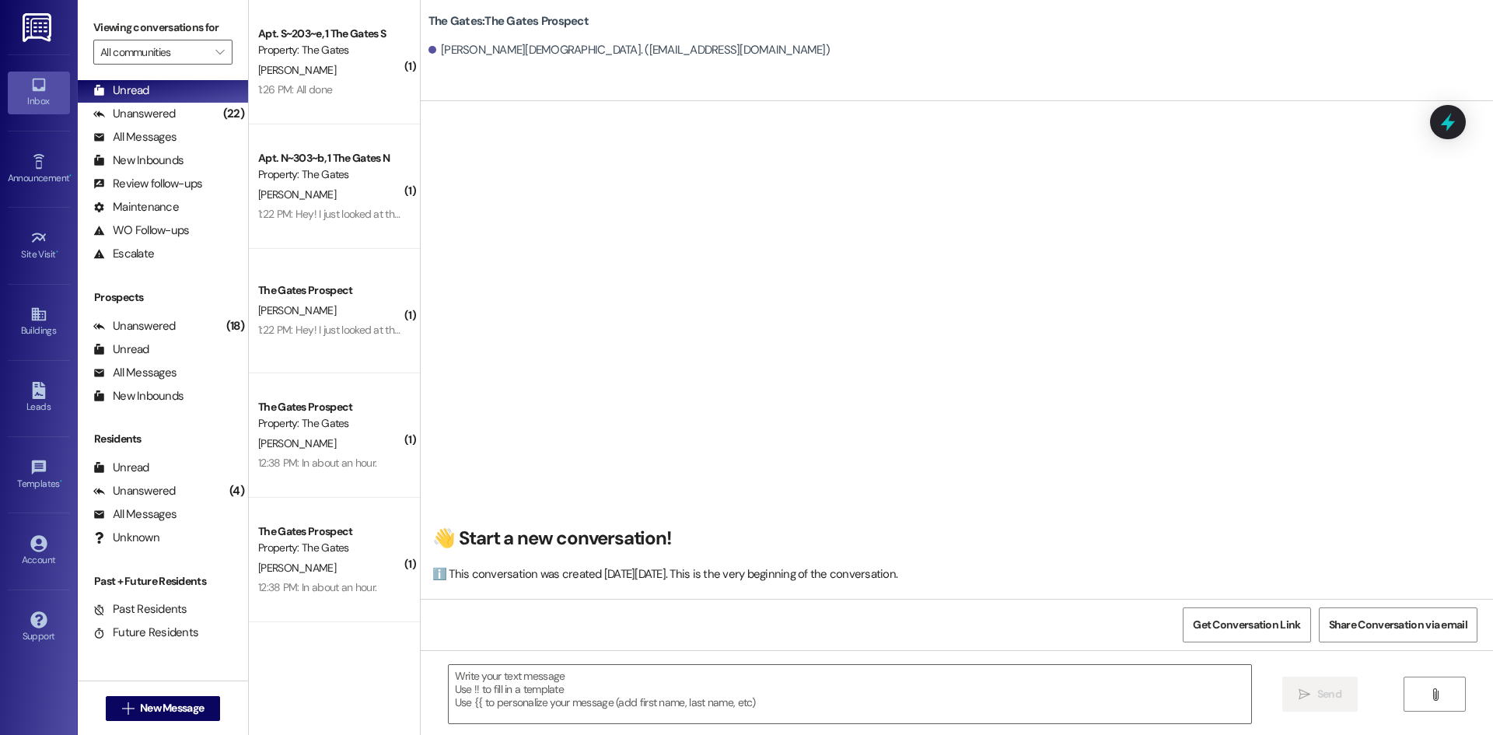
scroll to position [1, 0]
click at [522, 683] on textarea at bounding box center [850, 694] width 802 height 58
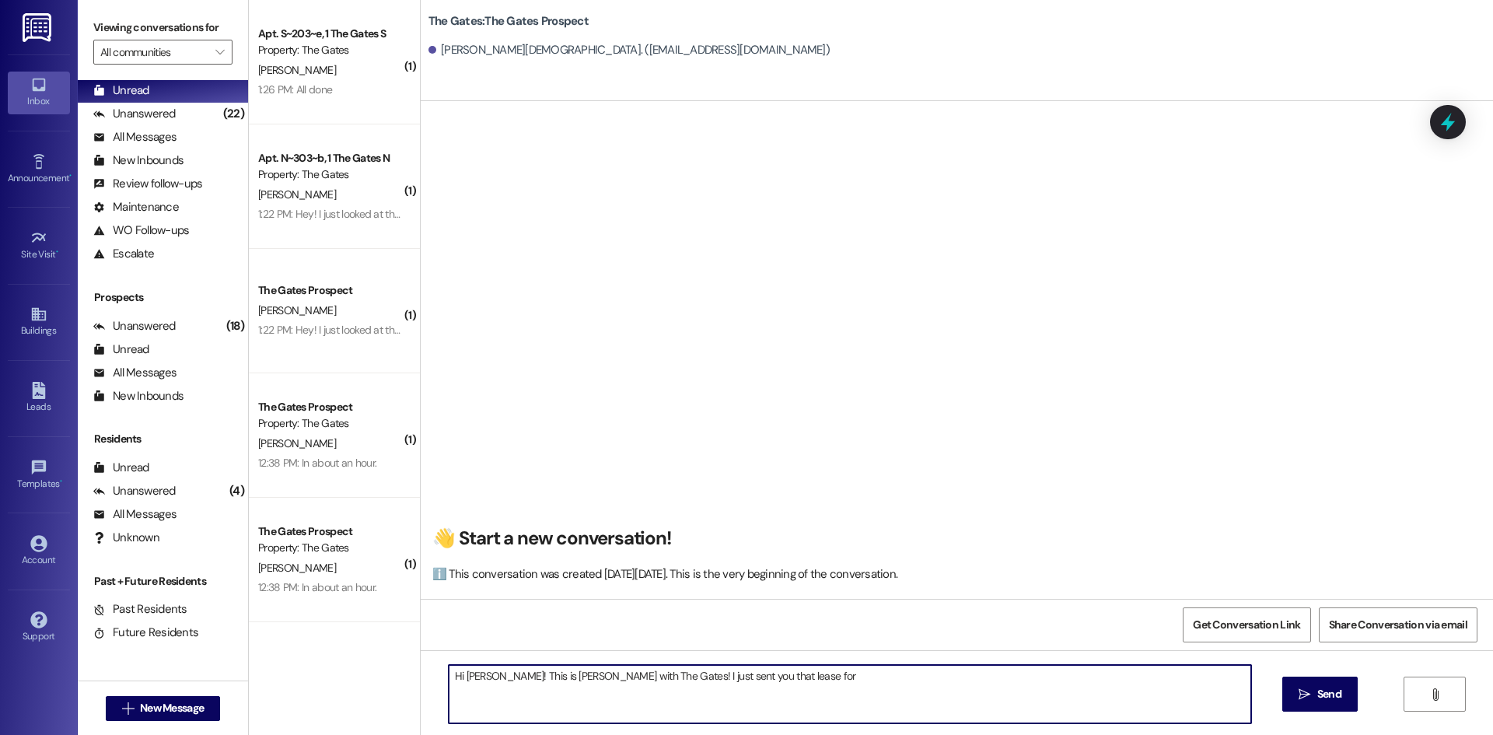
click at [869, 673] on textarea "Hi [PERSON_NAME]! This is [PERSON_NAME] with The Gates! I just sent you that le…" at bounding box center [850, 694] width 802 height 58
click at [899, 676] on textarea "Hi [PERSON_NAME]! This is [PERSON_NAME] with The Gates! I just sent you that le…" at bounding box center [850, 694] width 802 height 58
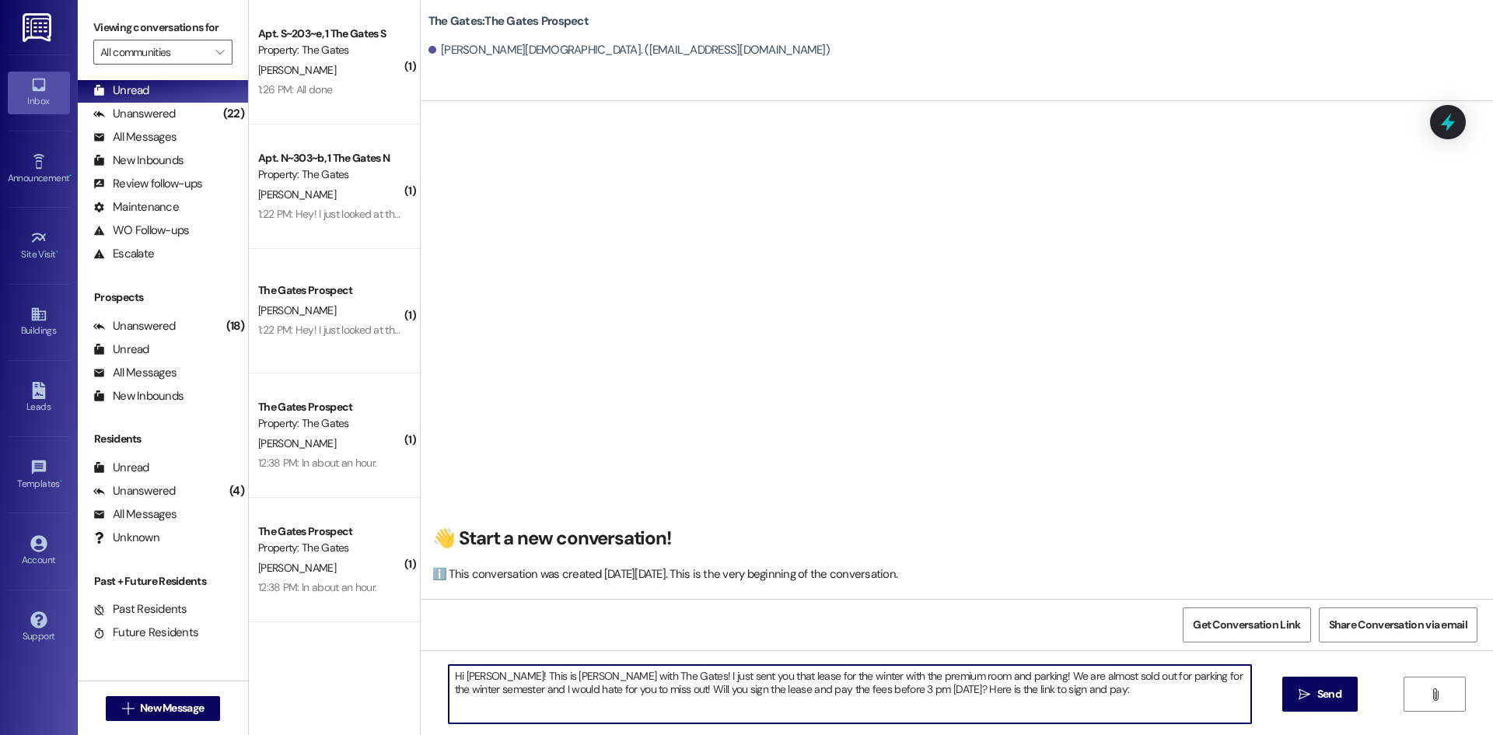
click at [1098, 693] on textarea "Hi [PERSON_NAME]! This is [PERSON_NAME] with The Gates! I just sent you that le…" at bounding box center [850, 694] width 802 height 58
paste textarea "[URL][DOMAIN_NAME]"
type textarea "Hi [PERSON_NAME]! This is [PERSON_NAME] with The Gates! I just sent you that le…"
click at [1317, 692] on span "Send" at bounding box center [1329, 694] width 24 height 16
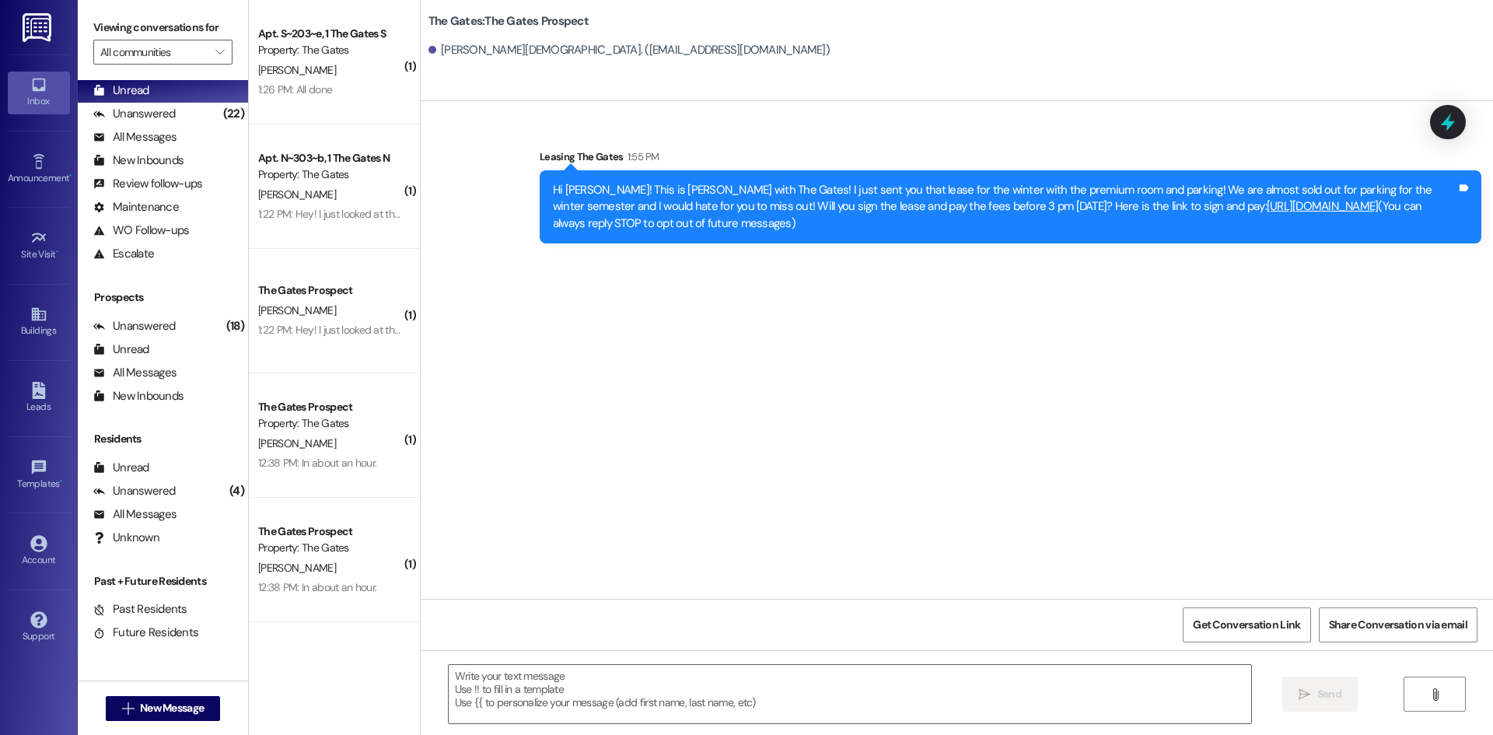
scroll to position [0, 0]
click at [172, 706] on span "New Message" at bounding box center [172, 708] width 64 height 16
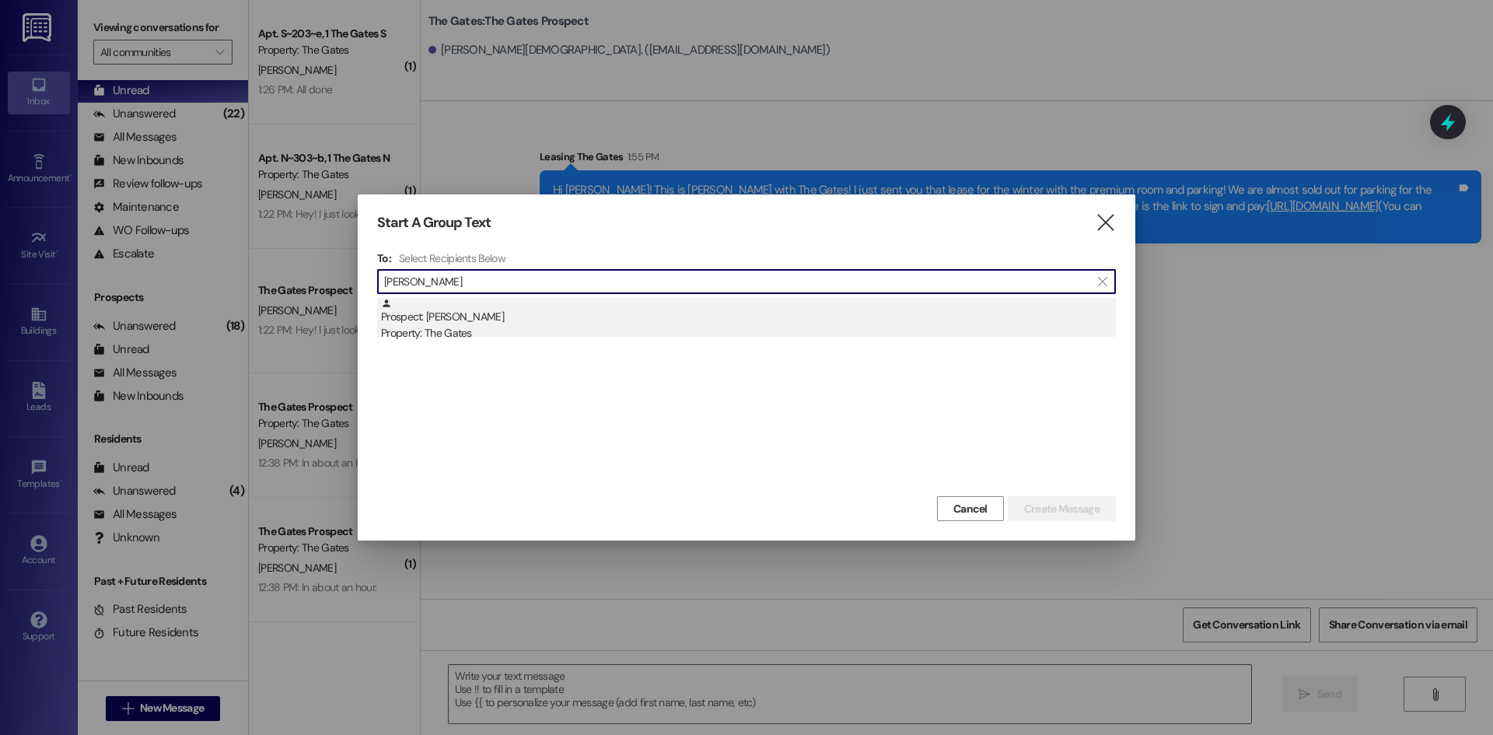
type input "[PERSON_NAME]"
click at [436, 317] on div "Prospect: [PERSON_NAME] Property: The Gates" at bounding box center [748, 320] width 735 height 44
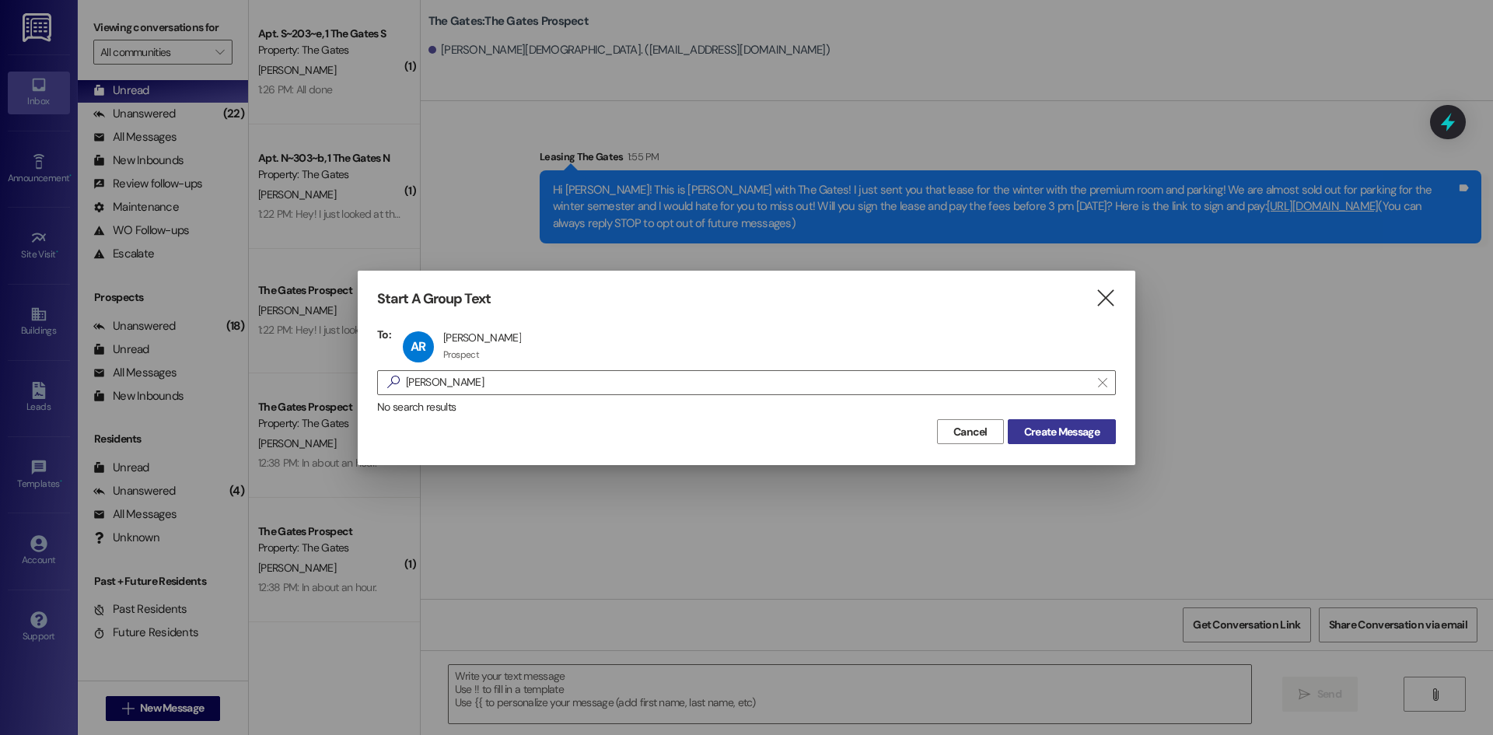
click at [1082, 442] on button "Create Message" at bounding box center [1062, 431] width 108 height 25
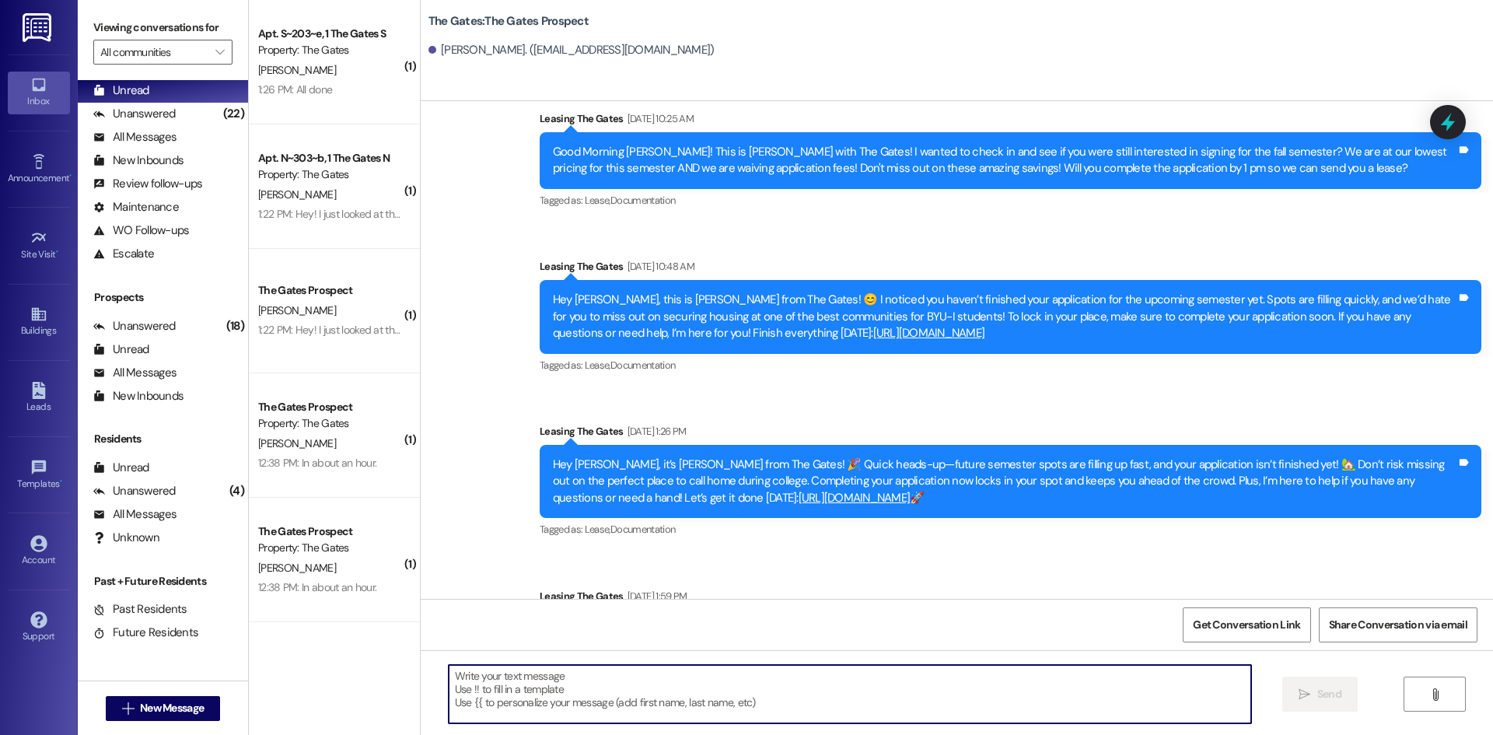
click at [514, 684] on textarea at bounding box center [850, 694] width 802 height 58
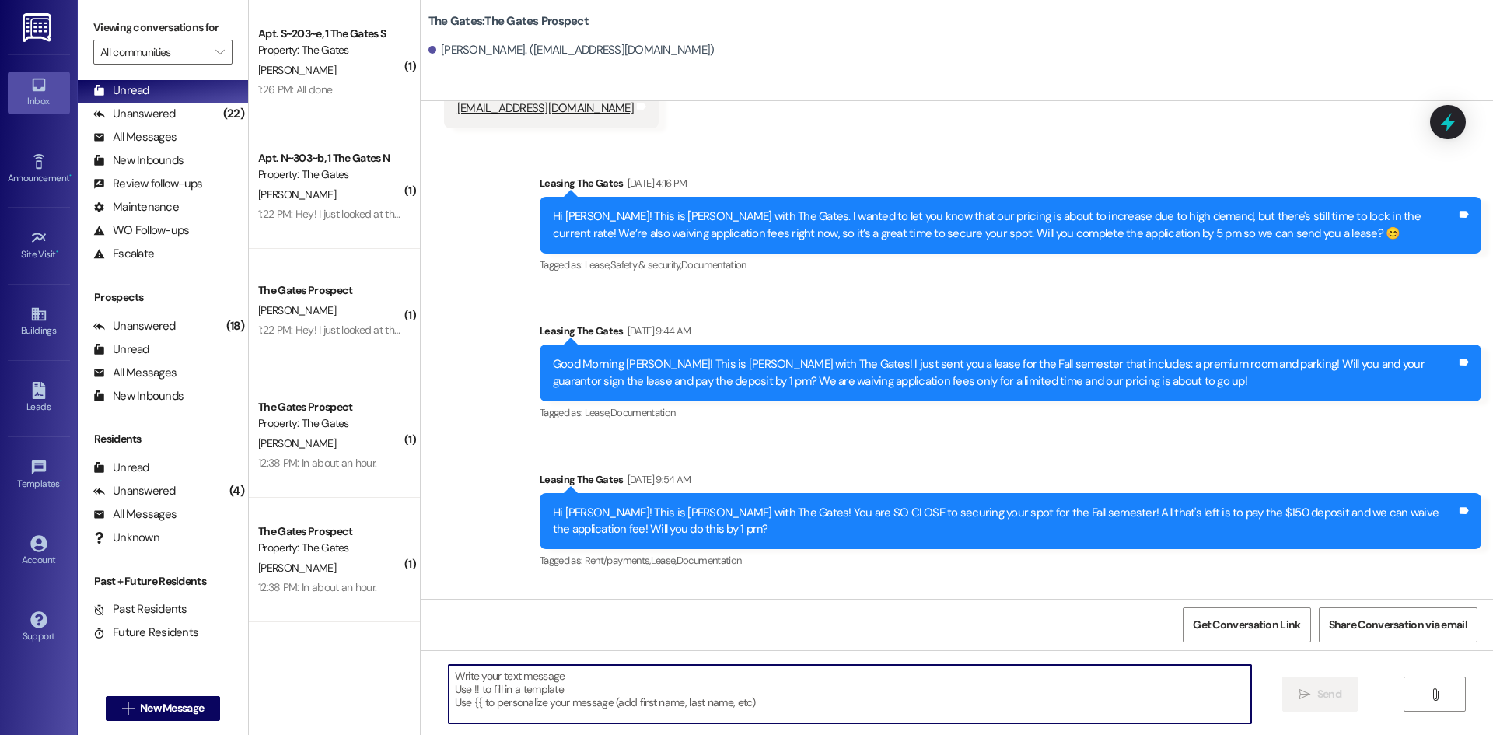
scroll to position [5202, 0]
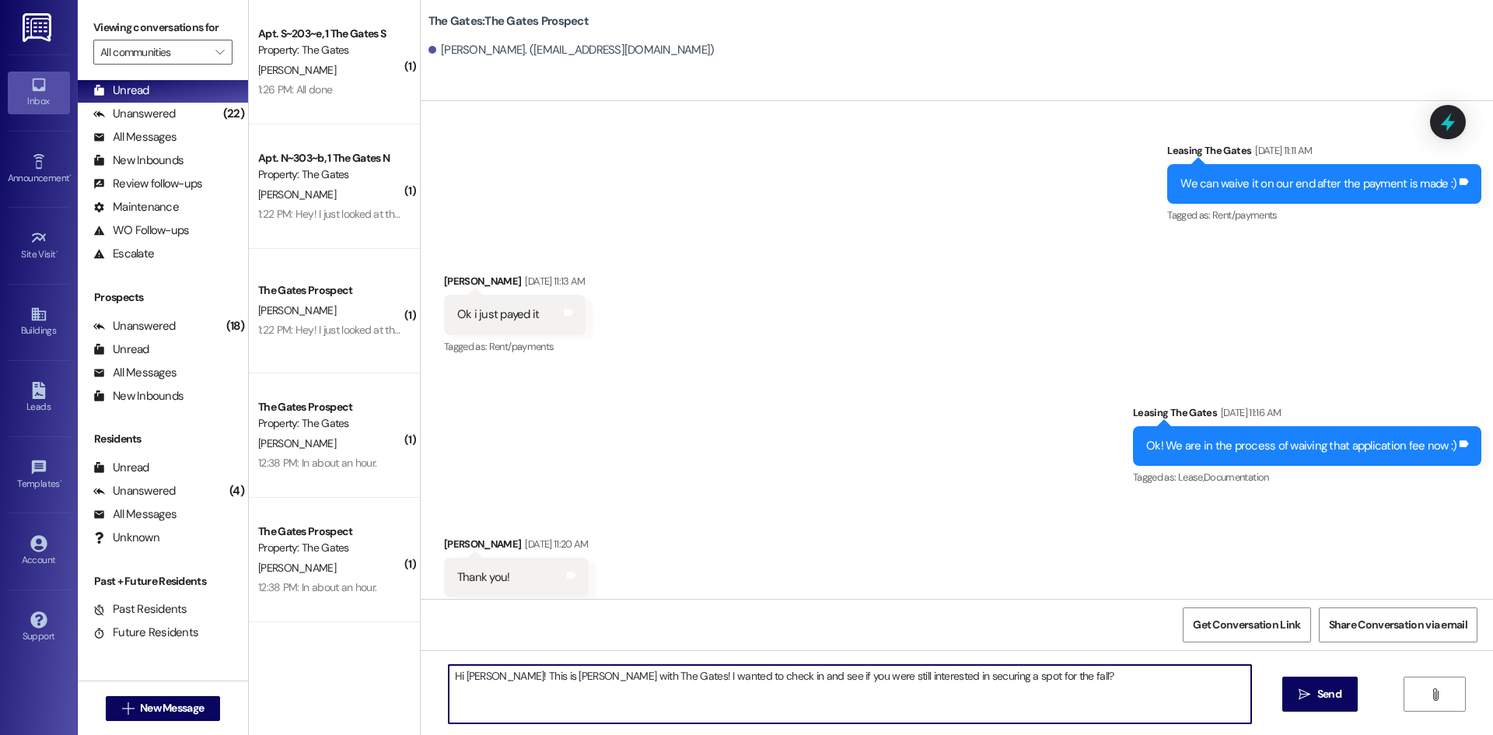
type textarea "Hi [PERSON_NAME]! This is [PERSON_NAME] with The Gates! I wanted to check in an…"
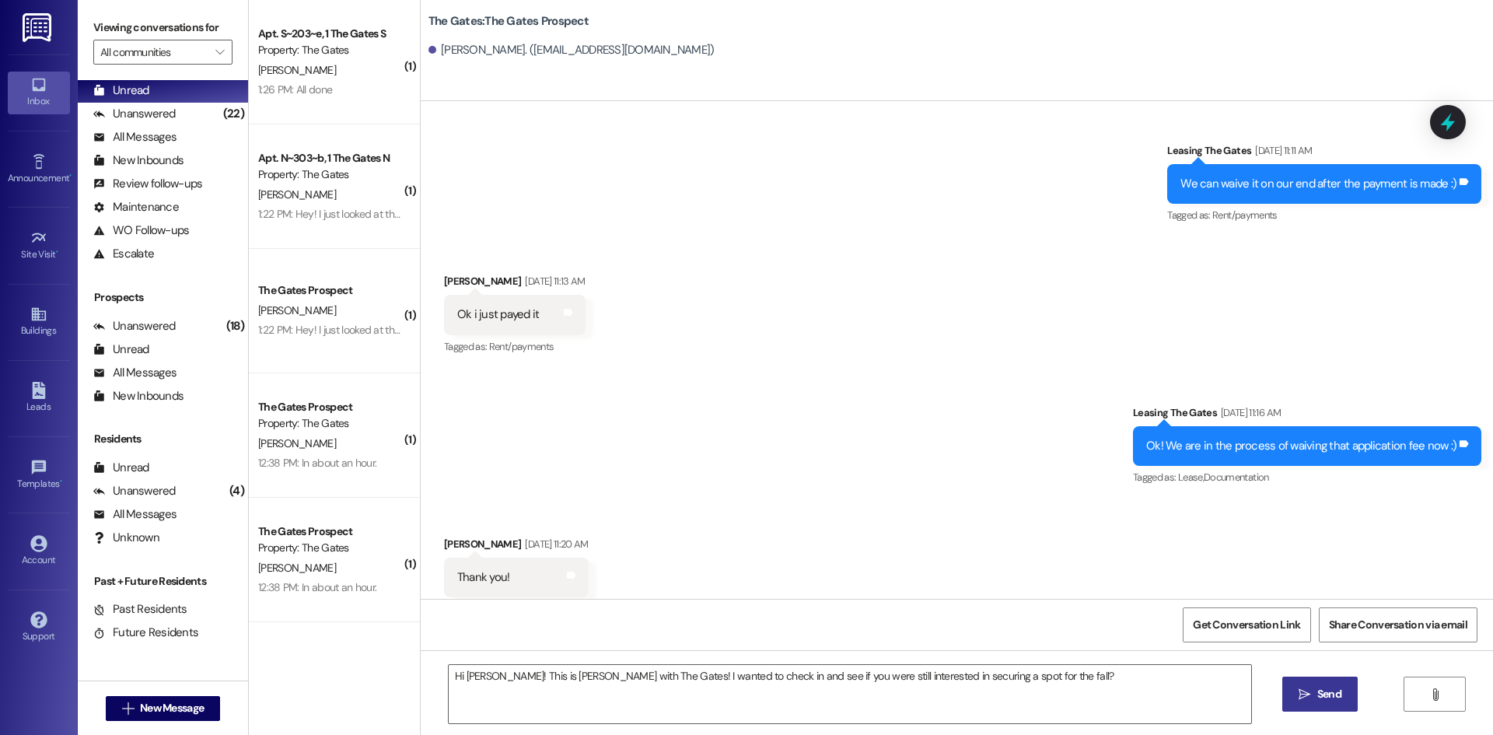
click at [1311, 704] on button " Send" at bounding box center [1319, 693] width 75 height 35
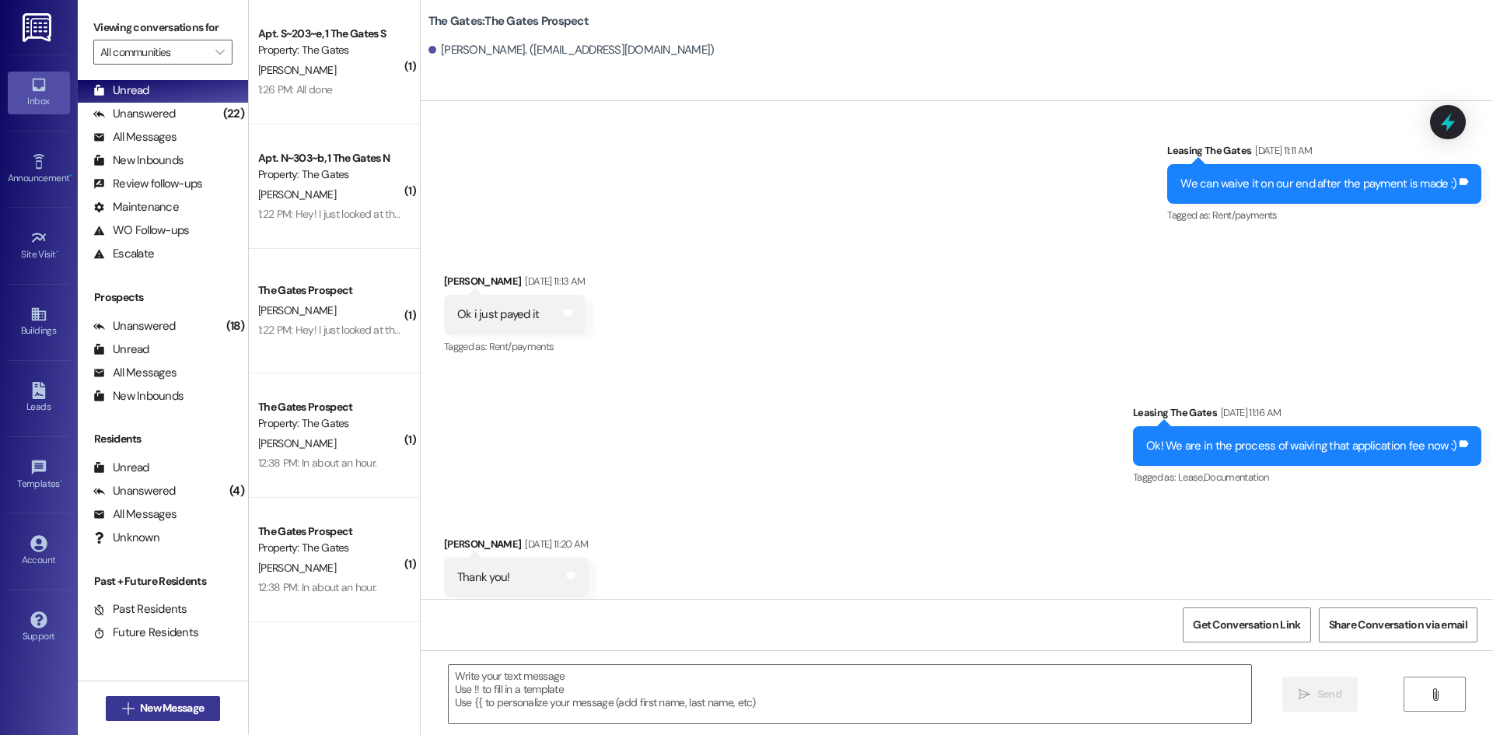
click at [204, 703] on button " New Message" at bounding box center [163, 708] width 115 height 25
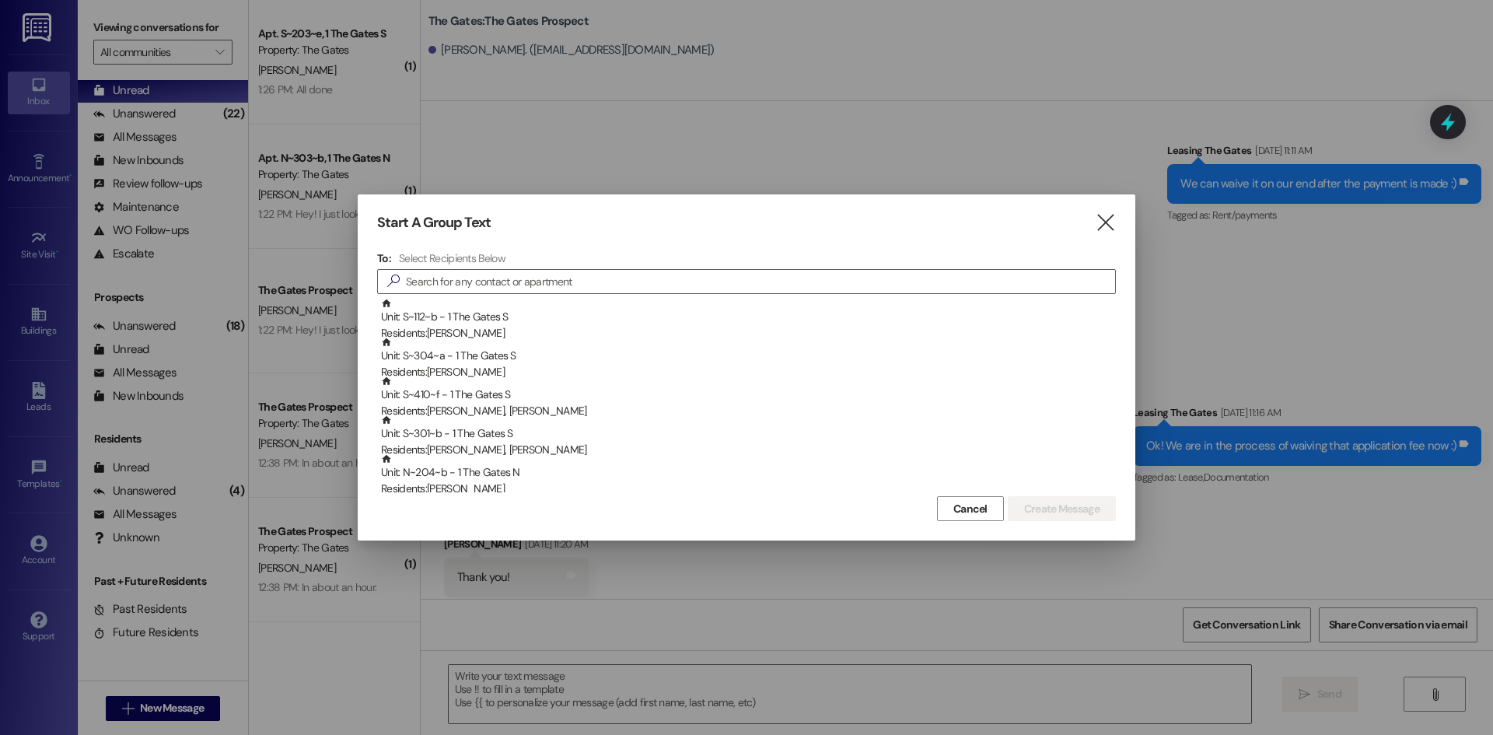
click at [1098, 220] on icon "" at bounding box center [1105, 223] width 21 height 16
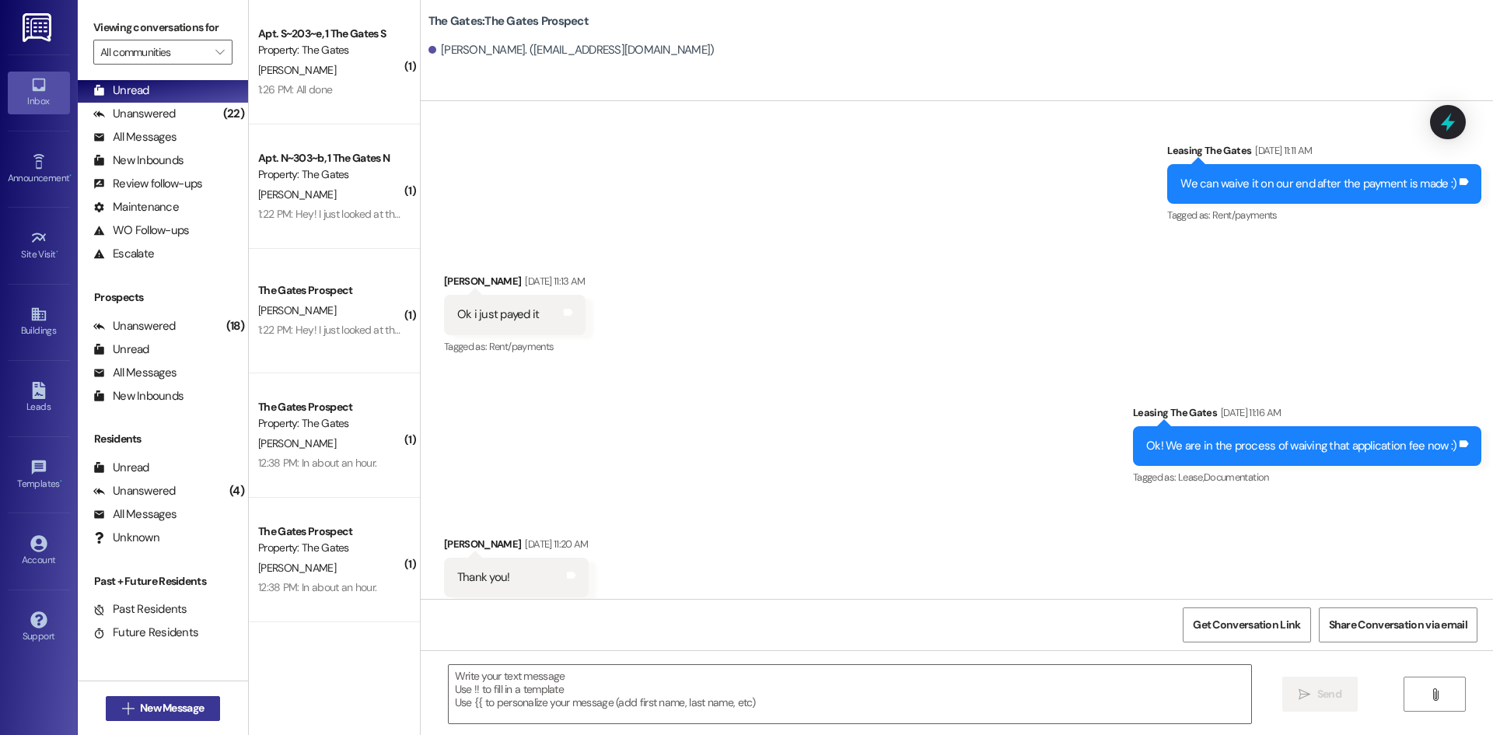
click at [188, 707] on span "New Message" at bounding box center [172, 708] width 64 height 16
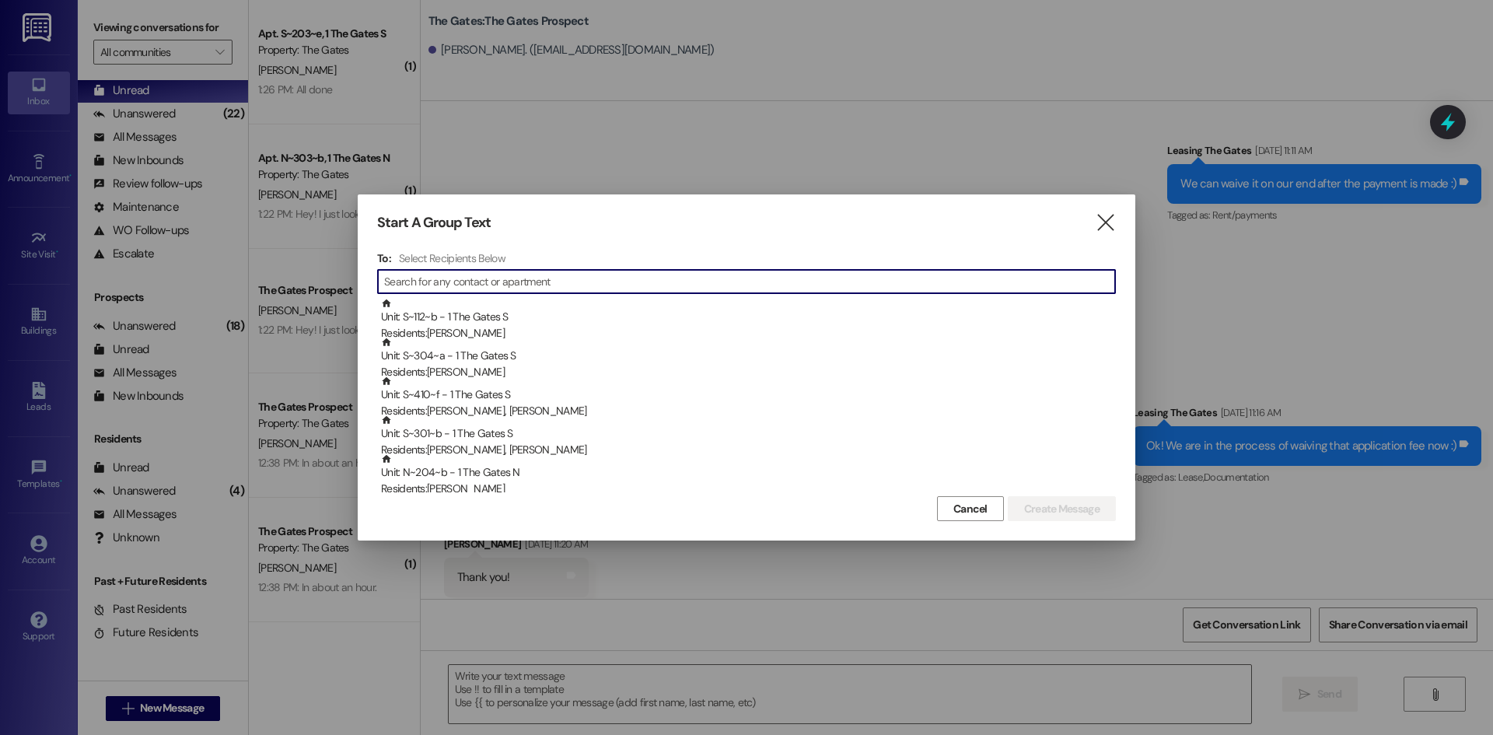
type input "m"
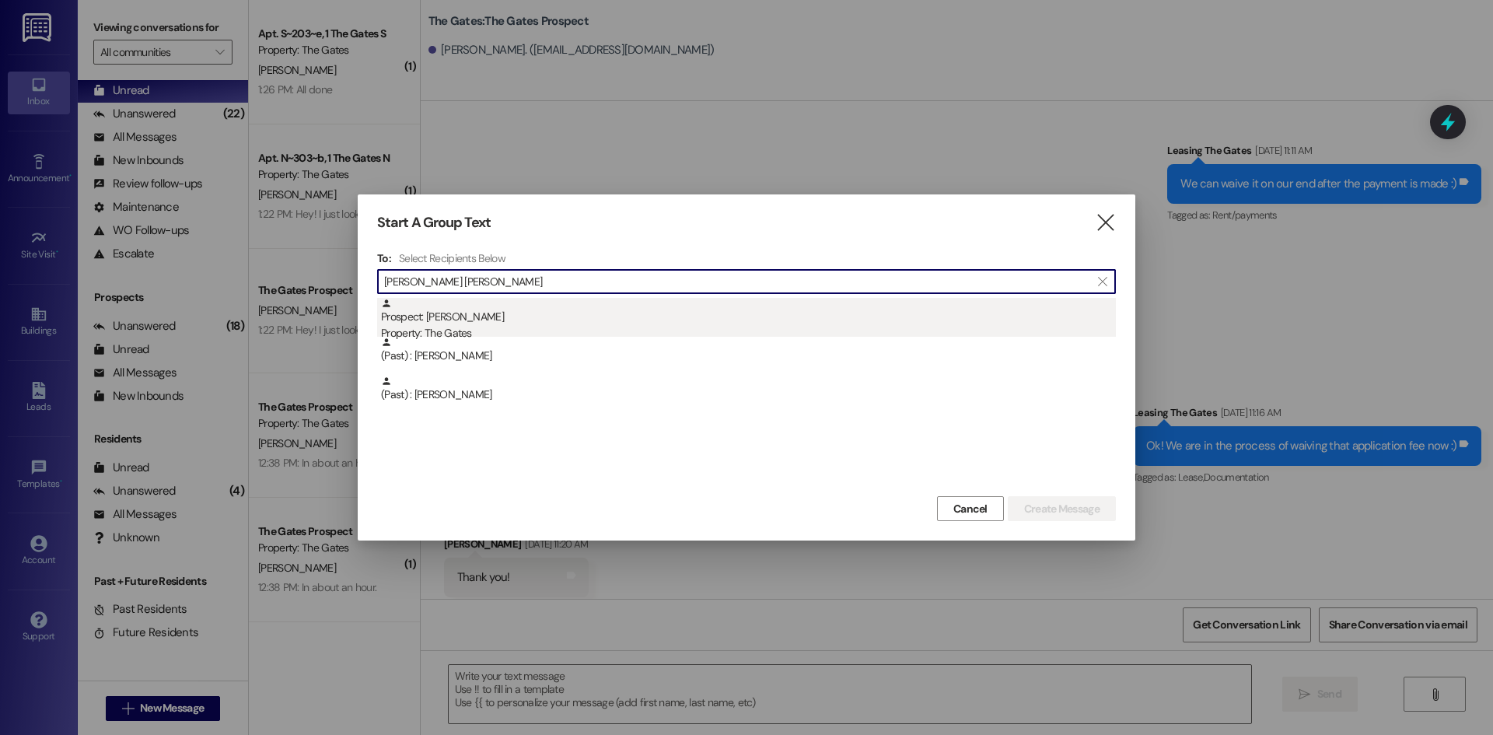
type input "[PERSON_NAME] [PERSON_NAME]"
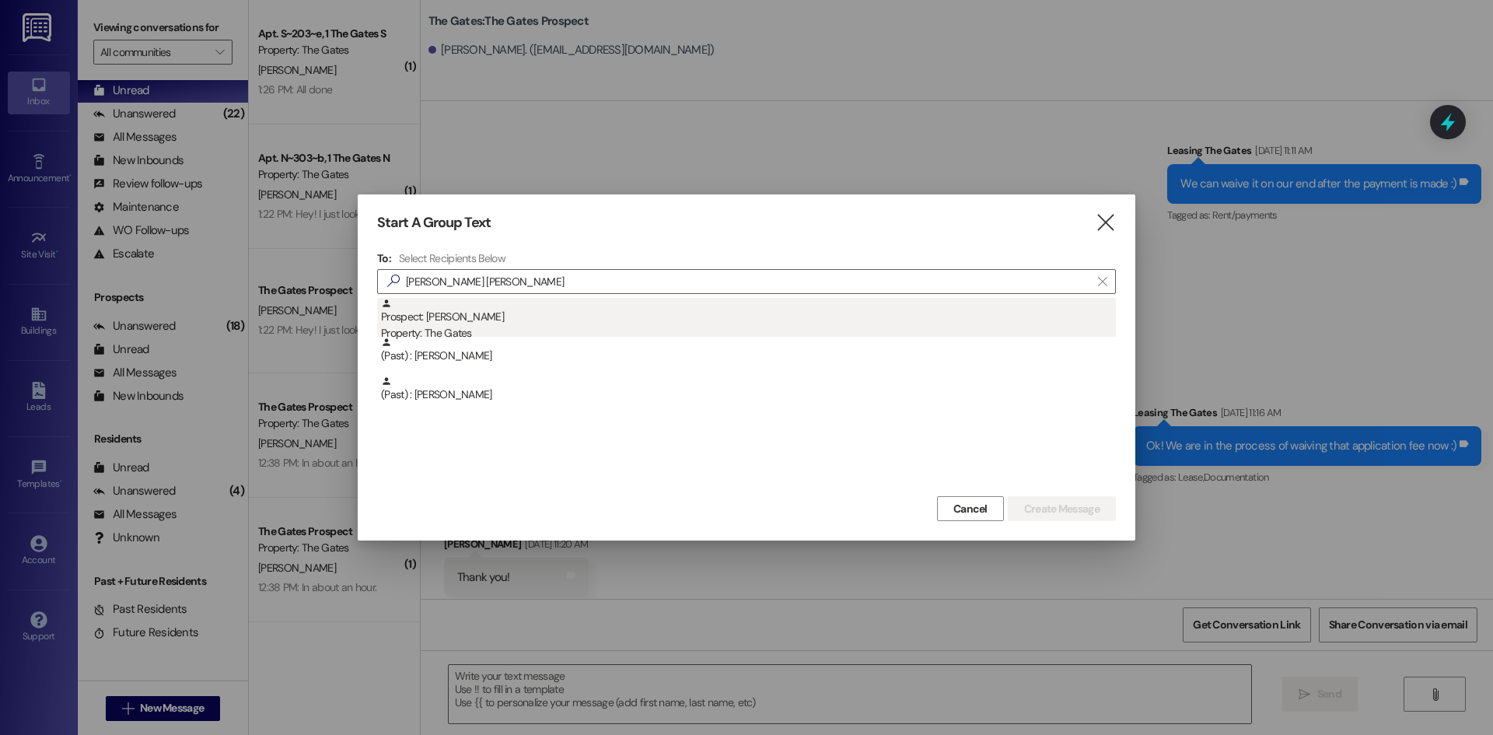
click at [487, 327] on div "Property: The Gates" at bounding box center [748, 333] width 735 height 16
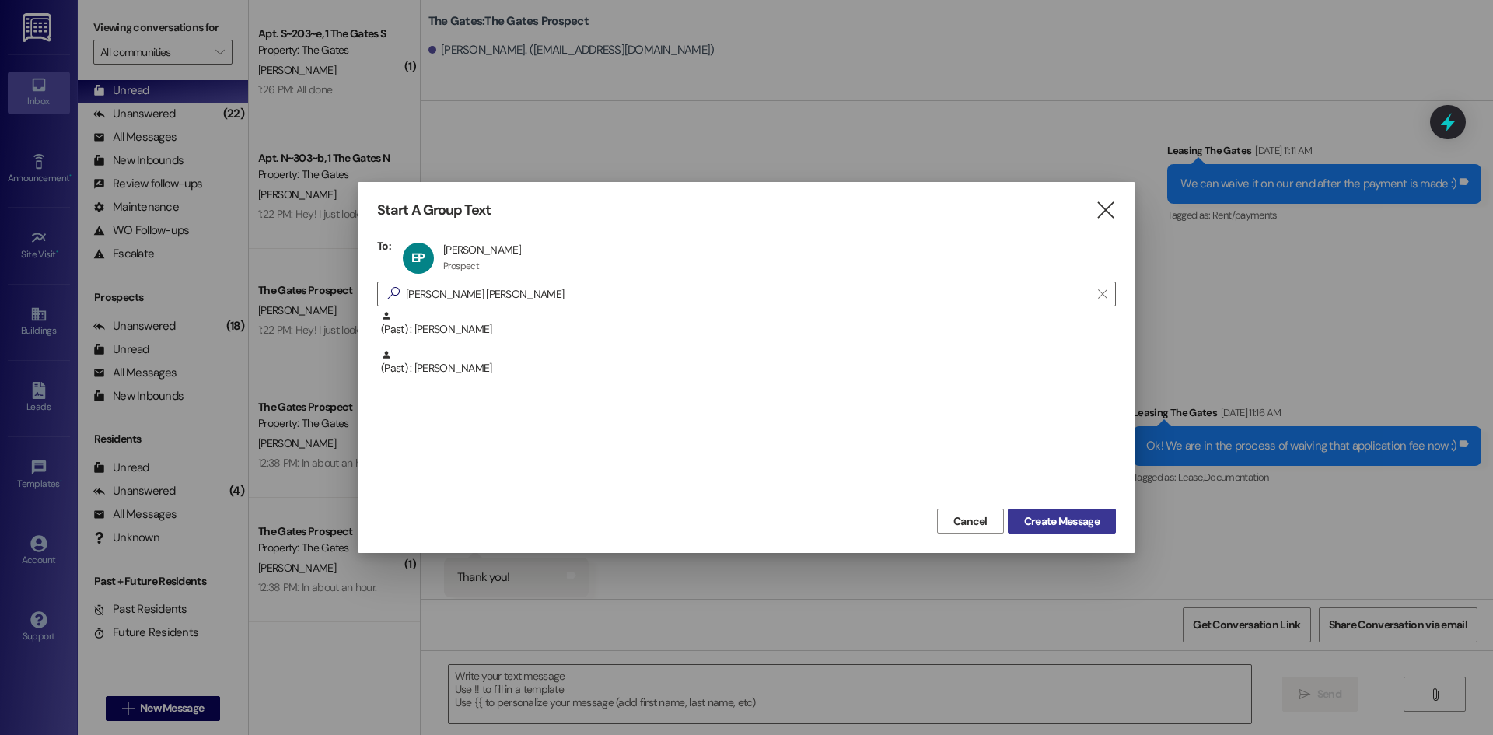
click at [1067, 521] on span "Create Message" at bounding box center [1061, 521] width 75 height 16
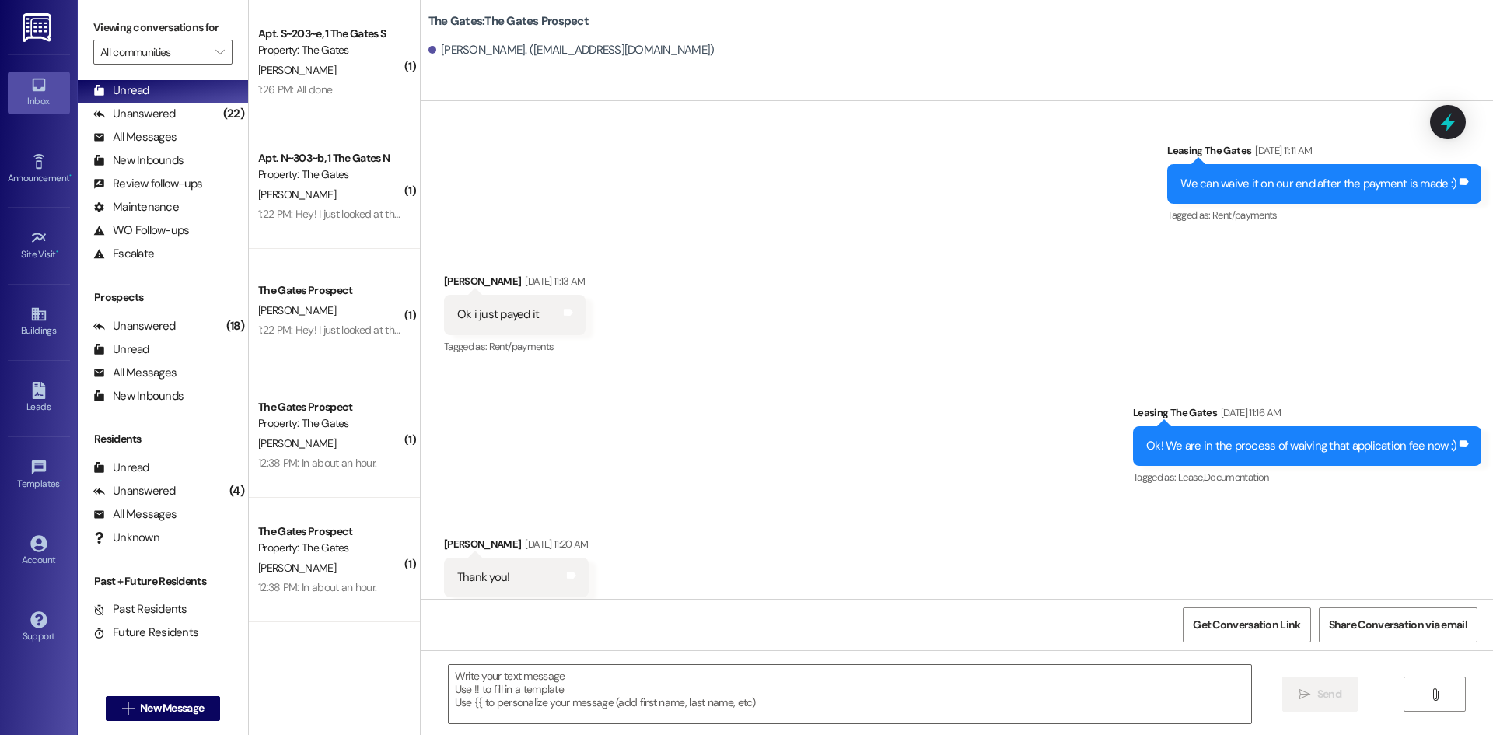
scroll to position [0, 0]
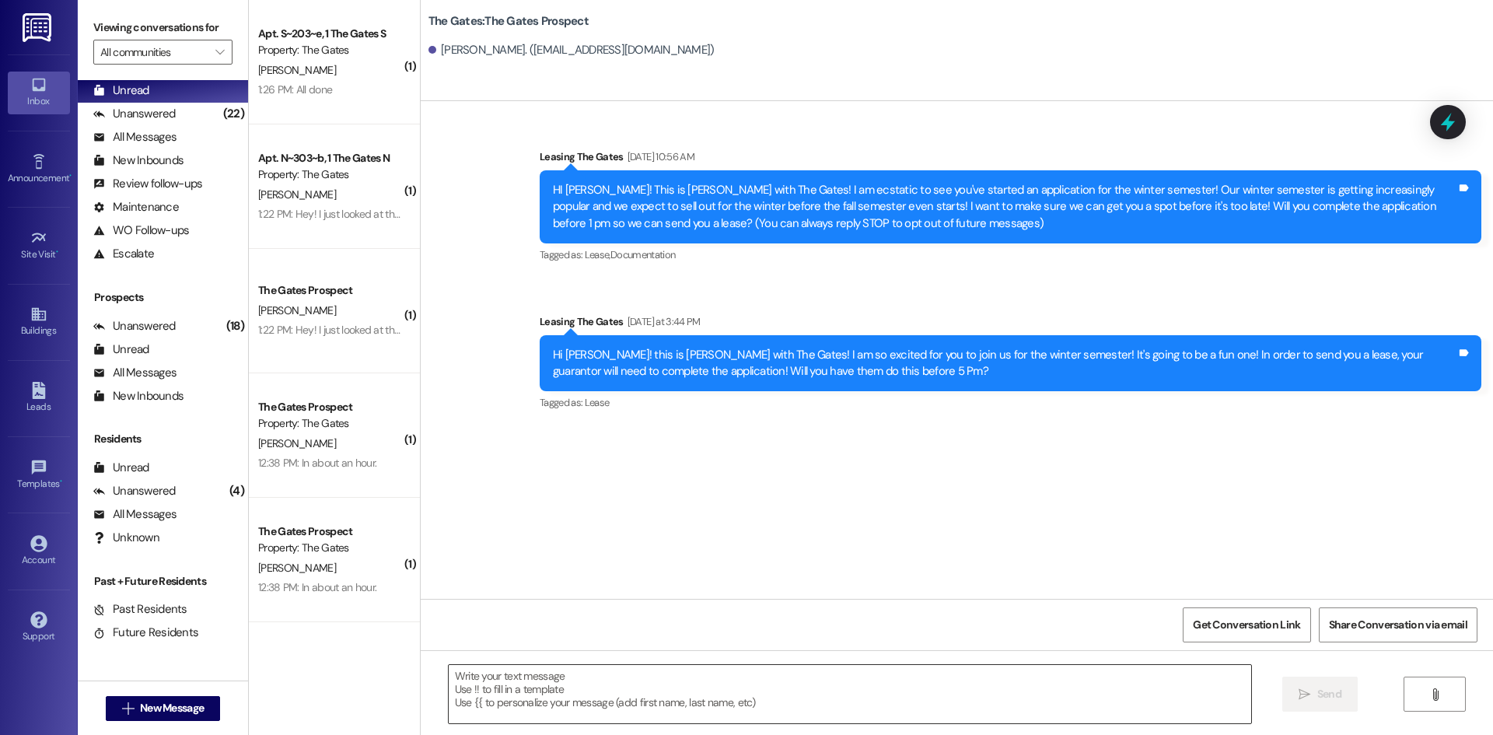
click at [533, 701] on textarea at bounding box center [850, 694] width 802 height 58
click at [540, 681] on textarea "Hi [PERSON_NAME]! THis is" at bounding box center [850, 694] width 802 height 58
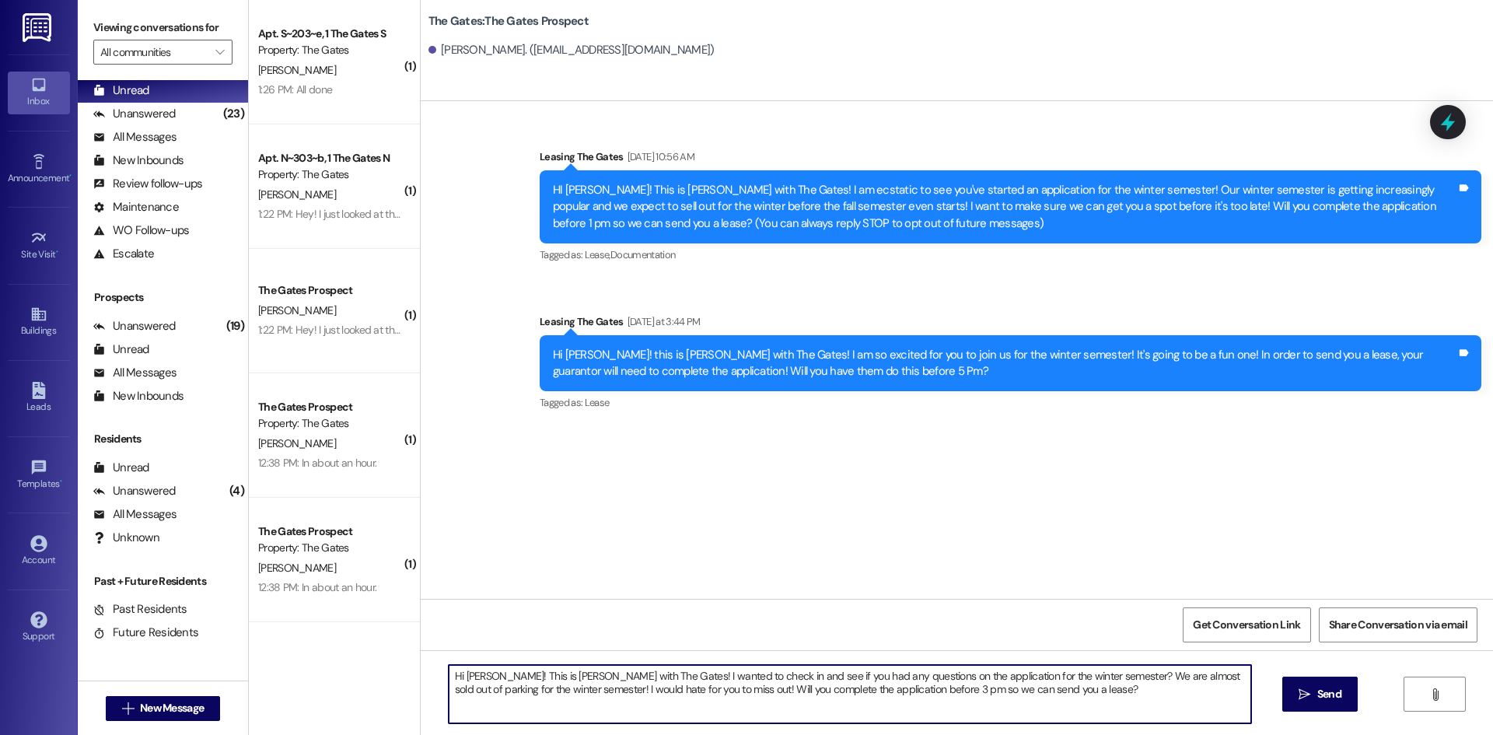
type textarea "Hi [PERSON_NAME]! This is [PERSON_NAME] with The Gates! I wanted to check in an…"
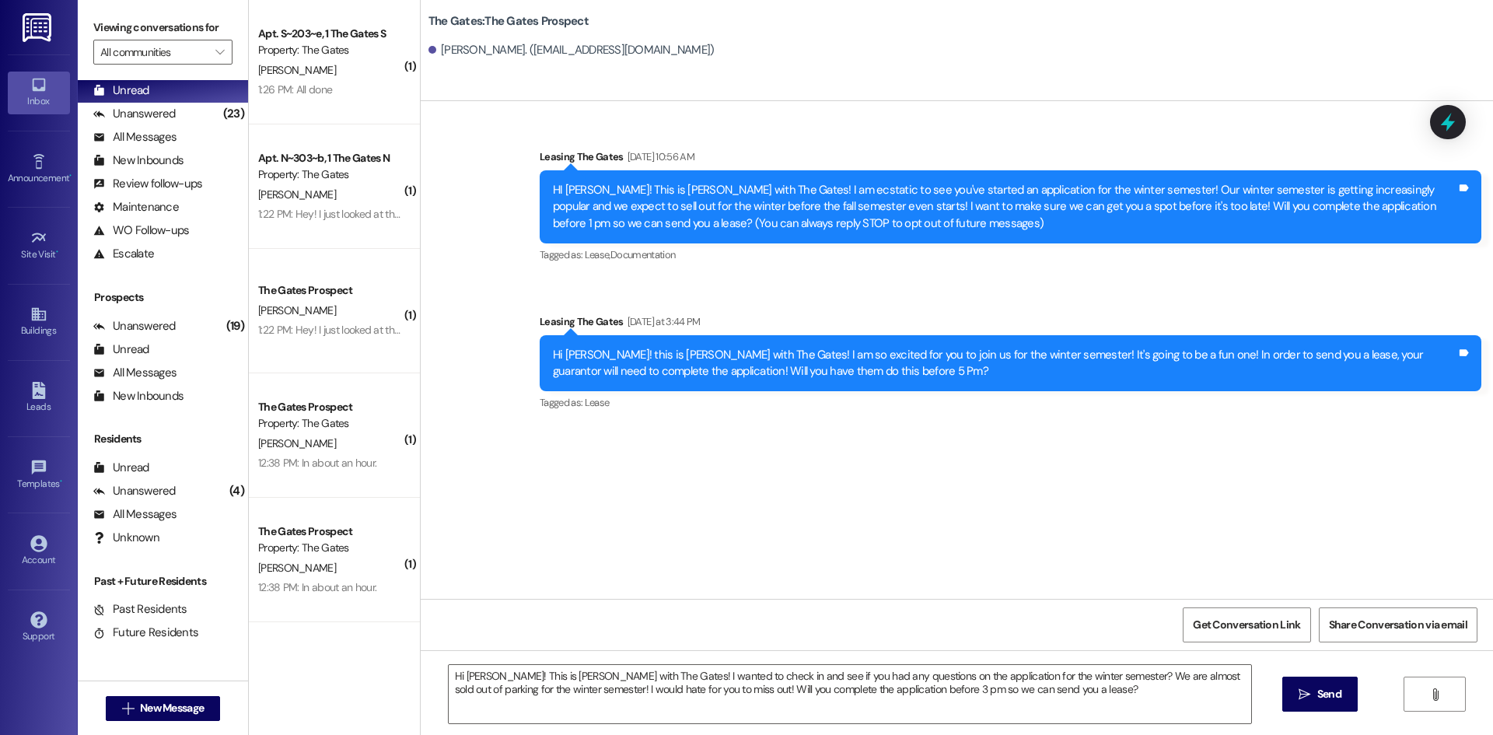
click at [1321, 697] on span "Send" at bounding box center [1329, 694] width 24 height 16
